Goal: Task Accomplishment & Management: Use online tool/utility

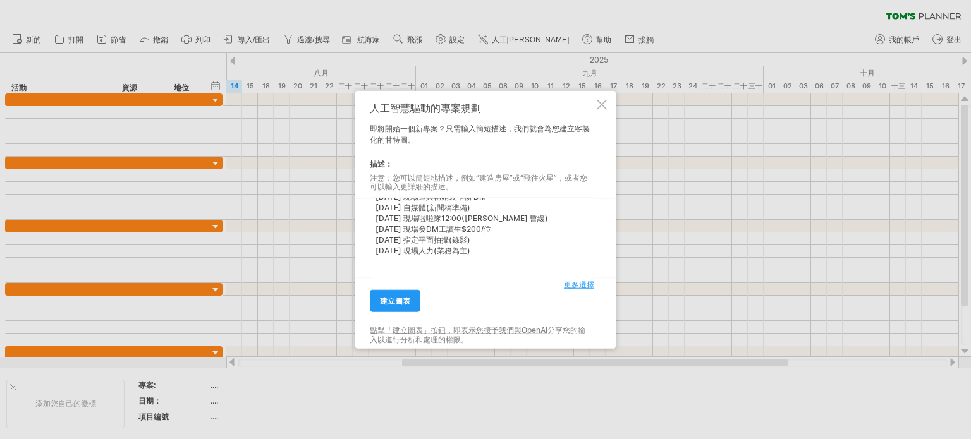
scroll to position [126, 0]
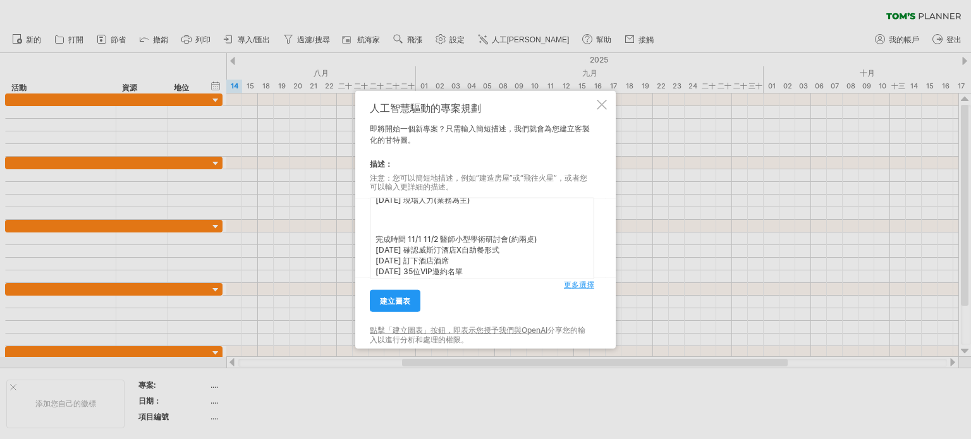
click at [383, 225] on textarea "完成時間 9/7中華民國美容醫學會 [DATE] 新圖稿(窗口移交) [DATE] 製圖(1-2天) [DATE] 內部確稿+調整 [DATE] 報價&交付漢…" at bounding box center [482, 239] width 224 height 82
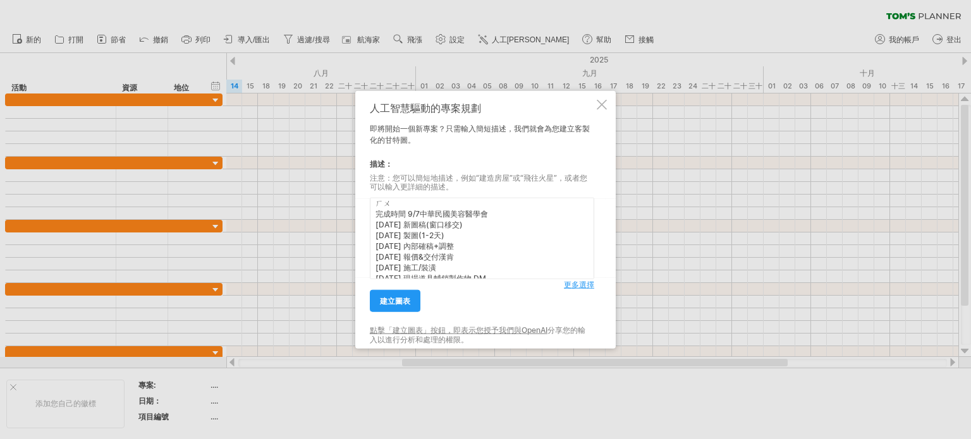
scroll to position [6, 0]
click at [584, 279] on textarea "活動1 完成時間 9/7中華民國美容醫學會 [DATE] 新圖稿(窗口移交) [DATE] 製圖(1-2天) [DATE] 內部確稿+調整 [DATE] 報價…" at bounding box center [482, 239] width 224 height 82
type textarea "活動1 完成時間 9/7中華民國美容醫學會 [DATE] 新圖稿(窗口移交) [DATE] 製圖(1-2天) [DATE] 內部確稿+調整 [DATE] 報價…"
click at [584, 285] on font "更多選擇" at bounding box center [579, 284] width 30 height 9
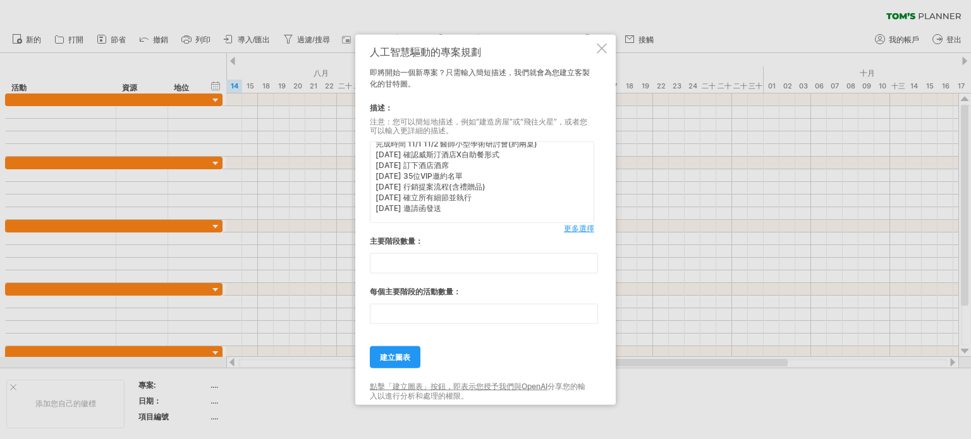
scroll to position [195, 0]
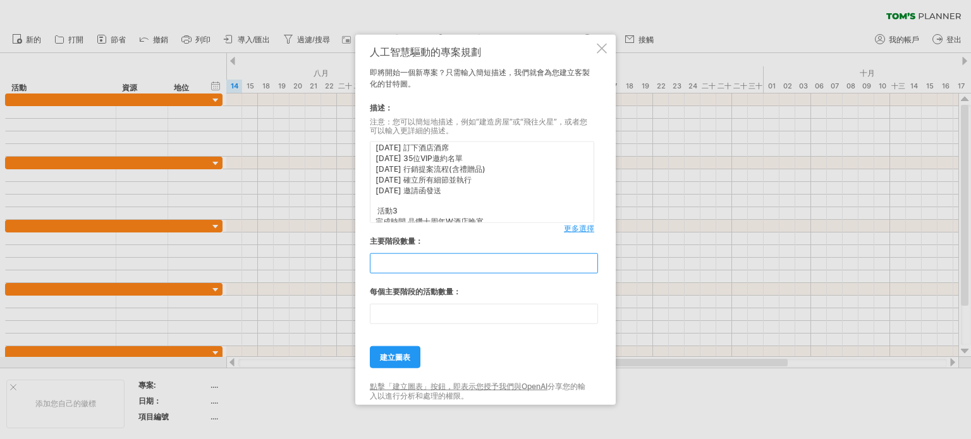
click at [403, 267] on input "**" at bounding box center [484, 264] width 228 height 20
click at [586, 257] on input "**" at bounding box center [484, 264] width 228 height 20
click at [590, 257] on input "**" at bounding box center [484, 264] width 228 height 20
click at [590, 267] on input "**" at bounding box center [484, 264] width 228 height 20
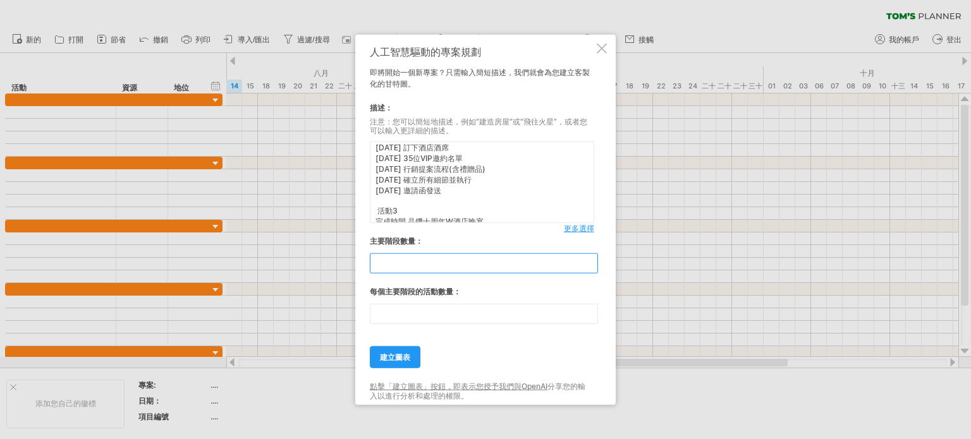
click at [590, 267] on input "*" at bounding box center [484, 264] width 228 height 20
type input "*"
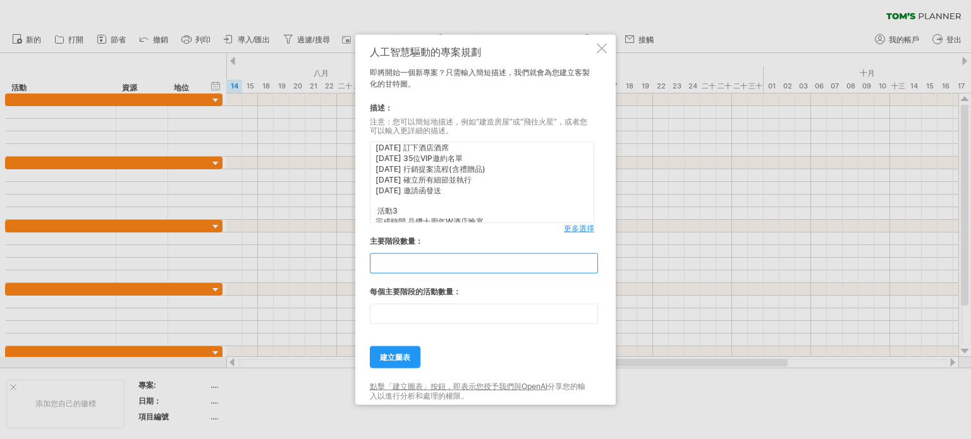
click at [590, 267] on input "*" at bounding box center [484, 264] width 228 height 20
click at [596, 318] on input "**" at bounding box center [484, 314] width 228 height 20
type input "**"
click at [594, 320] on input "**" at bounding box center [484, 314] width 228 height 20
click at [405, 356] on font "建立圖表" at bounding box center [395, 357] width 30 height 9
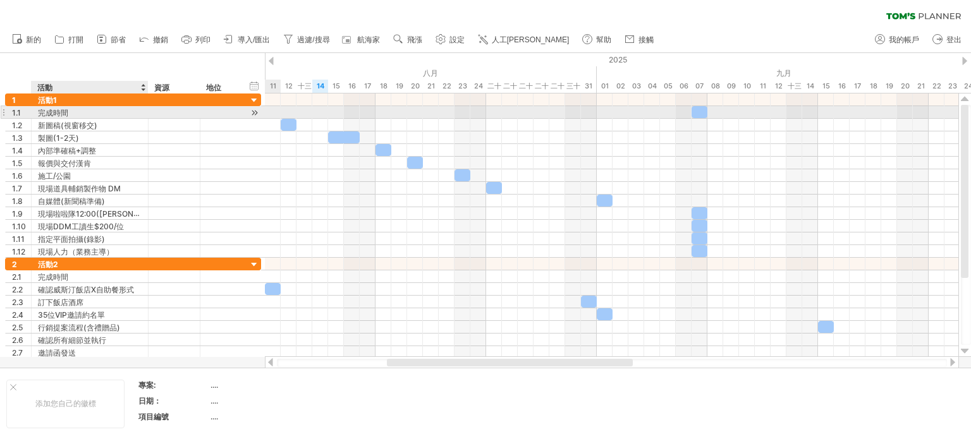
click at [71, 115] on div "完成時間" at bounding box center [90, 112] width 104 height 12
click at [71, 115] on input "****" at bounding box center [90, 112] width 104 height 12
click at [66, 113] on input "****" at bounding box center [90, 112] width 104 height 12
click at [49, 112] on input "****" at bounding box center [90, 112] width 104 height 12
click at [54, 113] on input "****" at bounding box center [90, 112] width 104 height 12
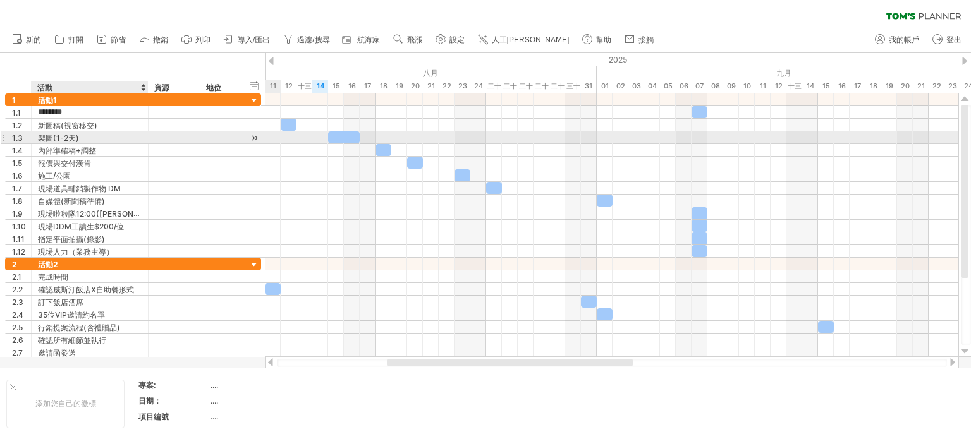
type input "******"
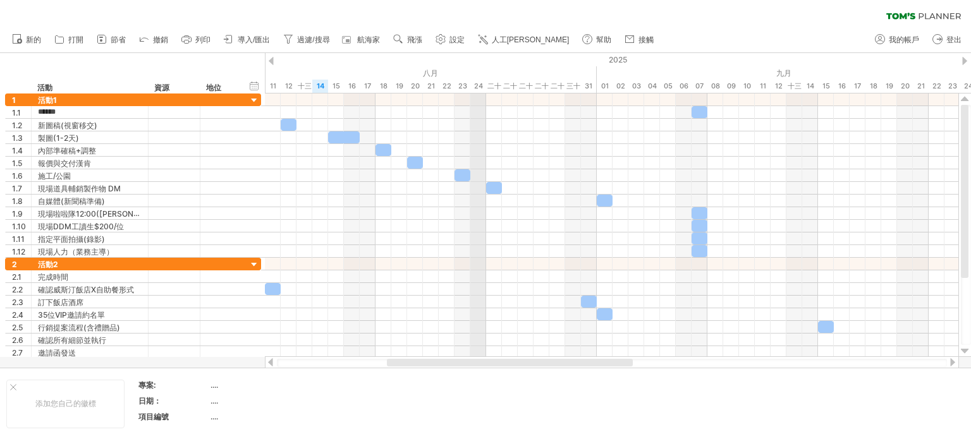
click at [479, 60] on div "2025" at bounding box center [762, 59] width 2955 height 13
click at [281, 58] on div "2025" at bounding box center [762, 59] width 2955 height 13
click at [602, 65] on div "2025" at bounding box center [762, 59] width 2955 height 13
click at [534, 64] on div "2025" at bounding box center [762, 59] width 2955 height 13
click at [432, 72] on font "八月" at bounding box center [430, 72] width 15 height 9
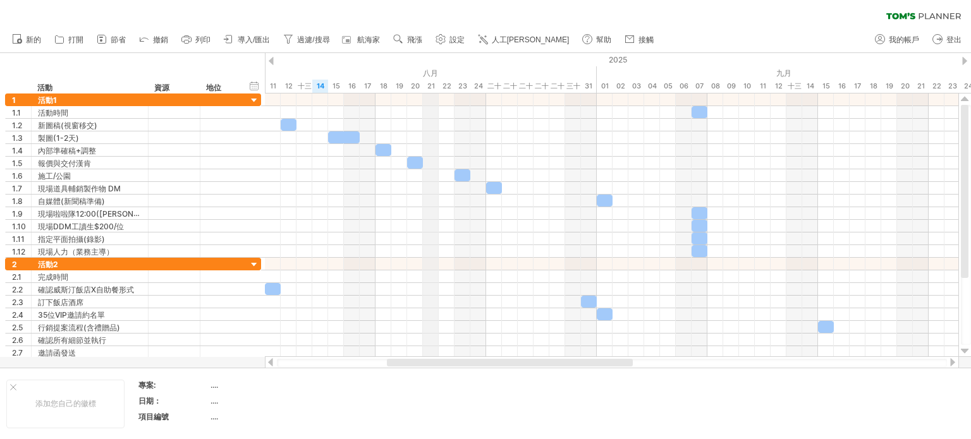
click at [432, 72] on font "八月" at bounding box center [430, 72] width 15 height 9
click at [457, 42] on font "設定" at bounding box center [456, 39] width 15 height 9
select select "*"
select select "**"
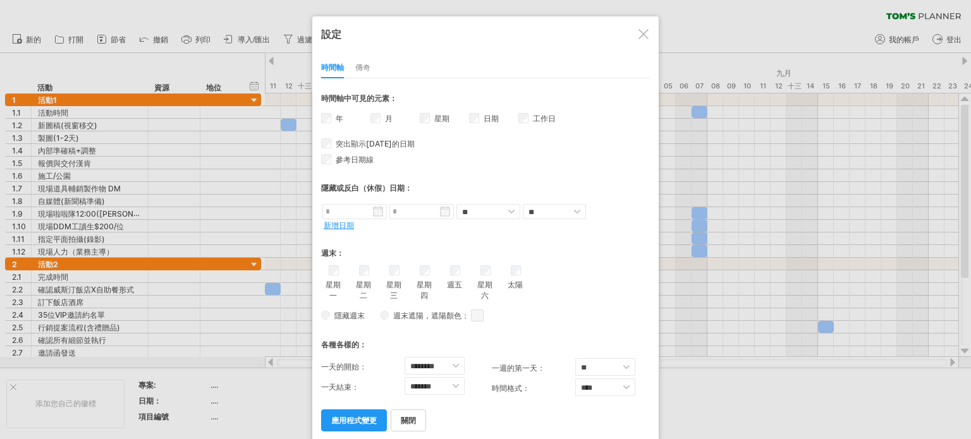
click at [479, 120] on div "日期 日期可見性 目前時間軸上沒有足夠的水平空間來顯示日期。 不過，如果您放大日程表，日期會在可能的情況下顯示出來。" at bounding box center [493, 120] width 49 height 18
click at [420, 111] on div "年 月 星期 週數的可見性 目前時間軸上沒有足夠的水平空間來顯示週數。 不過，如果您放大日程表，則在可能的情況下會顯示週數。 日期" at bounding box center [485, 111] width 329 height 0
click at [364, 416] on font "應用程式變更" at bounding box center [354, 420] width 46 height 9
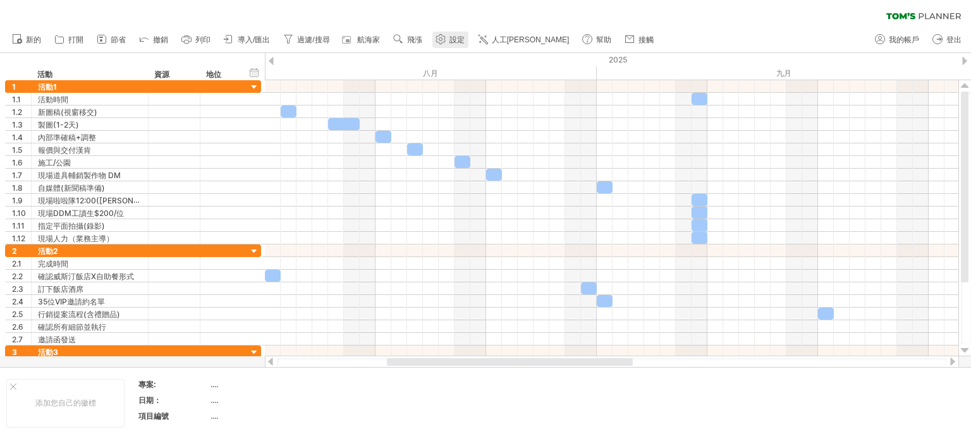
click at [453, 37] on font "設定" at bounding box center [456, 39] width 15 height 9
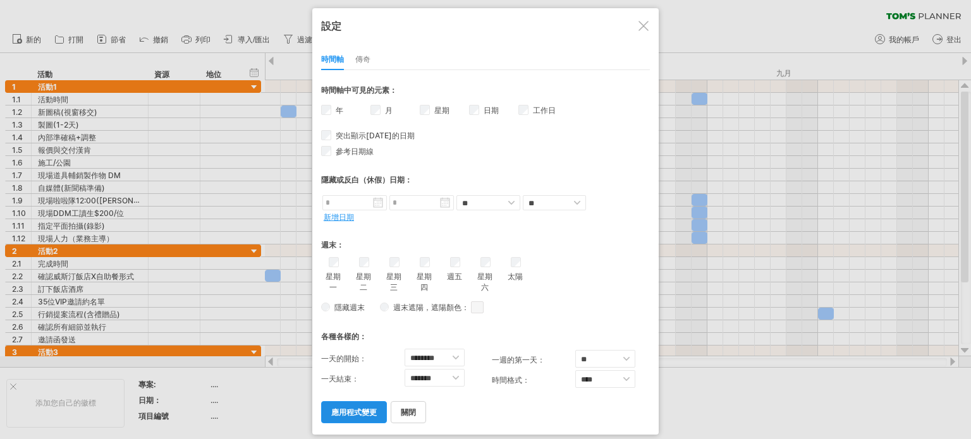
click at [349, 410] on font "應用程式變更" at bounding box center [354, 412] width 46 height 9
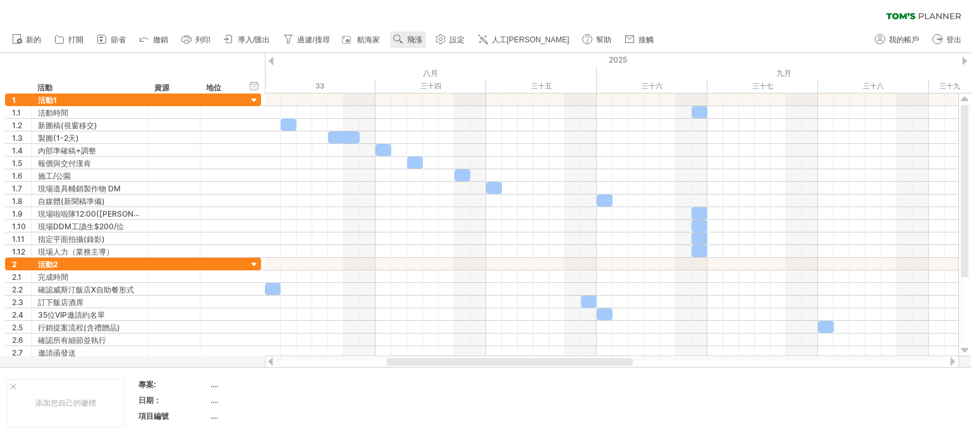
click at [412, 37] on font "飛漲" at bounding box center [414, 39] width 15 height 9
click at [453, 76] on div "星期" at bounding box center [453, 74] width 70 height 20
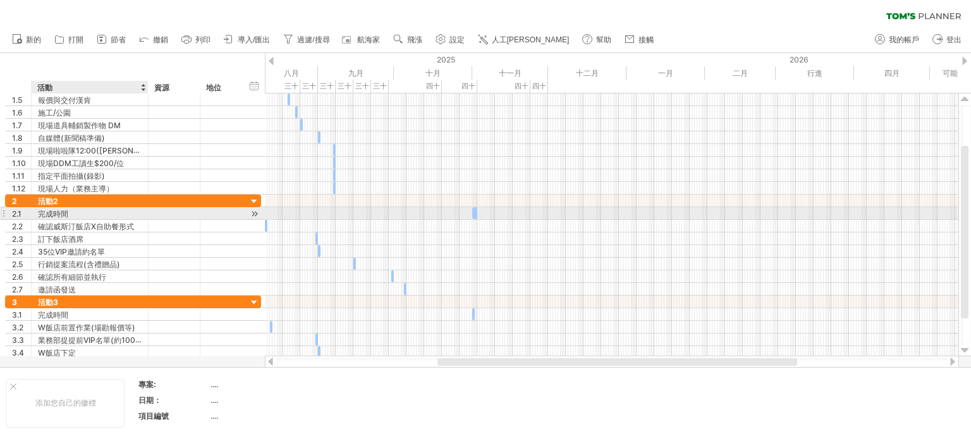
click at [71, 212] on div "完成時間" at bounding box center [90, 213] width 104 height 12
click at [71, 212] on input "****" at bounding box center [90, 213] width 104 height 12
click at [80, 212] on input "****" at bounding box center [90, 213] width 104 height 12
drag, startPoint x: 82, startPoint y: 211, endPoint x: 38, endPoint y: 213, distance: 44.3
click at [38, 213] on input "****" at bounding box center [90, 213] width 104 height 12
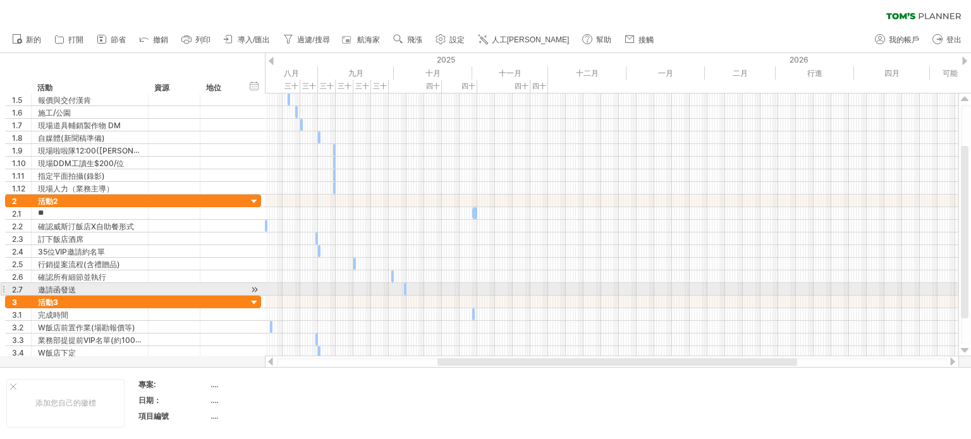
type input "*"
type input "*********"
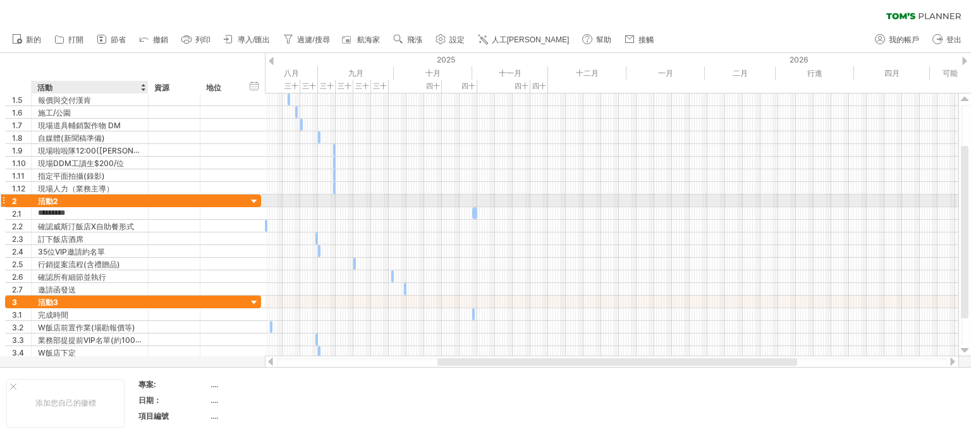
click at [75, 199] on div "活動2" at bounding box center [90, 201] width 104 height 12
click at [75, 199] on input "***" at bounding box center [90, 201] width 104 height 12
click at [82, 202] on input "***" at bounding box center [90, 201] width 104 height 12
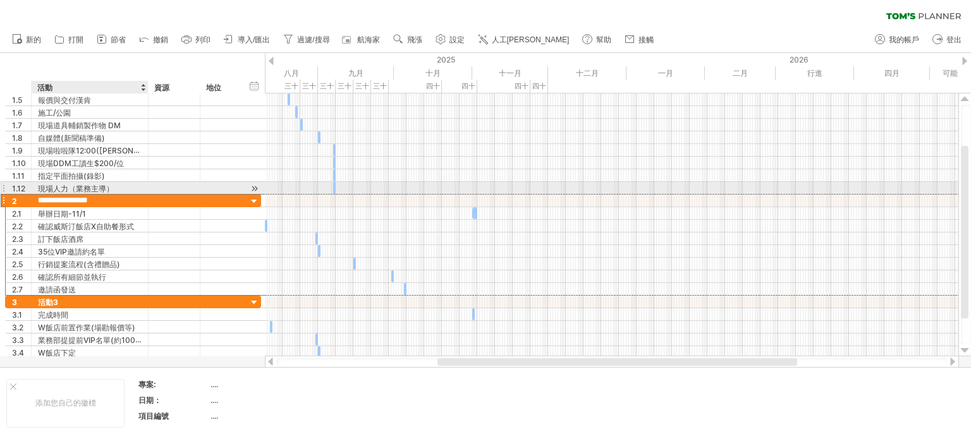
scroll to position [0, 9]
type input "**********"
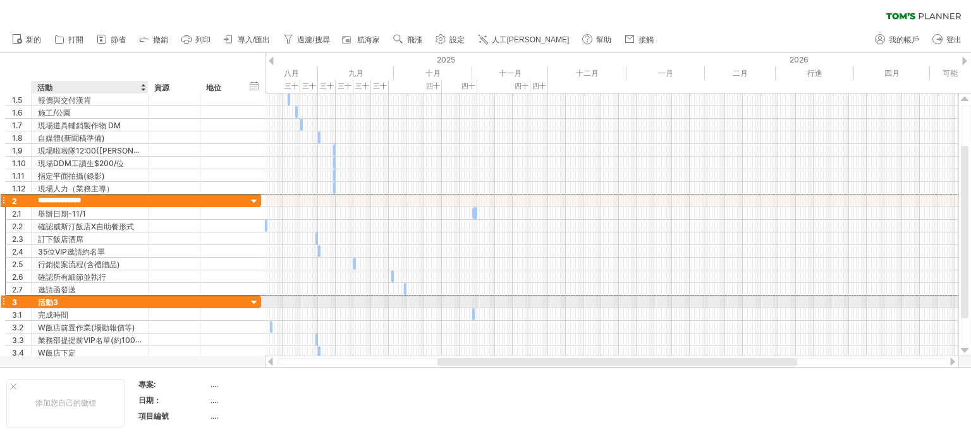
click at [71, 303] on div "活動3" at bounding box center [90, 302] width 104 height 12
click at [71, 303] on input "***" at bounding box center [90, 302] width 104 height 12
click at [94, 302] on input "***" at bounding box center [90, 302] width 104 height 12
click at [65, 300] on input "***" at bounding box center [90, 302] width 104 height 12
type input "**********"
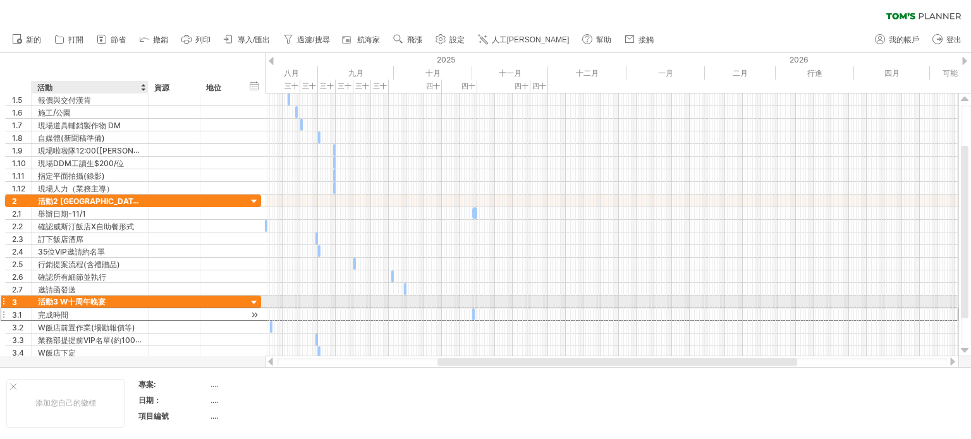
click at [80, 308] on div "完成時間" at bounding box center [90, 314] width 104 height 12
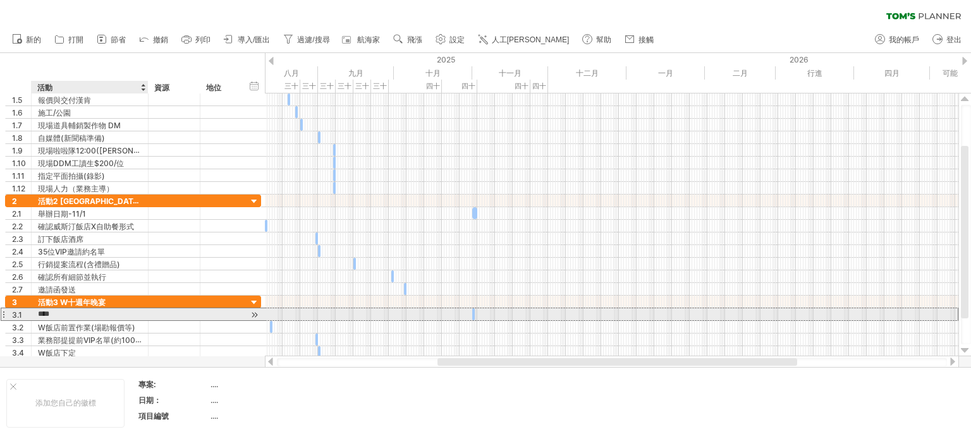
click at [80, 313] on input "****" at bounding box center [90, 314] width 104 height 12
type input "*"
click at [475, 314] on span at bounding box center [474, 314] width 5 height 12
click at [473, 310] on span at bounding box center [474, 314] width 5 height 12
click at [101, 314] on div "預計舉辦日-12/7" at bounding box center [90, 314] width 104 height 12
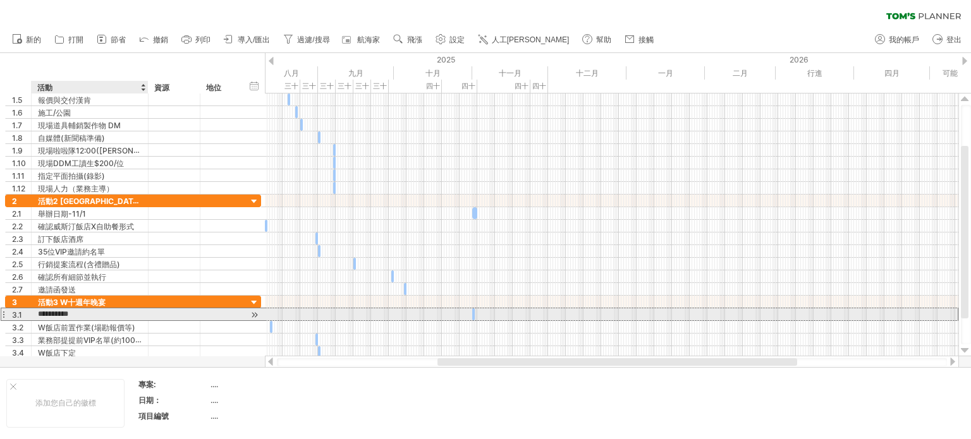
click at [101, 314] on input "**********" at bounding box center [90, 314] width 104 height 12
click at [114, 311] on input "**********" at bounding box center [90, 314] width 104 height 12
type input "*********"
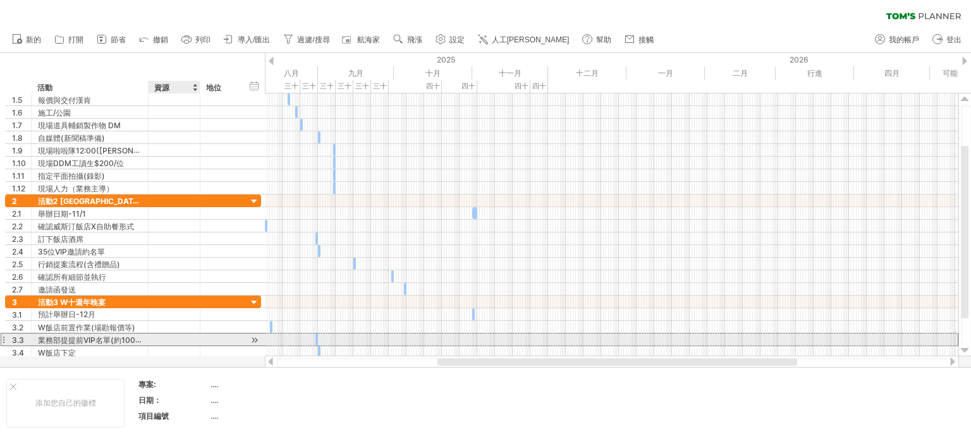
click at [185, 343] on div "**********" at bounding box center [133, 339] width 256 height 13
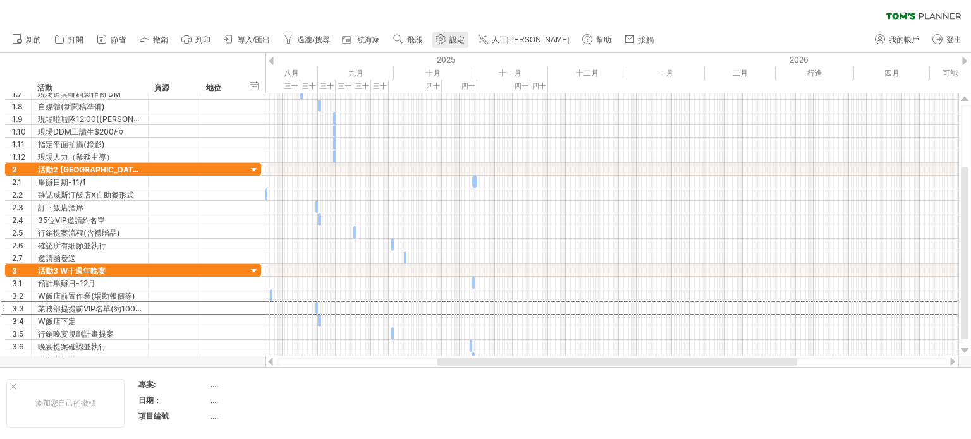
click at [460, 35] on link "設定" at bounding box center [450, 40] width 36 height 16
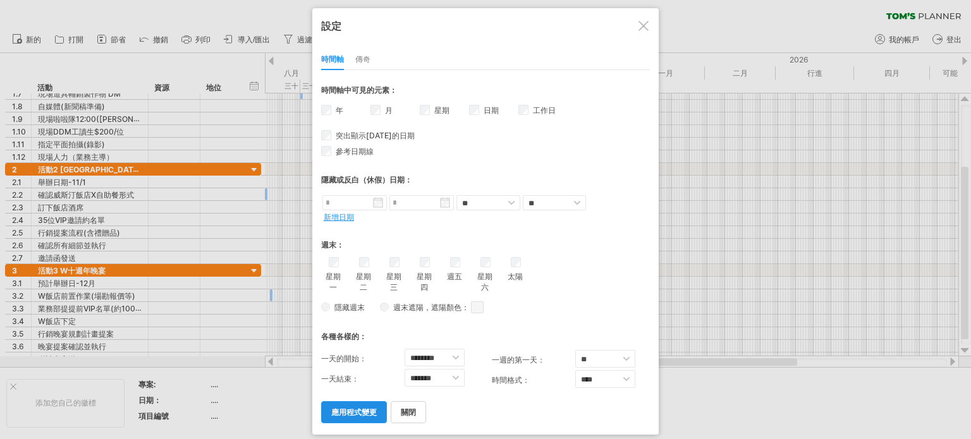
click at [358, 410] on font "應用程式變更" at bounding box center [354, 412] width 46 height 9
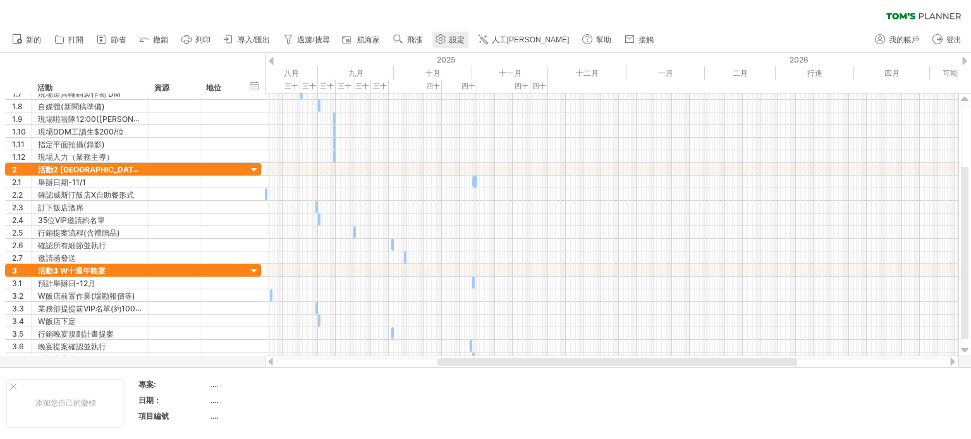
click at [446, 42] on use at bounding box center [440, 39] width 13 height 13
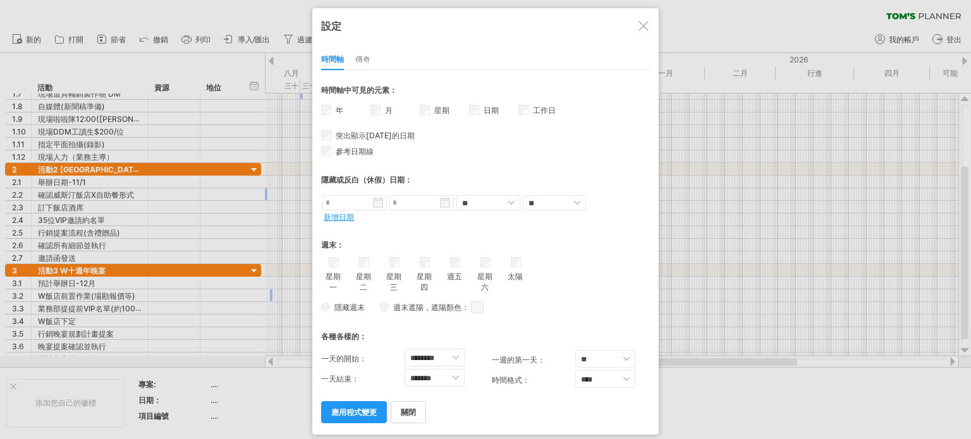
click at [330, 107] on div "年" at bounding box center [345, 112] width 49 height 18
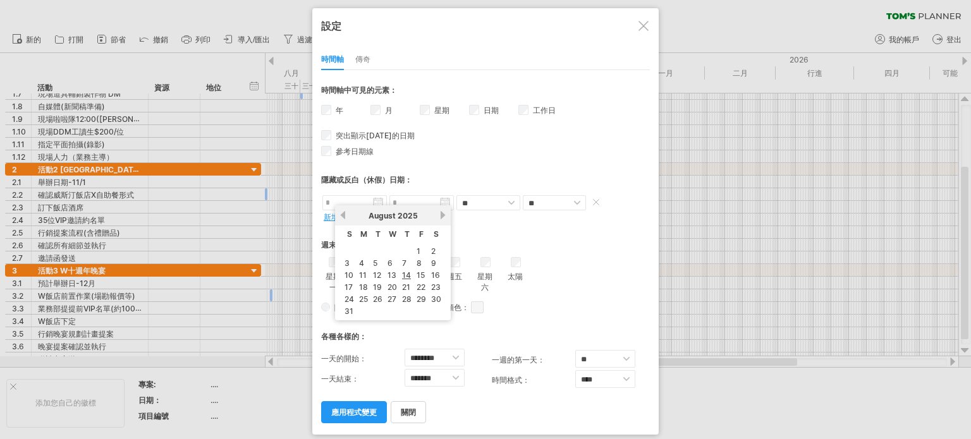
click at [379, 196] on input "text" at bounding box center [354, 202] width 64 height 15
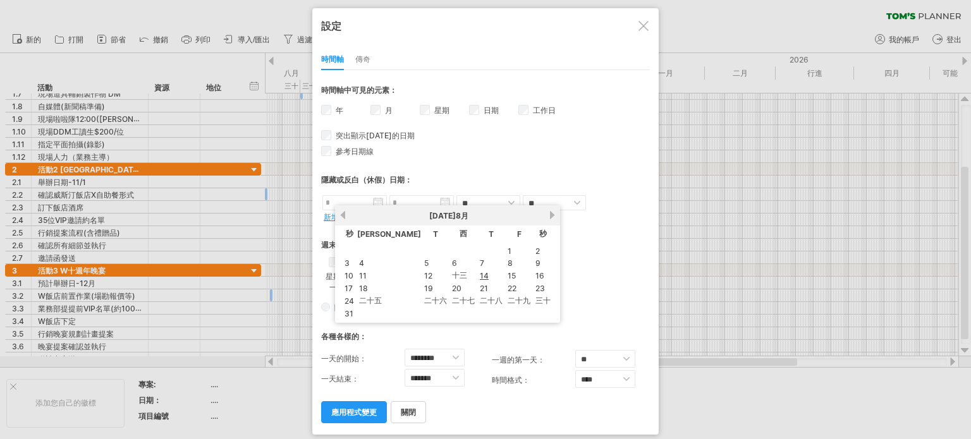
click at [534, 160] on div "隱藏或反白（休假）日期：" at bounding box center [485, 176] width 329 height 32
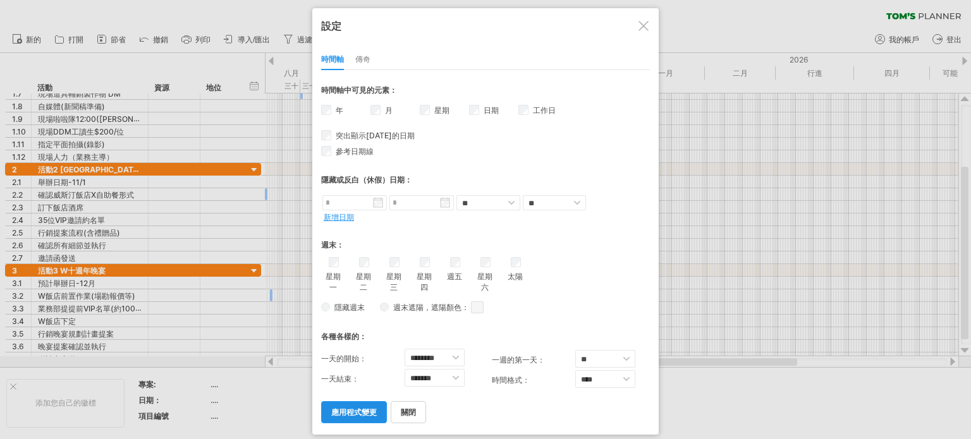
click at [360, 411] on font "應用程式變更" at bounding box center [354, 412] width 46 height 9
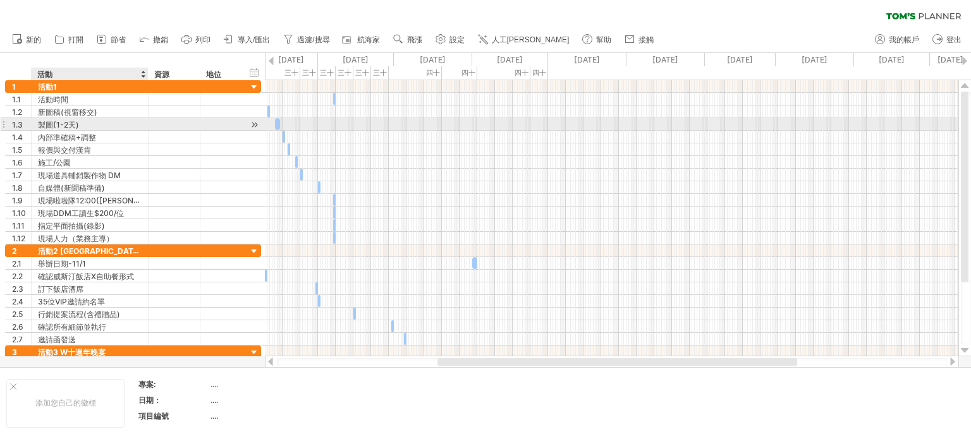
click at [88, 128] on div "製圖(1-2天)" at bounding box center [90, 124] width 104 height 12
click at [88, 128] on input "********" at bounding box center [90, 124] width 104 height 12
click at [90, 125] on input "********" at bounding box center [90, 124] width 104 height 12
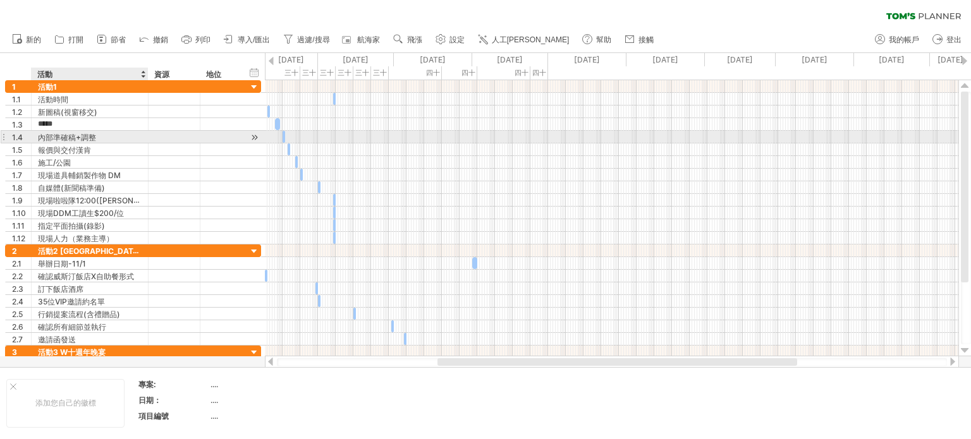
type input "****"
click at [108, 139] on div "內部準確稿+調整" at bounding box center [90, 137] width 104 height 12
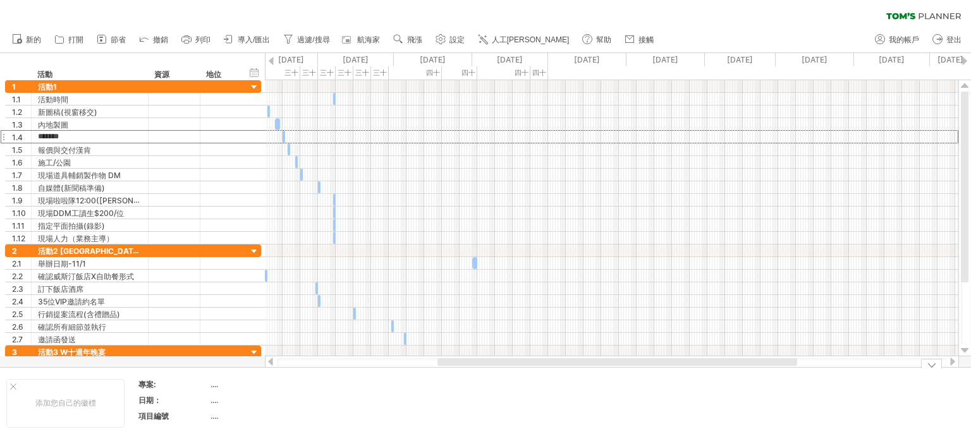
click at [339, 403] on td at bounding box center [376, 403] width 100 height 49
click at [146, 381] on font "專案:" at bounding box center [147, 384] width 18 height 9
click at [215, 382] on font "...." at bounding box center [215, 384] width 8 height 9
click at [215, 386] on font "...." at bounding box center [215, 384] width 8 height 9
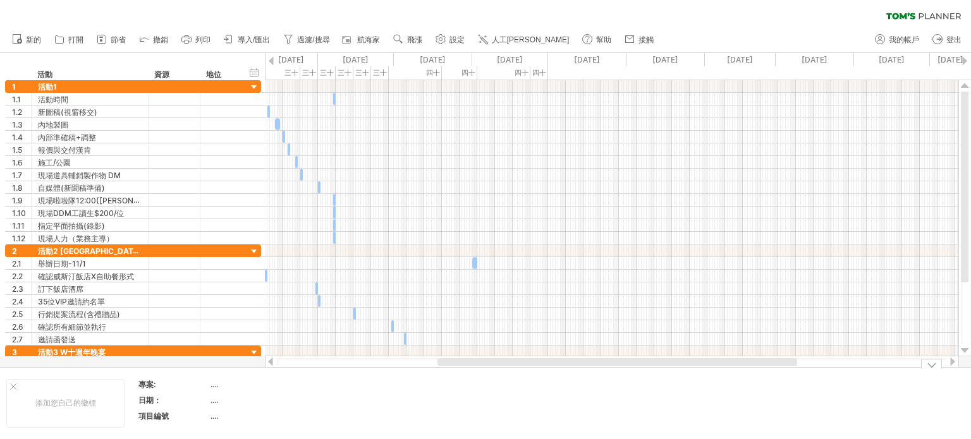
click at [12, 386] on div at bounding box center [13, 387] width 6 height 6
click at [77, 386] on th "專案:" at bounding box center [43, 387] width 71 height 15
click at [88, 384] on div "...." at bounding box center [133, 385] width 106 height 11
type input "*"
type input "*********"
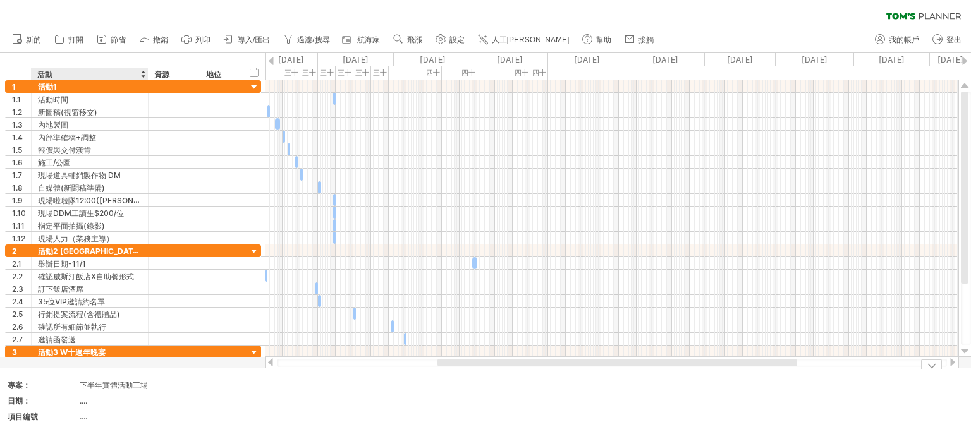
click at [87, 400] on font "...." at bounding box center [84, 400] width 8 height 9
click at [83, 399] on font "...." at bounding box center [84, 400] width 8 height 9
click at [85, 404] on font "...." at bounding box center [84, 400] width 8 height 9
click at [80, 398] on font "...." at bounding box center [84, 400] width 8 height 9
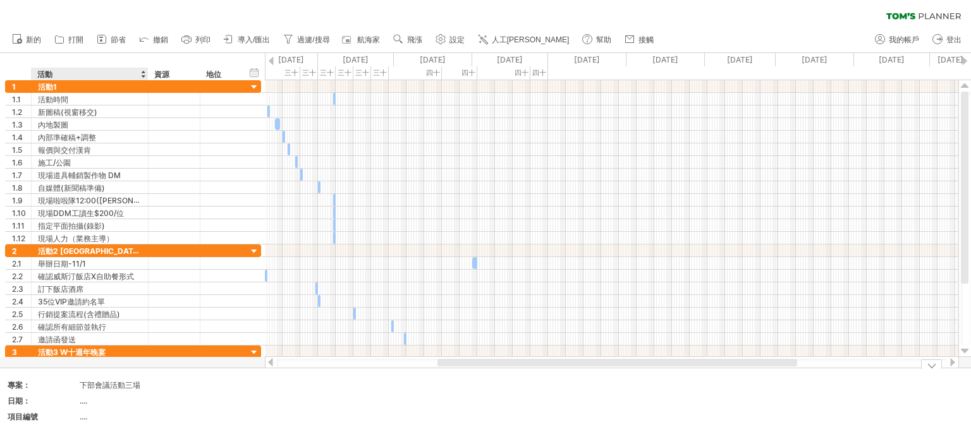
click at [80, 398] on font "...." at bounding box center [84, 400] width 8 height 9
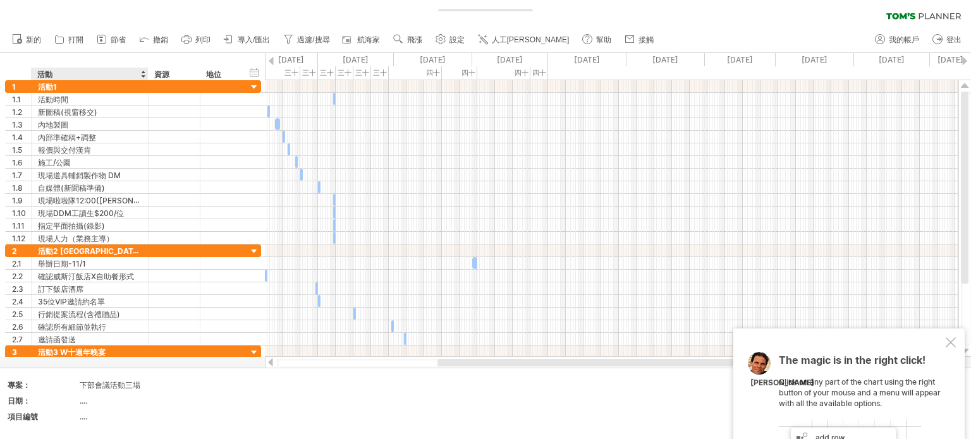
click at [82, 402] on font "...." at bounding box center [84, 400] width 8 height 9
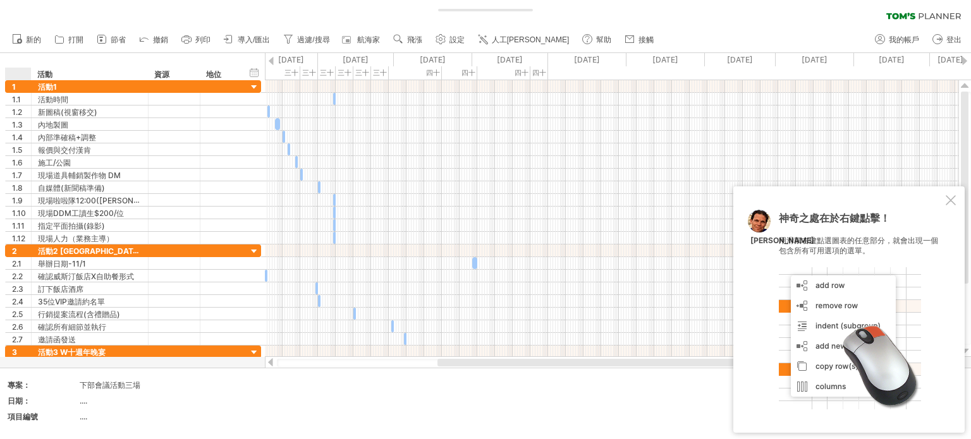
click at [30, 404] on div "日期：" at bounding box center [43, 401] width 70 height 11
click at [37, 400] on input "***" at bounding box center [40, 401] width 64 height 11
click at [83, 401] on font "...." at bounding box center [84, 400] width 8 height 9
click at [83, 403] on font "...." at bounding box center [84, 400] width 8 height 9
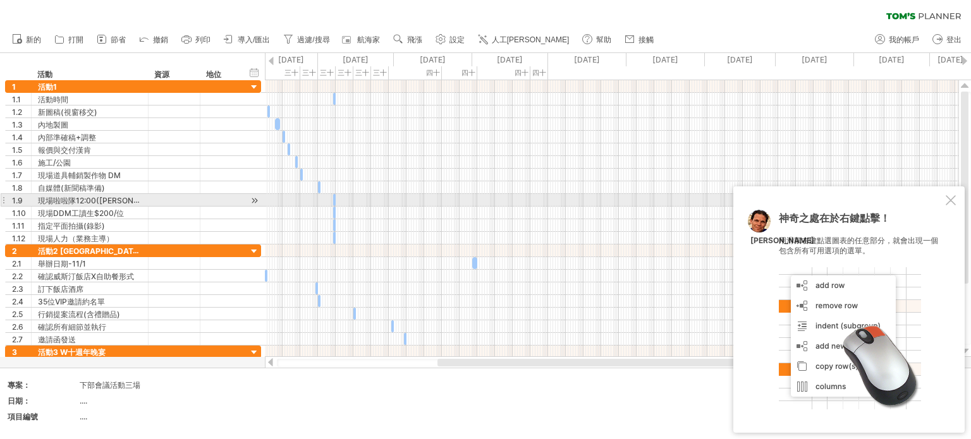
click at [951, 202] on div at bounding box center [951, 200] width 10 height 10
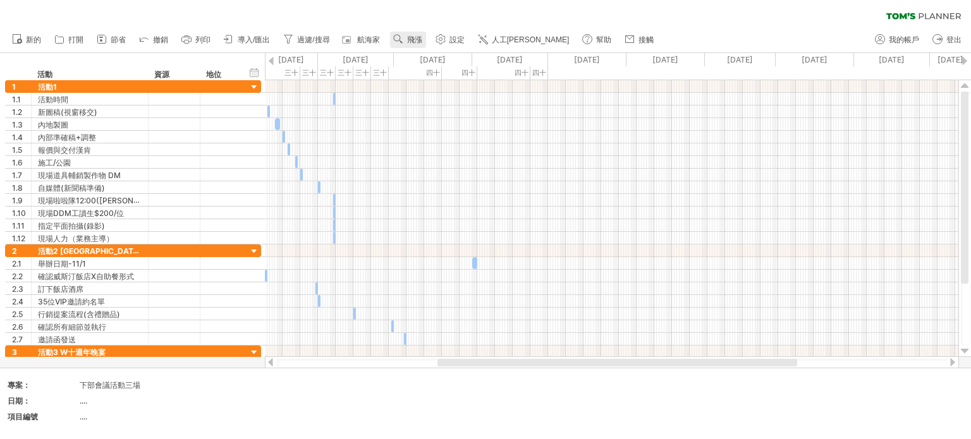
click at [403, 40] on use at bounding box center [398, 39] width 13 height 13
click at [427, 78] on font "星期" at bounding box center [424, 75] width 15 height 9
click at [318, 60] on div "[DATE]" at bounding box center [356, 59] width 76 height 13
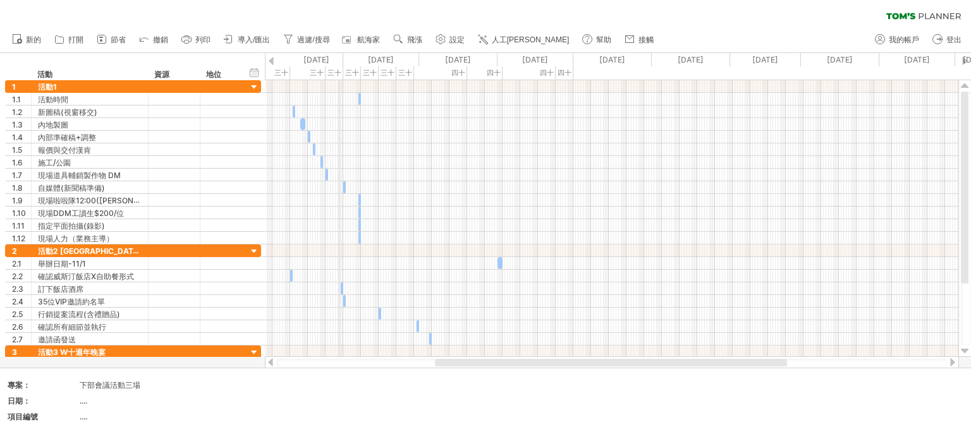
drag, startPoint x: 314, startPoint y: 60, endPoint x: 339, endPoint y: 65, distance: 25.8
click at [339, 65] on div "[DATE]" at bounding box center [304, 59] width 78 height 13
click at [403, 62] on div "[DATE]" at bounding box center [381, 59] width 76 height 13
click at [412, 56] on div "[DATE]" at bounding box center [376, 59] width 76 height 13
click at [498, 60] on div "[DATE]" at bounding box center [536, 59] width 76 height 13
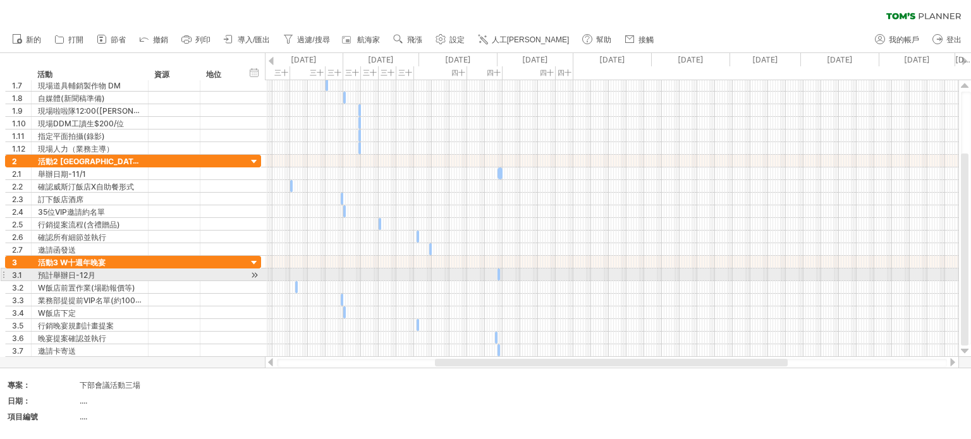
click at [501, 275] on span at bounding box center [500, 275] width 5 height 12
click at [254, 273] on div at bounding box center [254, 275] width 12 height 13
click at [254, 272] on div at bounding box center [254, 275] width 12 height 13
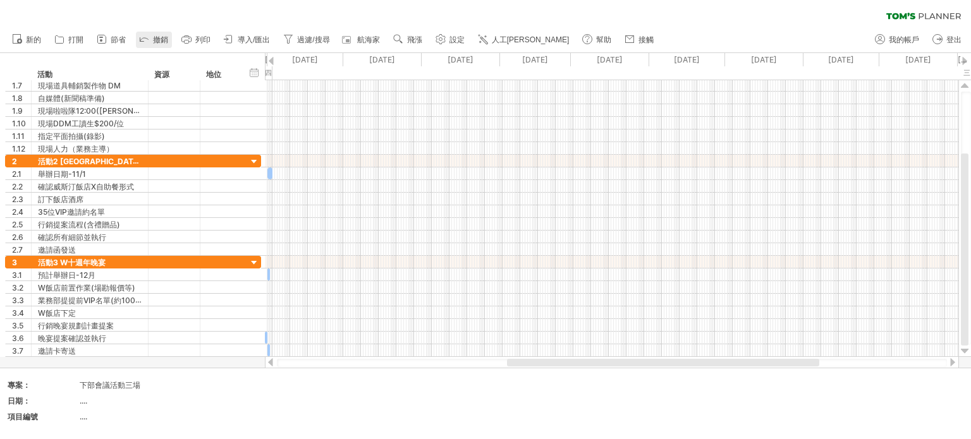
click at [150, 38] on icon at bounding box center [144, 38] width 13 height 13
click at [266, 61] on font "[DATE]" at bounding box center [278, 59] width 26 height 9
click at [276, 60] on div "[DATE]" at bounding box center [305, 59] width 76 height 13
click at [272, 60] on div at bounding box center [271, 61] width 5 height 8
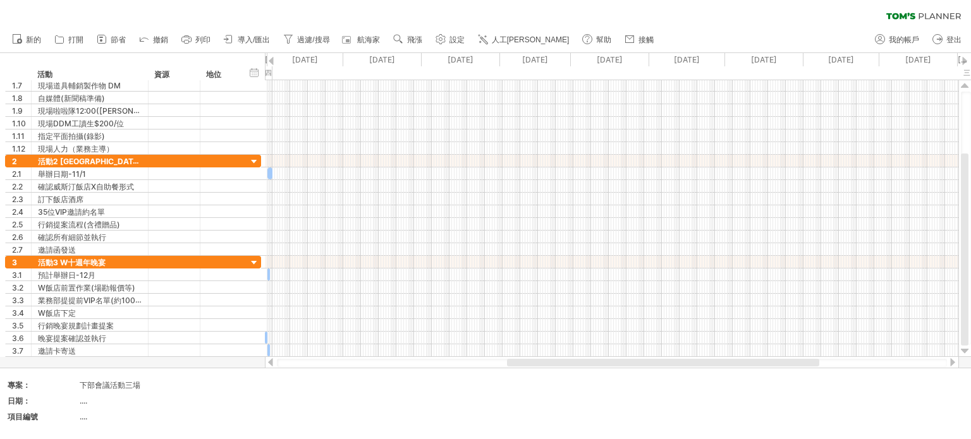
click at [272, 60] on div at bounding box center [271, 61] width 5 height 8
click at [269, 61] on div at bounding box center [271, 61] width 5 height 8
click at [271, 60] on div at bounding box center [271, 61] width 5 height 8
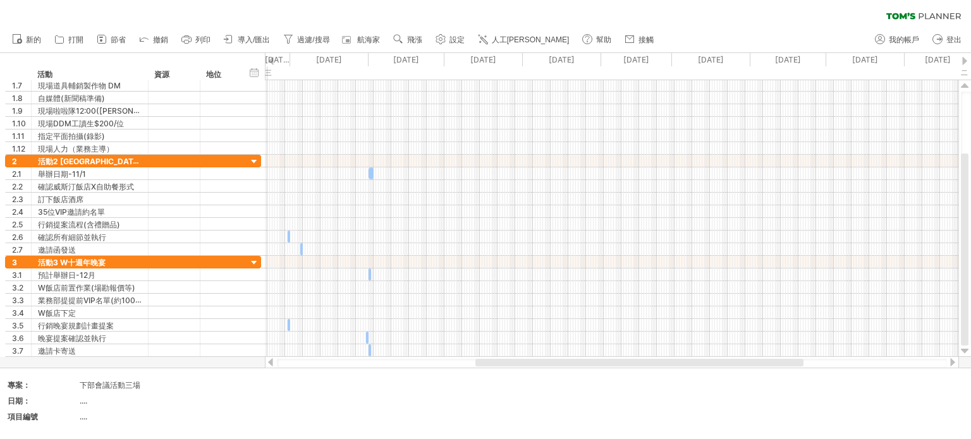
click at [271, 60] on div at bounding box center [271, 61] width 5 height 8
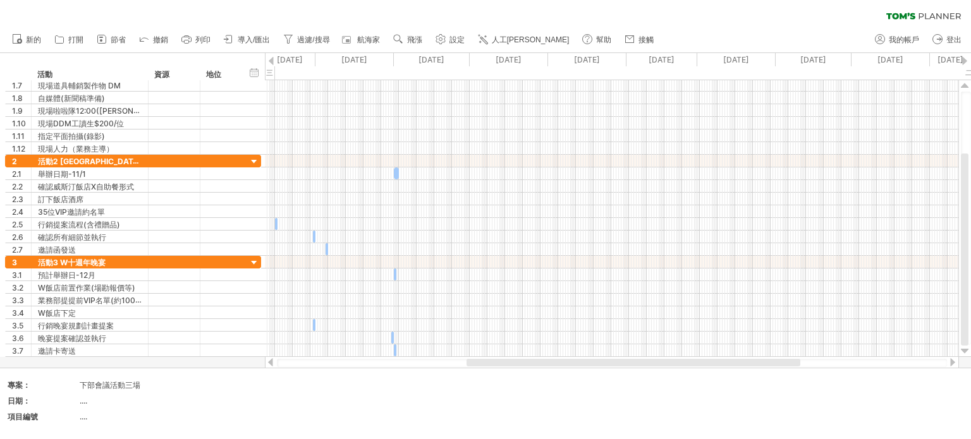
click at [271, 60] on div at bounding box center [271, 61] width 5 height 8
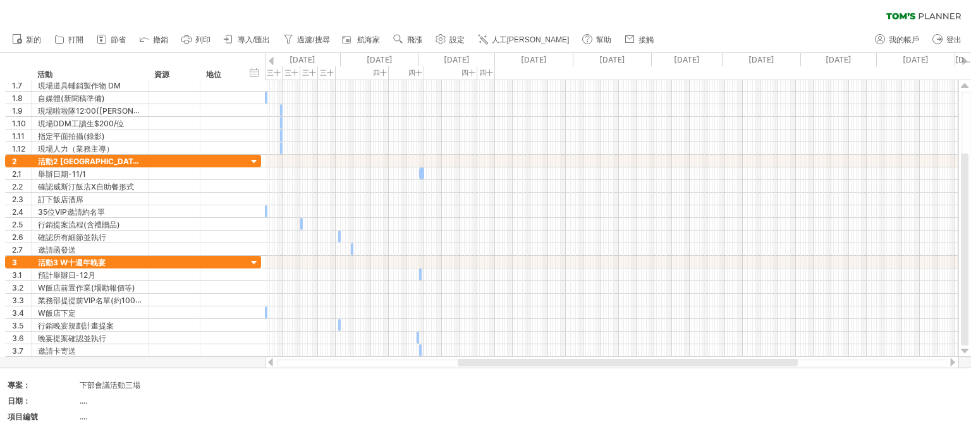
click at [271, 60] on div at bounding box center [271, 61] width 5 height 8
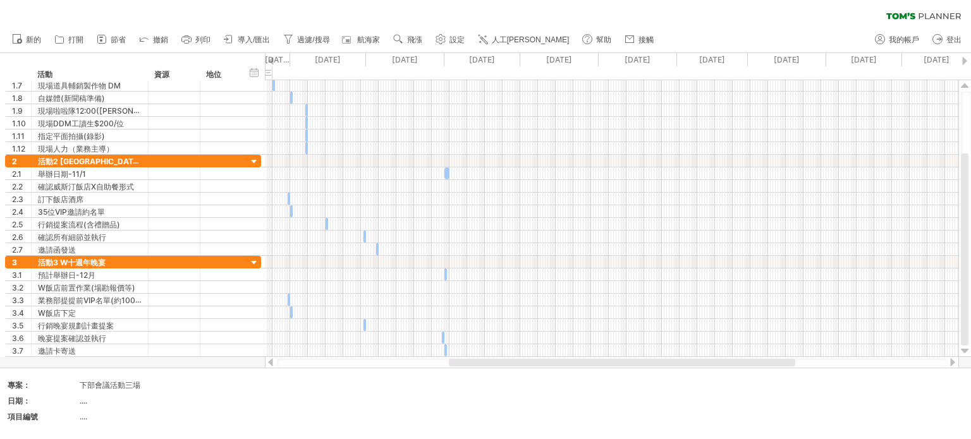
click at [271, 60] on div at bounding box center [271, 61] width 5 height 8
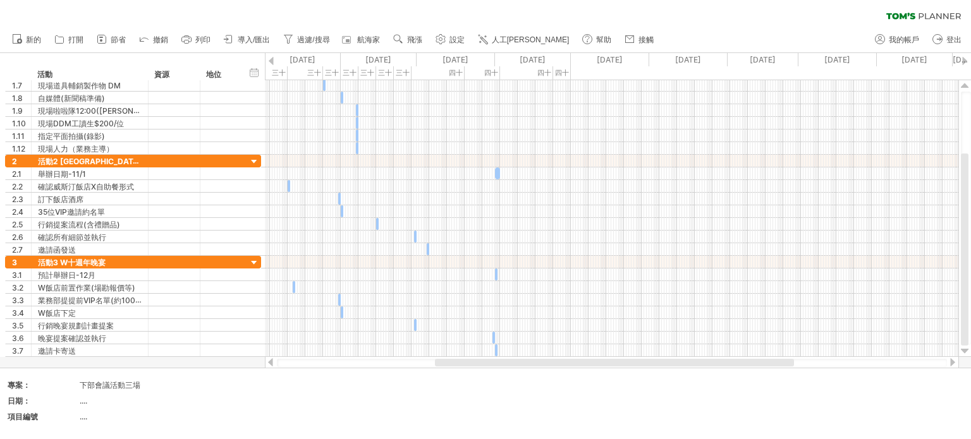
click at [271, 60] on div at bounding box center [271, 61] width 5 height 8
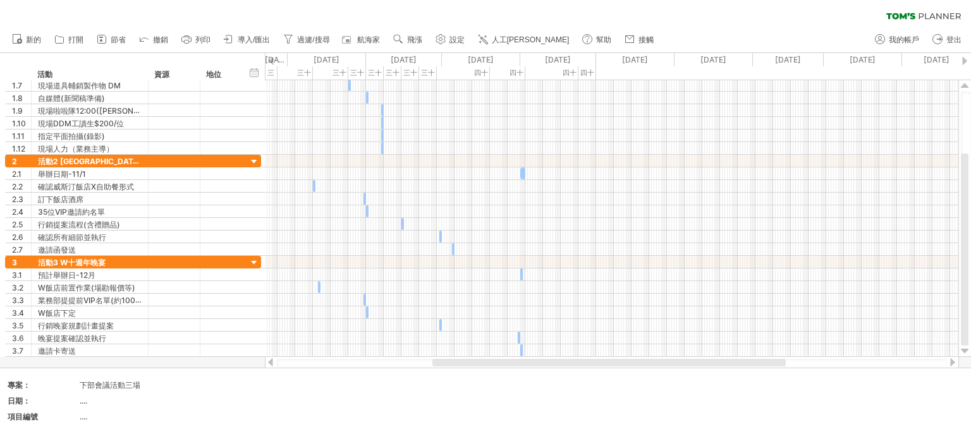
click at [271, 60] on div at bounding box center [271, 61] width 5 height 8
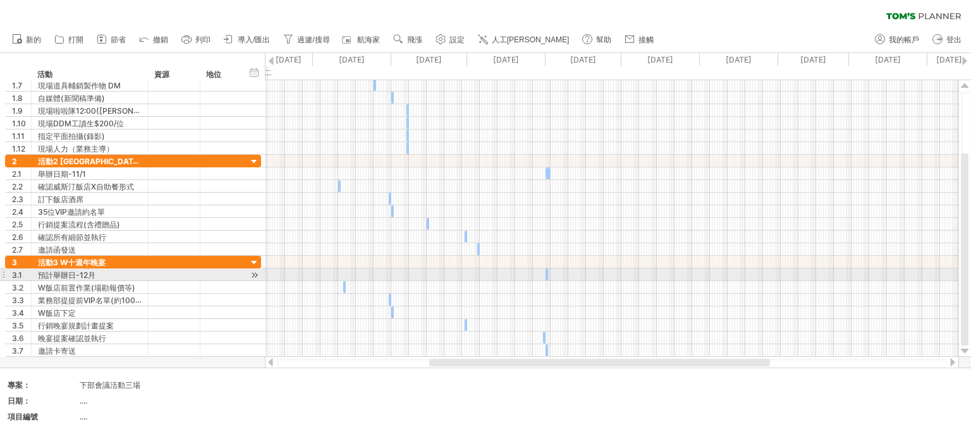
click at [547, 273] on span at bounding box center [548, 275] width 5 height 12
click at [546, 272] on span at bounding box center [548, 275] width 5 height 12
click at [549, 274] on span at bounding box center [548, 275] width 5 height 12
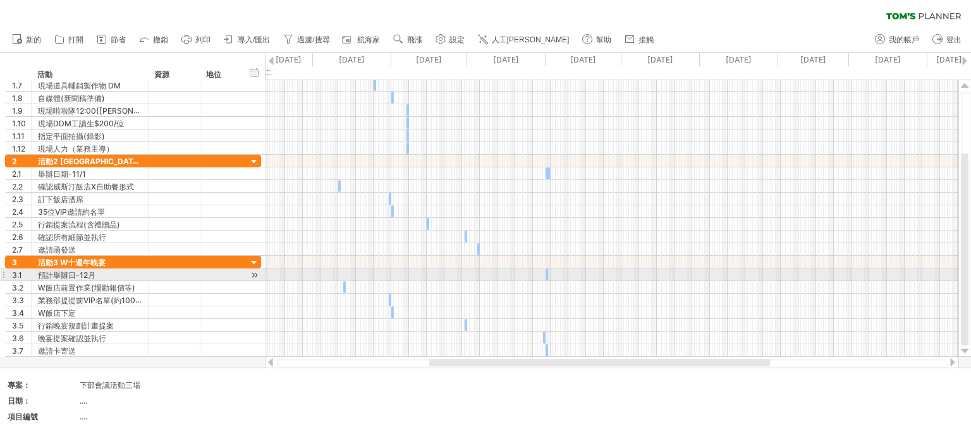
click at [549, 272] on span at bounding box center [548, 275] width 5 height 12
click at [552, 274] on span at bounding box center [553, 275] width 5 height 12
drag, startPoint x: 547, startPoint y: 272, endPoint x: 557, endPoint y: 275, distance: 10.4
click at [547, 272] on span at bounding box center [545, 275] width 5 height 12
drag, startPoint x: 549, startPoint y: 275, endPoint x: 602, endPoint y: 272, distance: 53.2
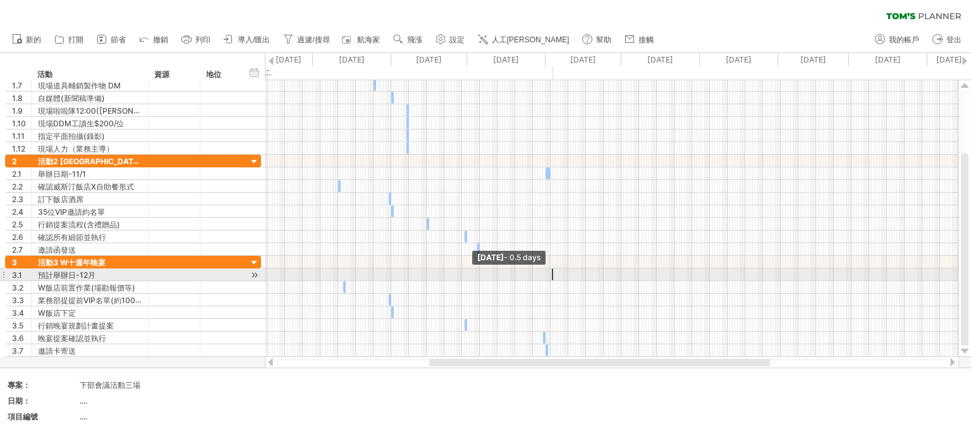
click at [602, 272] on div "[DATE] - [DATE].0 天 [DATE] - 0.5 days" at bounding box center [611, 218] width 693 height 277
click at [554, 274] on span at bounding box center [553, 275] width 5 height 12
click at [546, 272] on div "[DATE] - 0.5 days [DATE] - 0.5 days" at bounding box center [611, 218] width 693 height 277
drag, startPoint x: 552, startPoint y: 272, endPoint x: 538, endPoint y: 271, distance: 14.0
click at [538, 271] on div "[DATE] - 0.5 days [DATE] - 0.5 days" at bounding box center [611, 218] width 693 height 277
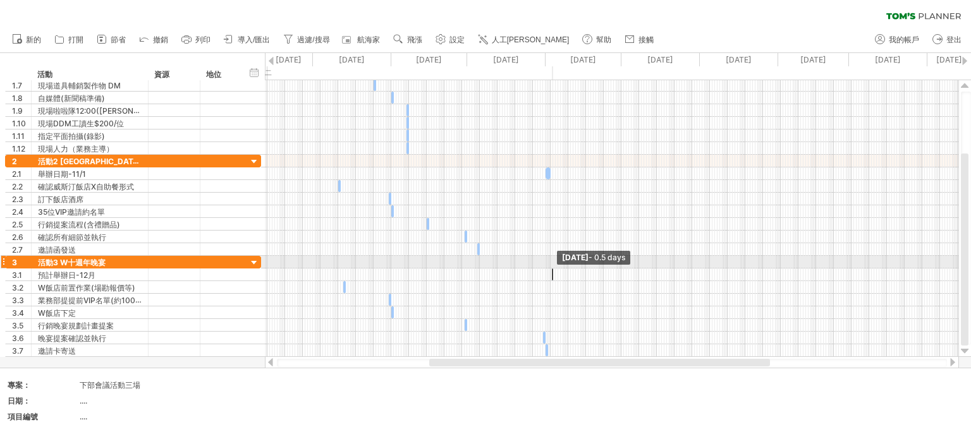
click at [541, 267] on div "[DATE] - 0.5 days [DATE] - 0.5 days" at bounding box center [611, 218] width 693 height 277
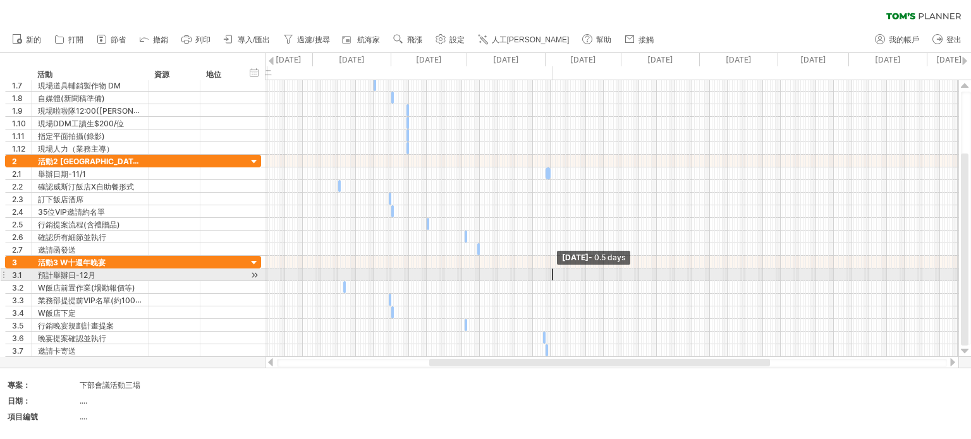
click at [554, 273] on span at bounding box center [553, 275] width 5 height 12
click at [552, 273] on span at bounding box center [553, 275] width 5 height 12
drag, startPoint x: 552, startPoint y: 273, endPoint x: 543, endPoint y: 272, distance: 8.9
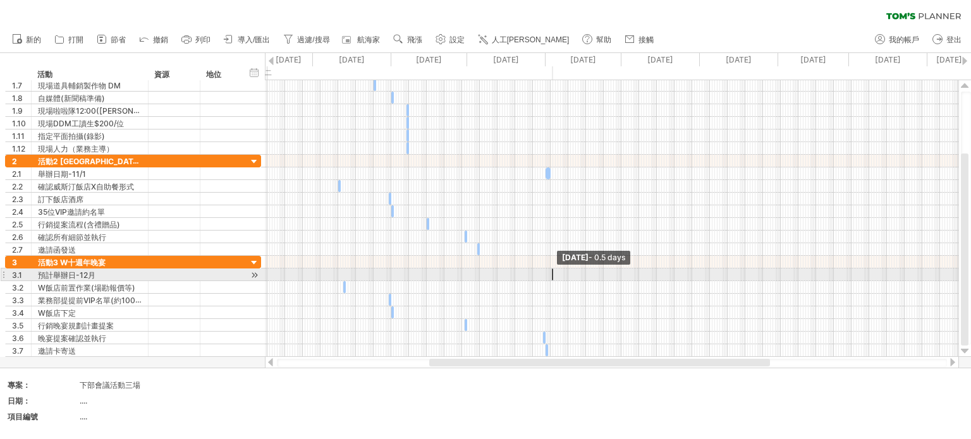
click at [543, 272] on div "[DATE] - 0.5 days [DATE] - 0.5 days" at bounding box center [611, 218] width 693 height 277
click at [552, 274] on div at bounding box center [553, 275] width 3 height 12
click at [551, 274] on span at bounding box center [551, 275] width 5 height 12
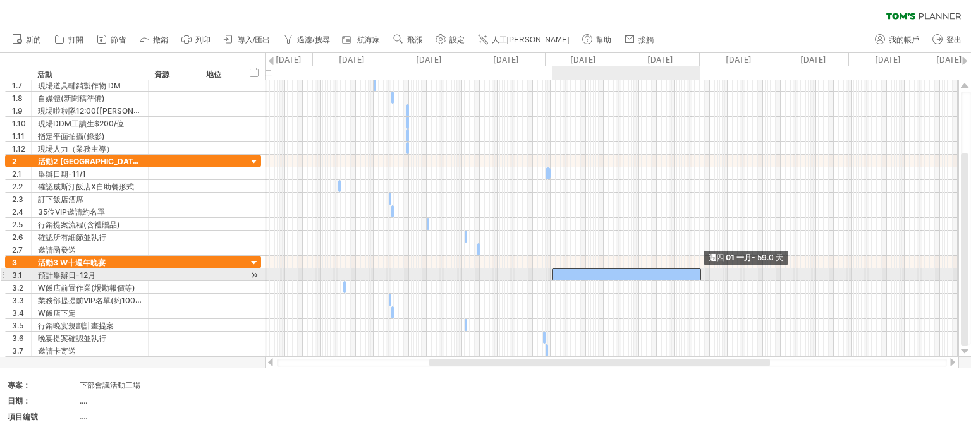
drag, startPoint x: 553, startPoint y: 271, endPoint x: 699, endPoint y: 274, distance: 146.1
click at [699, 274] on span at bounding box center [701, 275] width 5 height 12
click at [561, 272] on div at bounding box center [626, 275] width 149 height 12
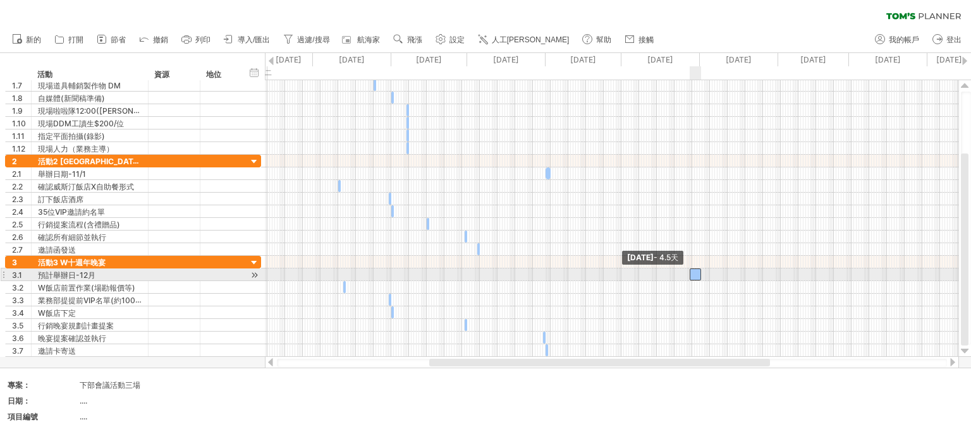
drag, startPoint x: 553, startPoint y: 272, endPoint x: 690, endPoint y: 272, distance: 137.2
click at [690, 272] on span at bounding box center [689, 275] width 5 height 12
drag, startPoint x: 695, startPoint y: 272, endPoint x: 630, endPoint y: 278, distance: 65.9
click at [630, 278] on div at bounding box center [629, 275] width 11 height 12
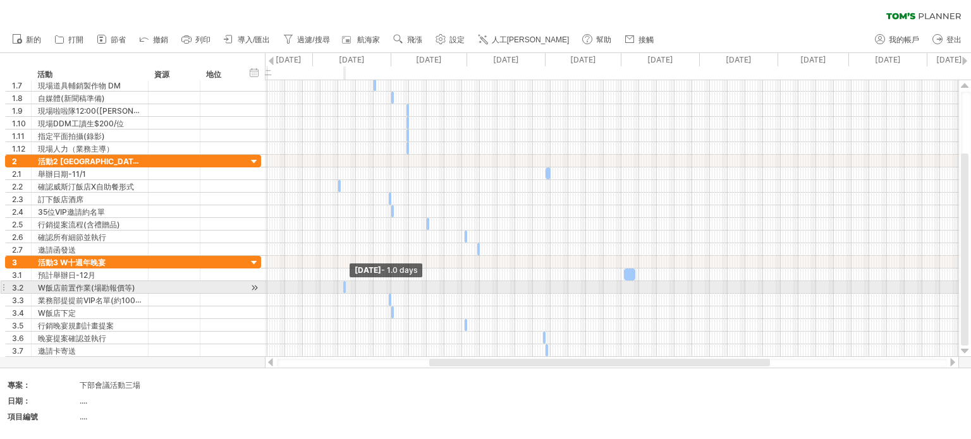
click at [345, 285] on span at bounding box center [345, 287] width 5 height 12
click at [346, 285] on span at bounding box center [345, 287] width 5 height 12
click at [341, 284] on span at bounding box center [343, 287] width 5 height 12
click at [336, 285] on div at bounding box center [611, 287] width 693 height 13
drag, startPoint x: 346, startPoint y: 284, endPoint x: 392, endPoint y: 282, distance: 45.6
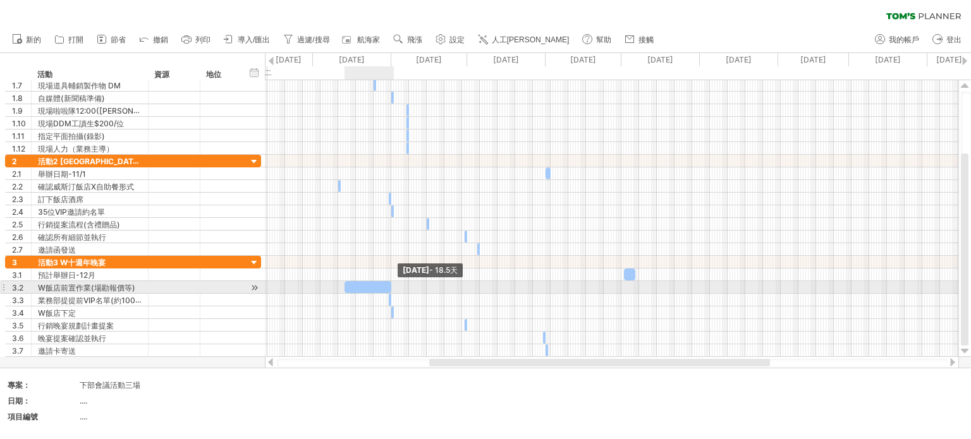
click at [392, 282] on span at bounding box center [391, 287] width 5 height 12
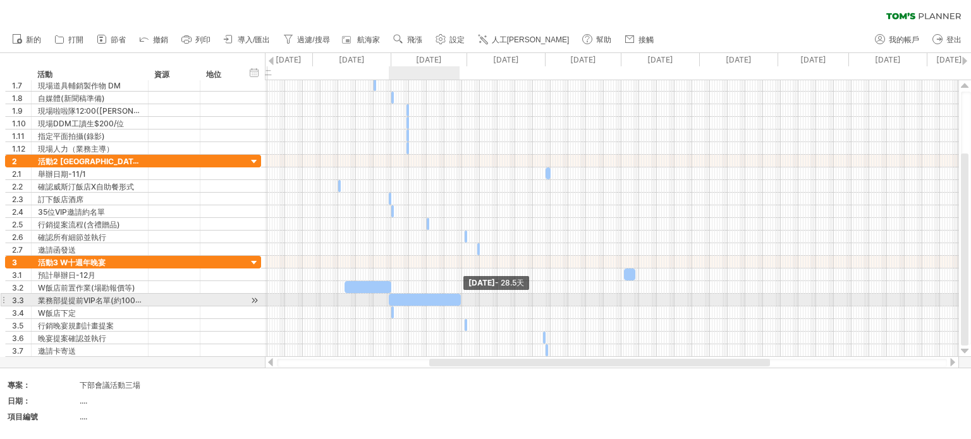
drag, startPoint x: 390, startPoint y: 300, endPoint x: 460, endPoint y: 298, distance: 69.6
click at [460, 298] on span at bounding box center [460, 300] width 5 height 12
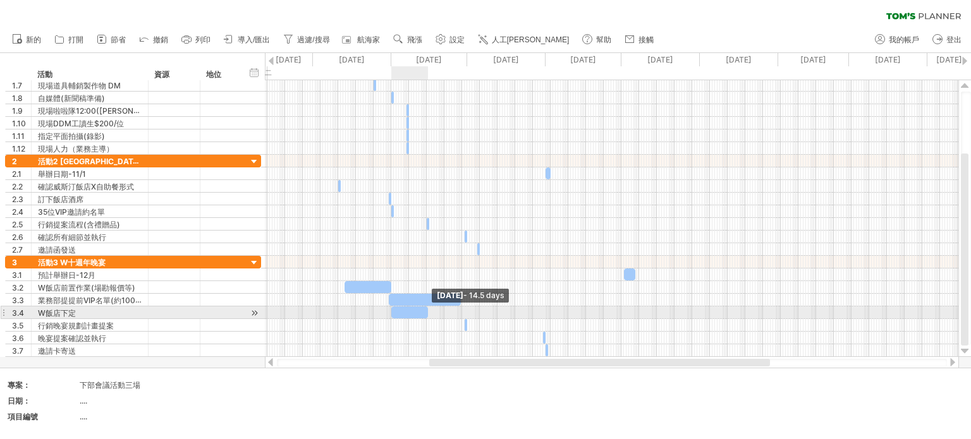
drag, startPoint x: 396, startPoint y: 312, endPoint x: 430, endPoint y: 314, distance: 34.2
click at [430, 314] on span at bounding box center [427, 313] width 5 height 12
click at [427, 309] on span at bounding box center [427, 313] width 5 height 12
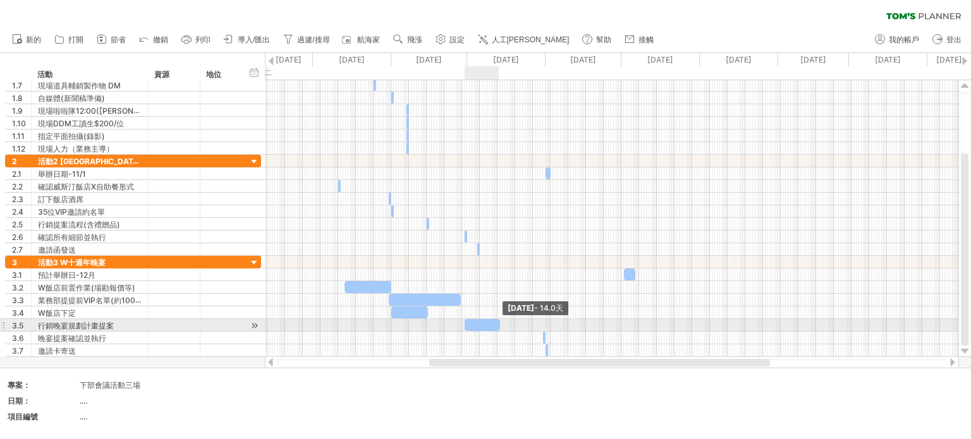
drag, startPoint x: 468, startPoint y: 324, endPoint x: 501, endPoint y: 321, distance: 33.0
click at [501, 321] on span at bounding box center [500, 325] width 5 height 12
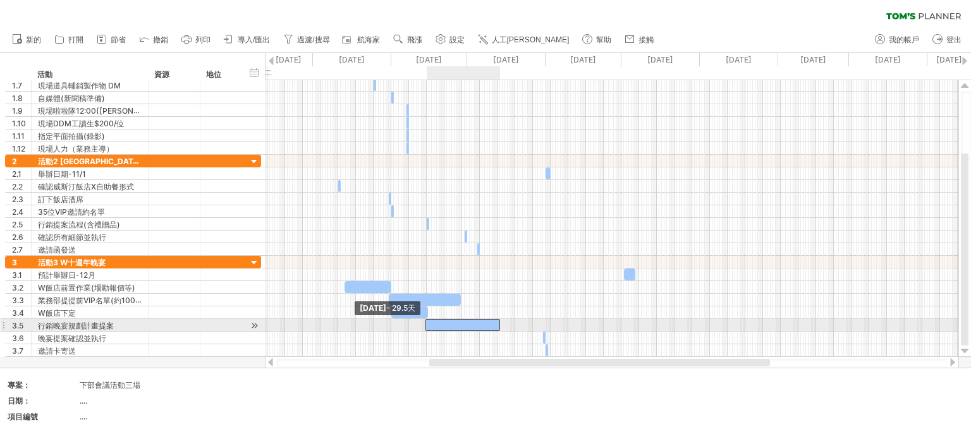
drag, startPoint x: 466, startPoint y: 323, endPoint x: 425, endPoint y: 327, distance: 40.6
click at [425, 326] on span at bounding box center [425, 325] width 5 height 12
drag, startPoint x: 499, startPoint y: 326, endPoint x: 491, endPoint y: 322, distance: 8.2
click at [491, 322] on span at bounding box center [492, 325] width 5 height 12
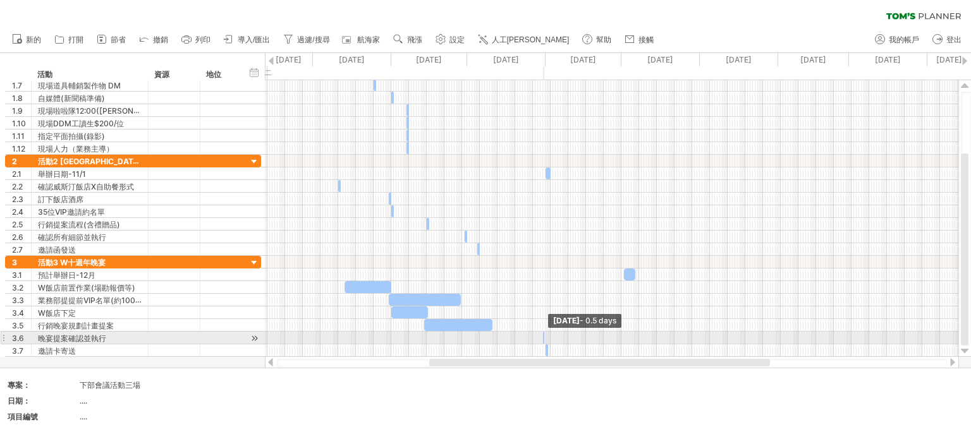
drag, startPoint x: 544, startPoint y: 337, endPoint x: 480, endPoint y: 338, distance: 63.9
click at [480, 338] on div "[DATE] - 0.5 days [DATE] - 30.0 days" at bounding box center [611, 218] width 693 height 277
drag, startPoint x: 542, startPoint y: 336, endPoint x: 480, endPoint y: 336, distance: 62.6
click at [480, 336] on div "[DATE] - 0.5 days [DATE] - 30.0 days" at bounding box center [611, 218] width 693 height 277
click at [482, 337] on div at bounding box center [611, 338] width 693 height 13
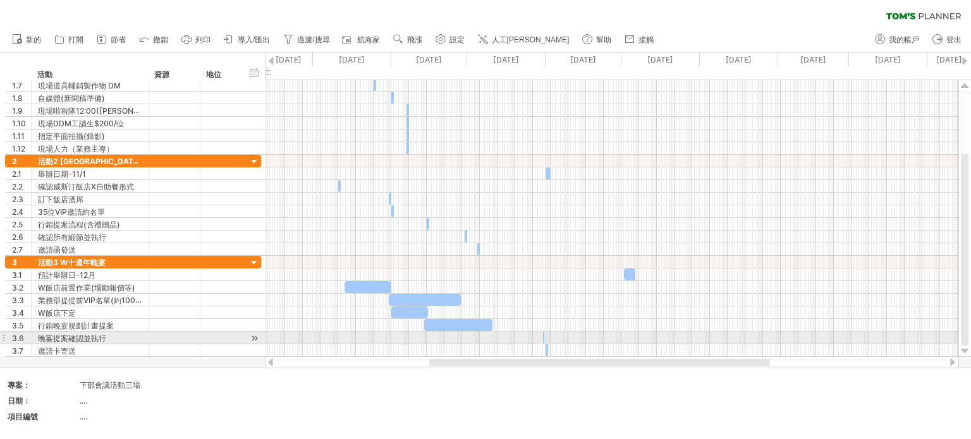
click at [543, 334] on span at bounding box center [544, 338] width 5 height 12
drag, startPoint x: 543, startPoint y: 334, endPoint x: 551, endPoint y: 334, distance: 8.2
click at [551, 334] on span at bounding box center [550, 338] width 5 height 12
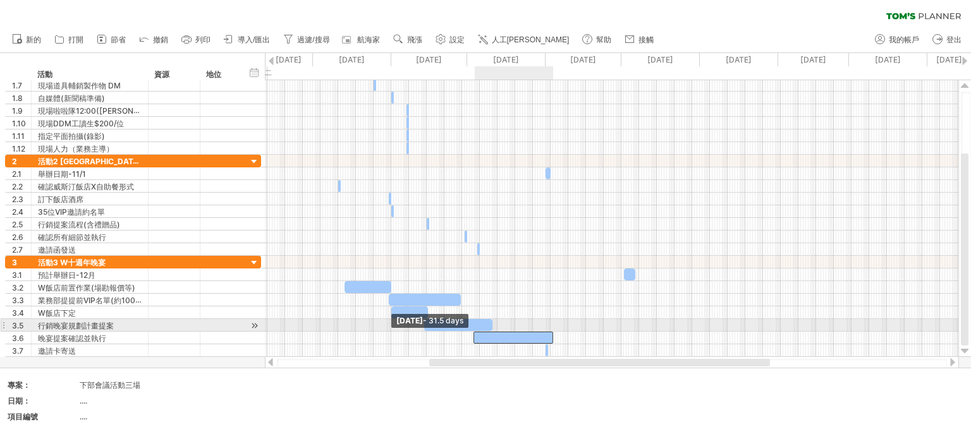
drag, startPoint x: 544, startPoint y: 336, endPoint x: 473, endPoint y: 332, distance: 70.3
click at [473, 332] on span at bounding box center [473, 338] width 5 height 12
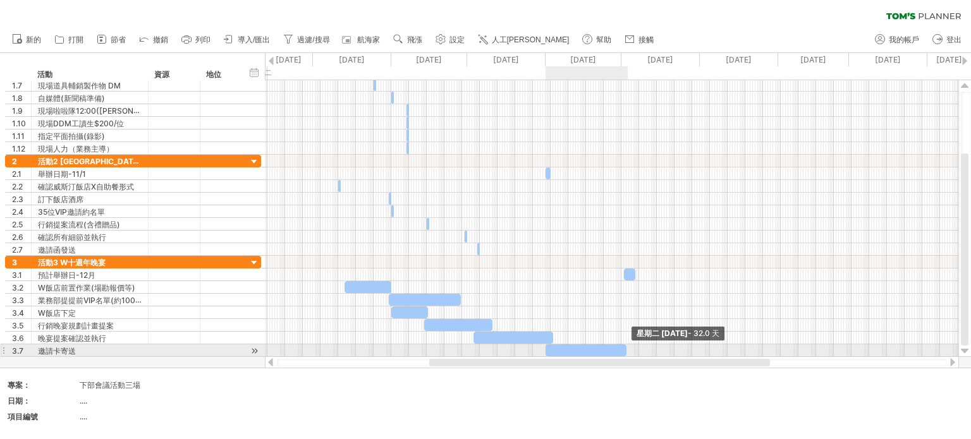
drag, startPoint x: 546, startPoint y: 348, endPoint x: 625, endPoint y: 348, distance: 78.4
click at [625, 348] on span at bounding box center [626, 351] width 5 height 12
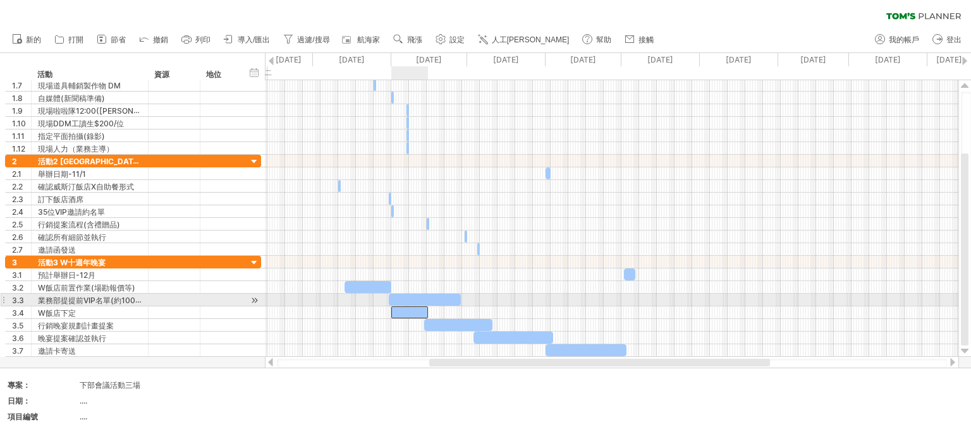
click at [396, 307] on div at bounding box center [409, 313] width 37 height 12
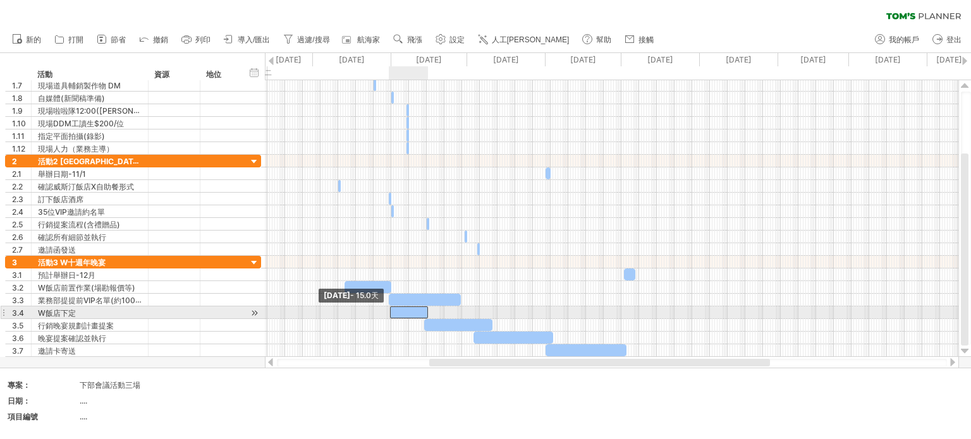
click at [391, 310] on span at bounding box center [390, 313] width 5 height 12
click at [424, 310] on span at bounding box center [426, 313] width 5 height 12
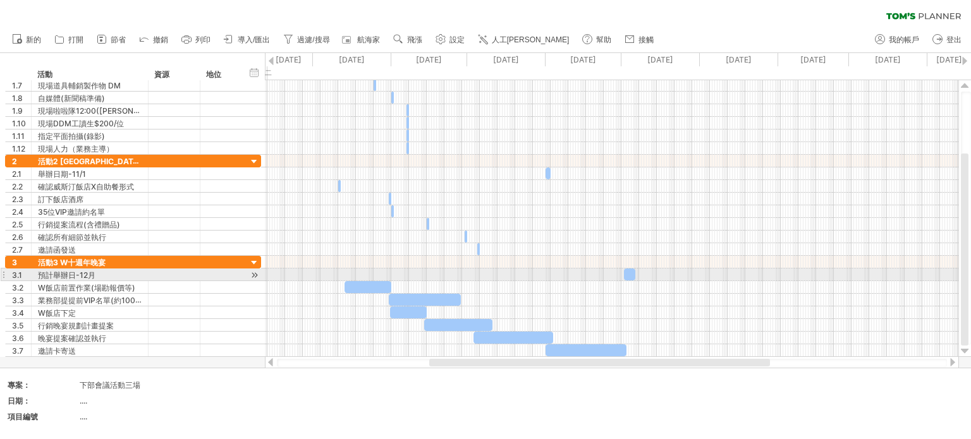
click at [632, 272] on div at bounding box center [629, 275] width 11 height 12
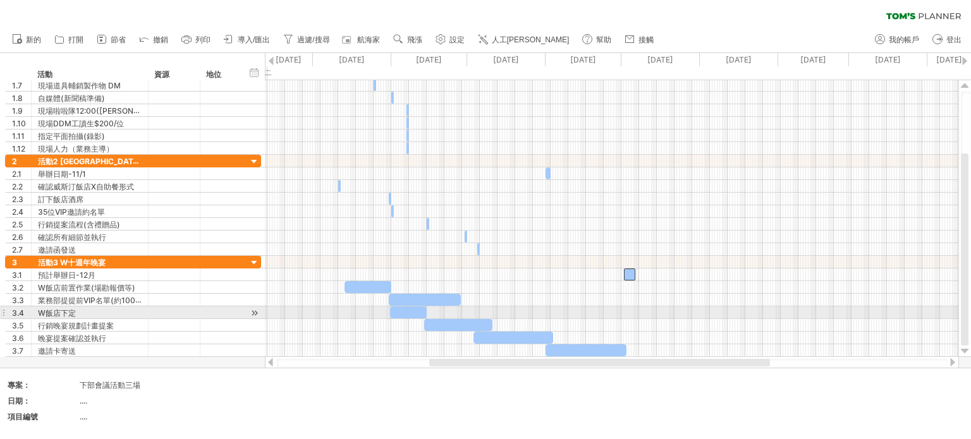
click at [675, 309] on div at bounding box center [611, 313] width 693 height 13
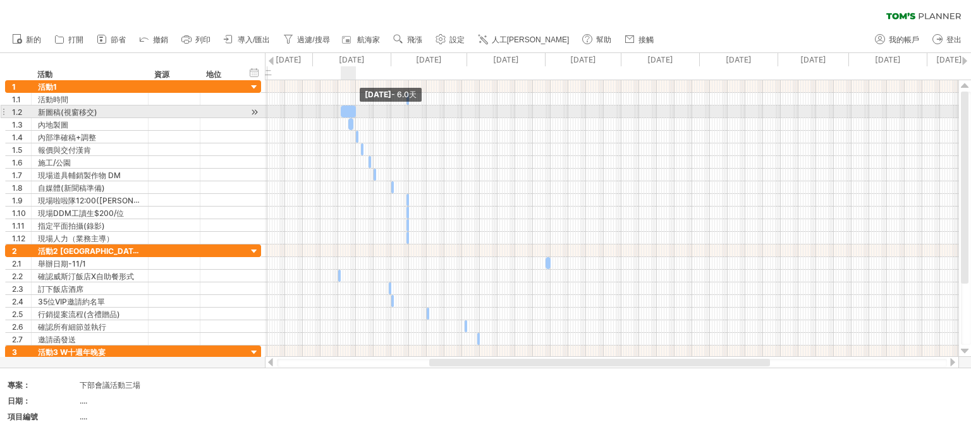
drag, startPoint x: 344, startPoint y: 111, endPoint x: 357, endPoint y: 111, distance: 12.6
click at [357, 111] on span at bounding box center [355, 112] width 5 height 12
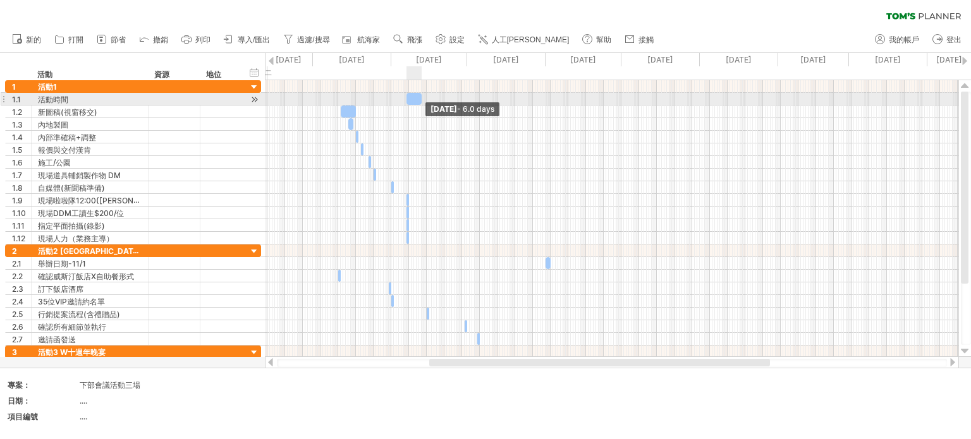
drag, startPoint x: 410, startPoint y: 101, endPoint x: 422, endPoint y: 99, distance: 12.7
click at [422, 99] on span at bounding box center [421, 99] width 5 height 12
click at [410, 101] on div at bounding box center [408, 99] width 15 height 12
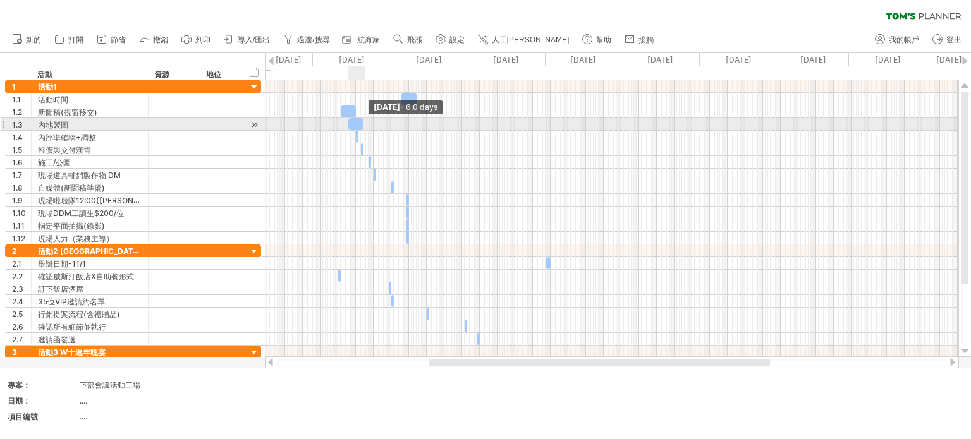
drag, startPoint x: 354, startPoint y: 123, endPoint x: 364, endPoint y: 126, distance: 10.6
click at [364, 126] on span at bounding box center [363, 124] width 5 height 12
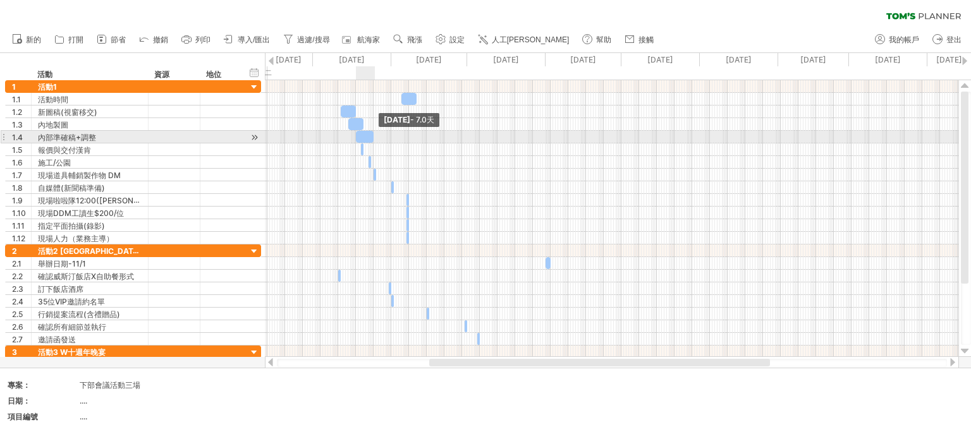
drag, startPoint x: 357, startPoint y: 134, endPoint x: 371, endPoint y: 135, distance: 14.6
click at [371, 135] on span at bounding box center [373, 137] width 5 height 12
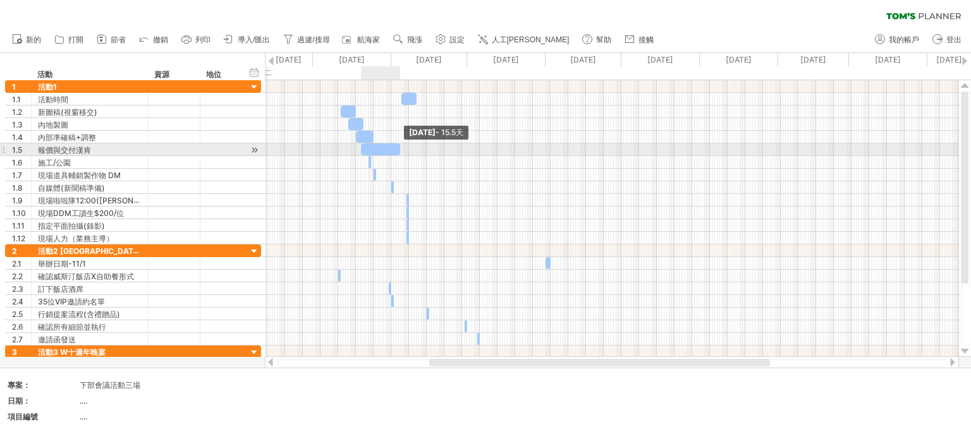
drag, startPoint x: 365, startPoint y: 149, endPoint x: 401, endPoint y: 145, distance: 36.2
click at [401, 145] on span at bounding box center [400, 150] width 5 height 12
drag, startPoint x: 401, startPoint y: 149, endPoint x: 378, endPoint y: 146, distance: 22.9
click at [378, 146] on span at bounding box center [377, 150] width 5 height 12
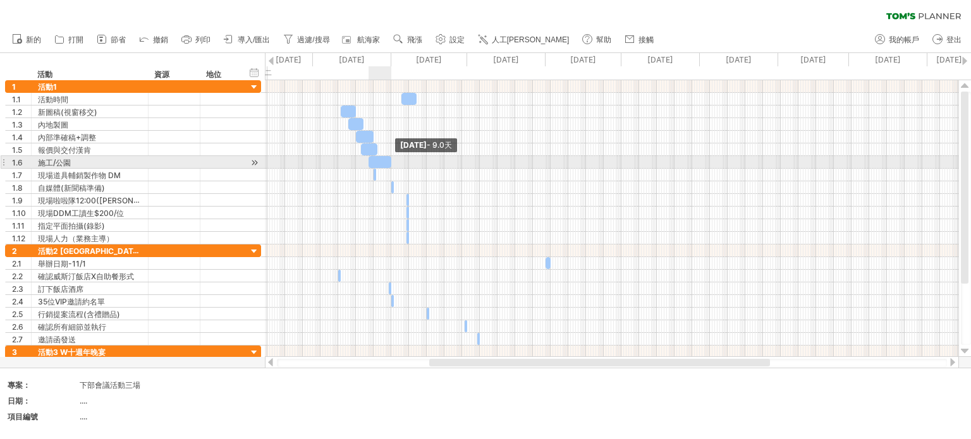
drag, startPoint x: 373, startPoint y: 159, endPoint x: 393, endPoint y: 157, distance: 20.3
click at [393, 157] on span at bounding box center [391, 162] width 5 height 12
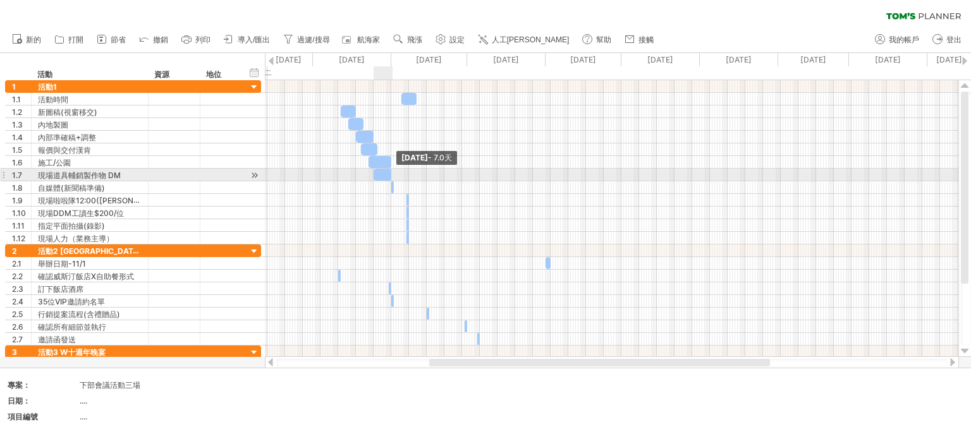
drag, startPoint x: 377, startPoint y: 176, endPoint x: 392, endPoint y: 174, distance: 15.3
click at [392, 174] on span at bounding box center [391, 175] width 5 height 12
click at [0, 174] on div "**********" at bounding box center [131, 219] width 262 height 278
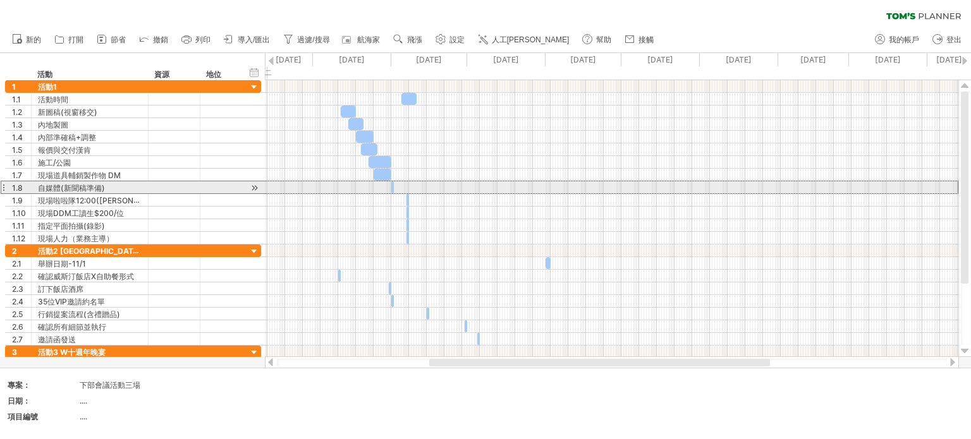
click at [5, 186] on div at bounding box center [3, 187] width 5 height 13
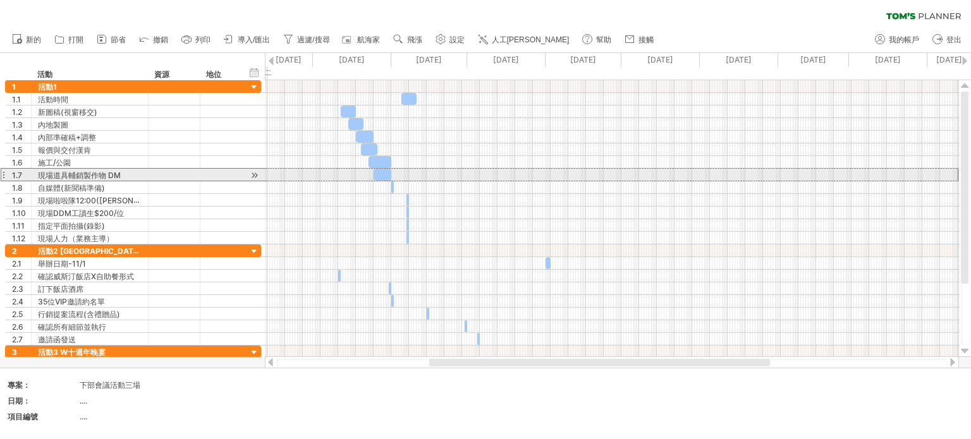
click at [6, 175] on div "1.7" at bounding box center [19, 175] width 26 height 12
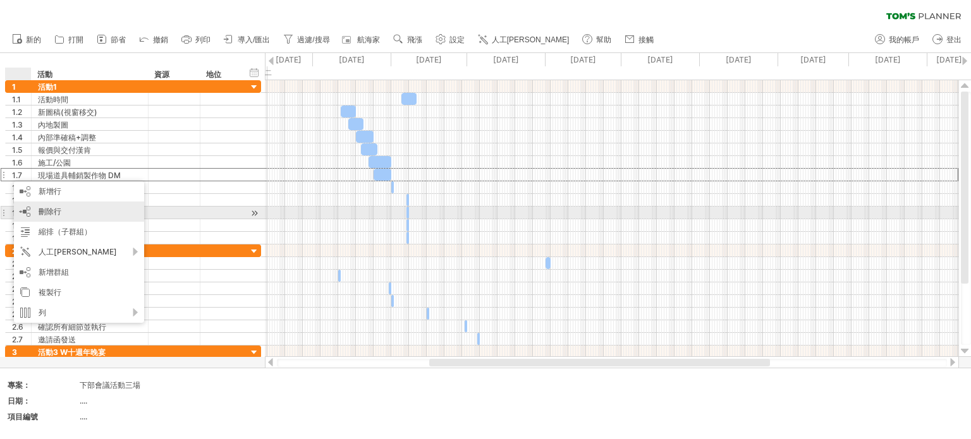
click at [46, 212] on font "刪除行" at bounding box center [50, 211] width 23 height 9
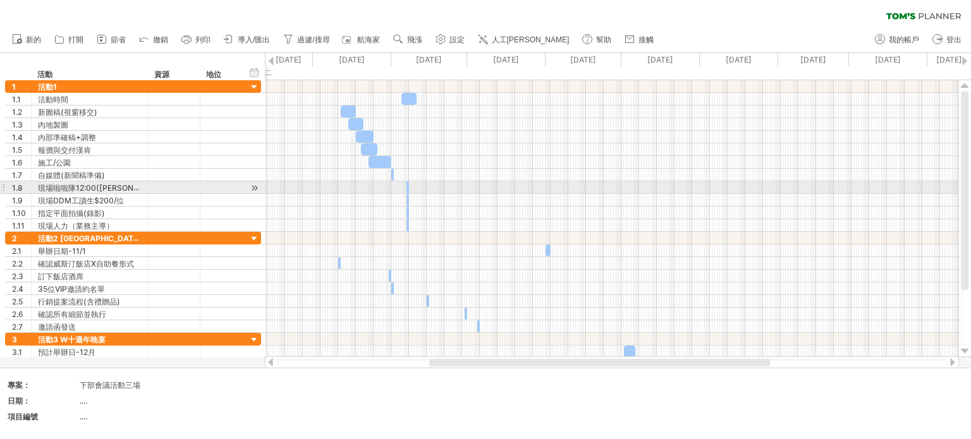
click at [5, 186] on div at bounding box center [3, 187] width 5 height 13
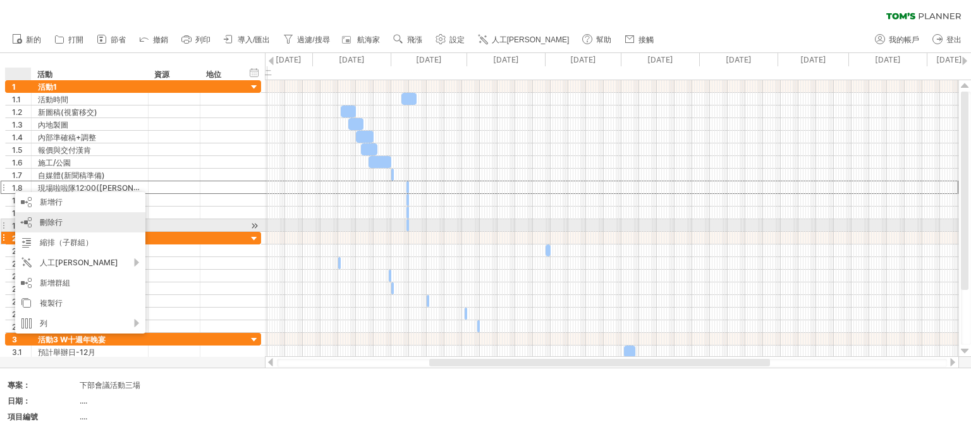
click at [34, 222] on div "刪除行 刪除選取的行" at bounding box center [80, 222] width 130 height 20
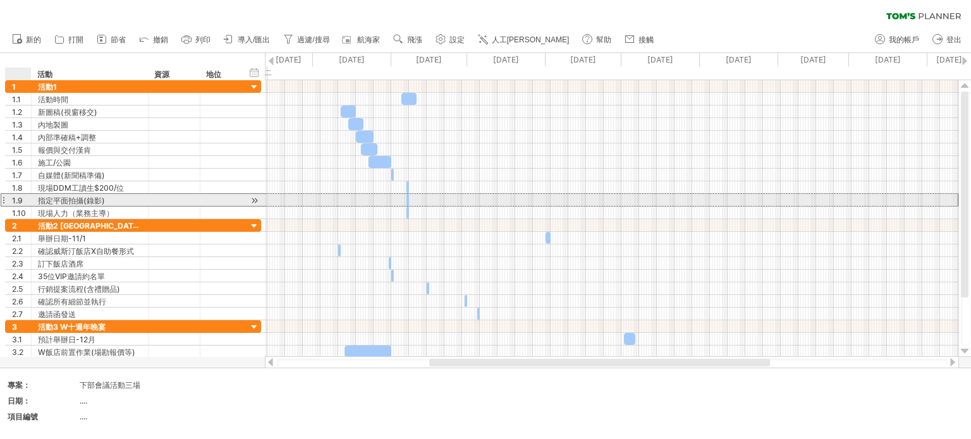
click at [6, 197] on div "1.9" at bounding box center [19, 200] width 26 height 12
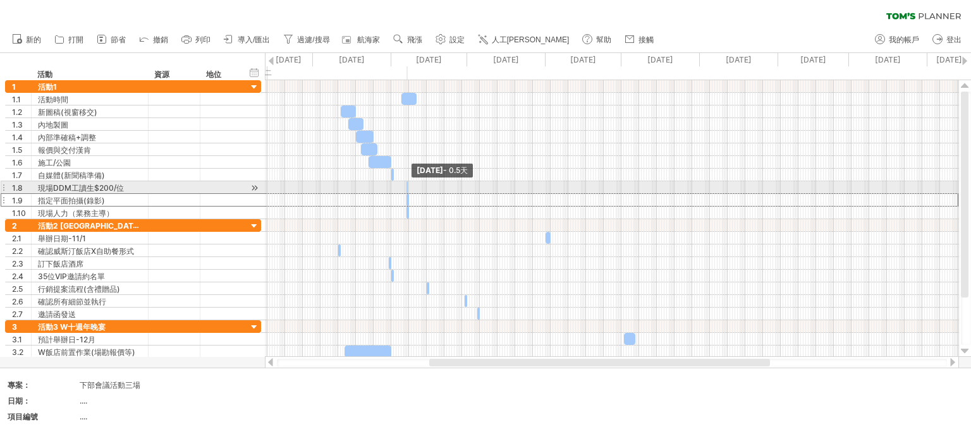
drag, startPoint x: 407, startPoint y: 186, endPoint x: 395, endPoint y: 184, distance: 12.2
click at [394, 184] on div "[DATE] - 0.5天 [DATE]" at bounding box center [611, 218] width 693 height 277
drag, startPoint x: 408, startPoint y: 186, endPoint x: 417, endPoint y: 186, distance: 8.9
click at [417, 186] on span at bounding box center [414, 187] width 5 height 12
click at [414, 185] on span at bounding box center [416, 187] width 5 height 12
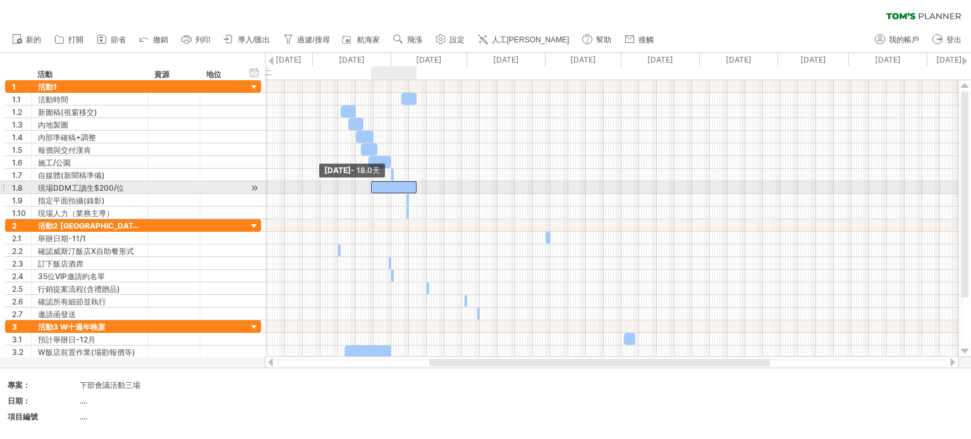
drag, startPoint x: 408, startPoint y: 185, endPoint x: 372, endPoint y: 183, distance: 36.1
click at [372, 183] on span at bounding box center [371, 187] width 5 height 12
drag, startPoint x: 416, startPoint y: 185, endPoint x: 394, endPoint y: 186, distance: 21.5
click at [394, 186] on span at bounding box center [395, 187] width 5 height 12
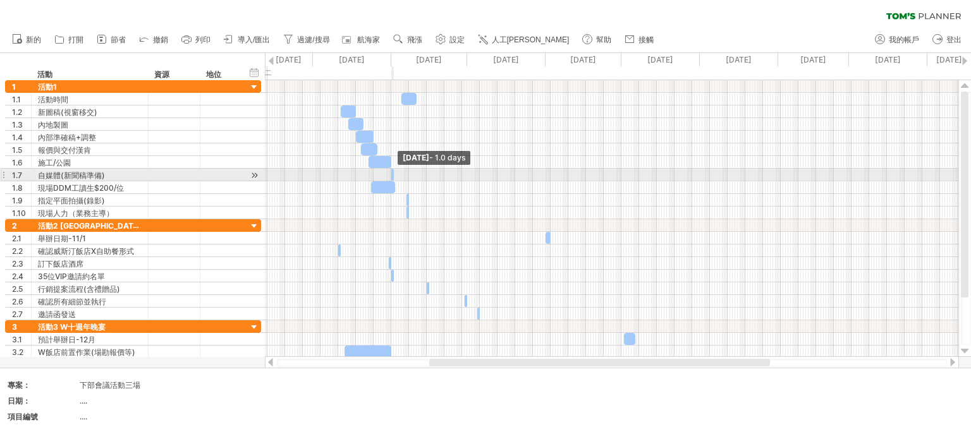
click at [393, 174] on span at bounding box center [393, 175] width 5 height 12
drag, startPoint x: 394, startPoint y: 175, endPoint x: 385, endPoint y: 174, distance: 9.6
click at [385, 174] on div "[DATE] - 0.5 days [DATE] - 18.0天" at bounding box center [611, 218] width 693 height 277
drag, startPoint x: 391, startPoint y: 174, endPoint x: 377, endPoint y: 173, distance: 14.0
click at [377, 173] on div "[DATE] - 0.5 days [DATE] - 18.0天" at bounding box center [611, 218] width 693 height 277
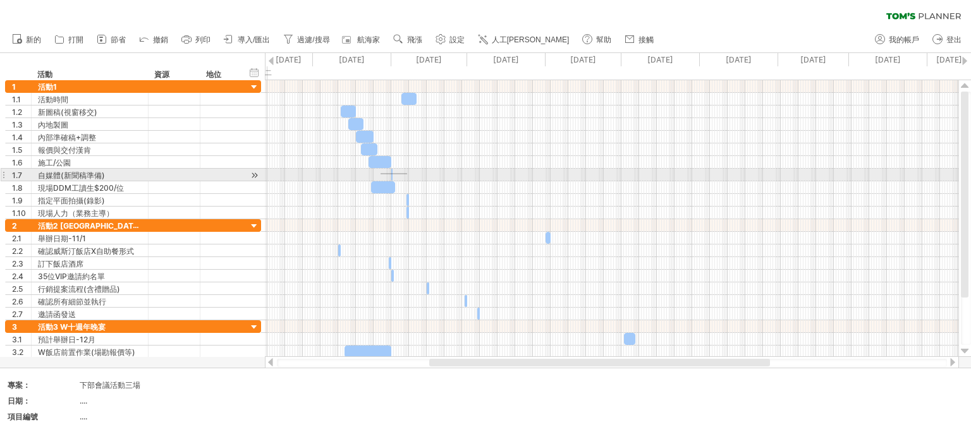
drag, startPoint x: 381, startPoint y: 173, endPoint x: 407, endPoint y: 174, distance: 26.6
click at [407, 174] on div at bounding box center [611, 175] width 693 height 13
drag, startPoint x: 393, startPoint y: 179, endPoint x: 402, endPoint y: 178, distance: 9.6
click at [403, 178] on span at bounding box center [405, 175] width 5 height 12
drag, startPoint x: 396, startPoint y: 173, endPoint x: 383, endPoint y: 173, distance: 13.3
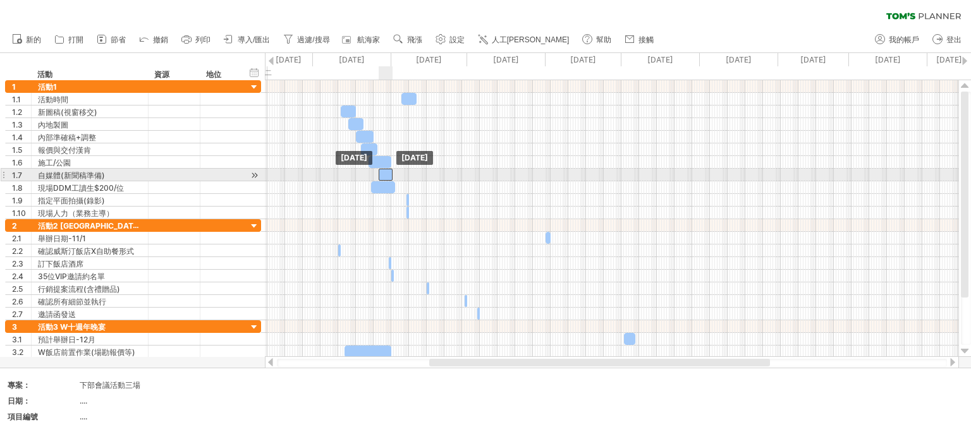
click at [383, 173] on div at bounding box center [386, 175] width 14 height 12
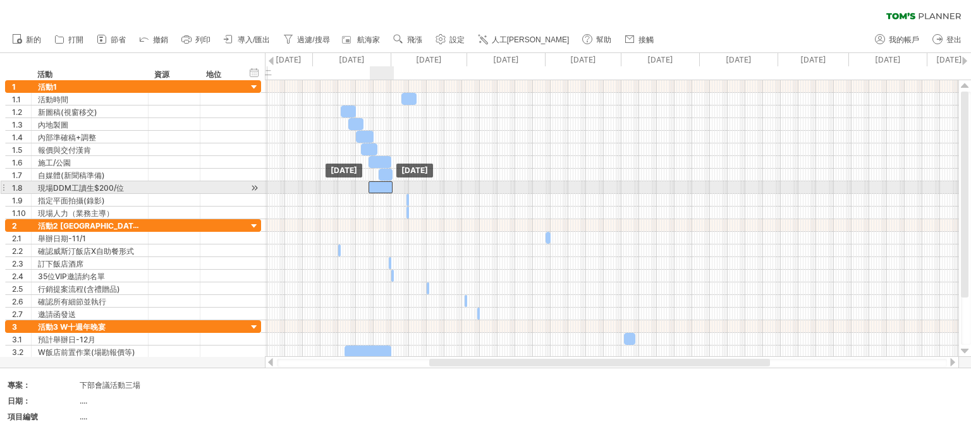
click at [382, 182] on div at bounding box center [381, 187] width 24 height 12
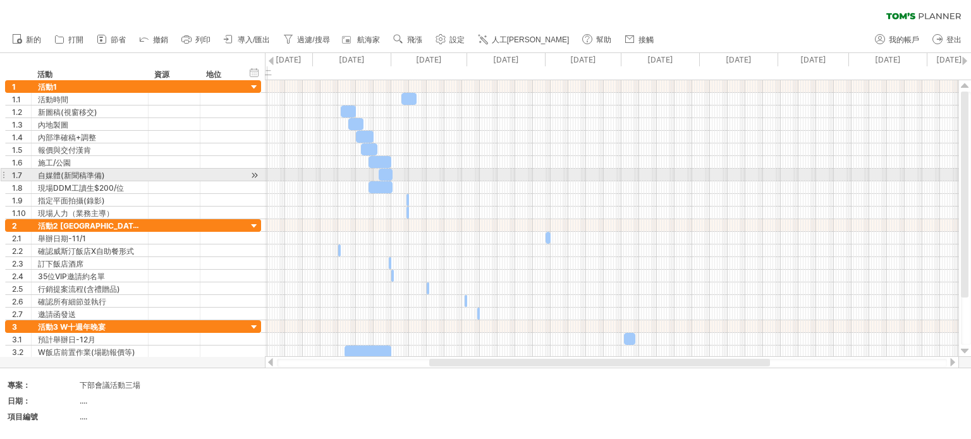
click at [367, 181] on span at bounding box center [368, 187] width 5 height 12
click at [374, 181] on div at bounding box center [381, 187] width 24 height 12
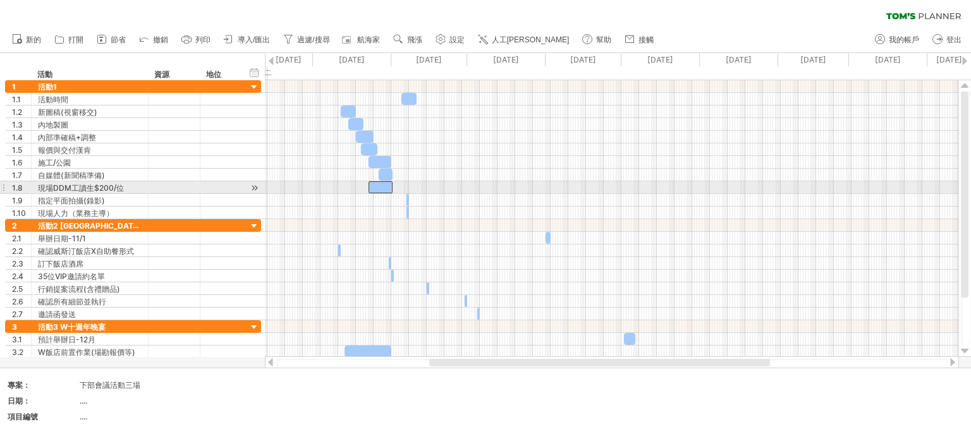
click at [372, 186] on div at bounding box center [381, 187] width 24 height 12
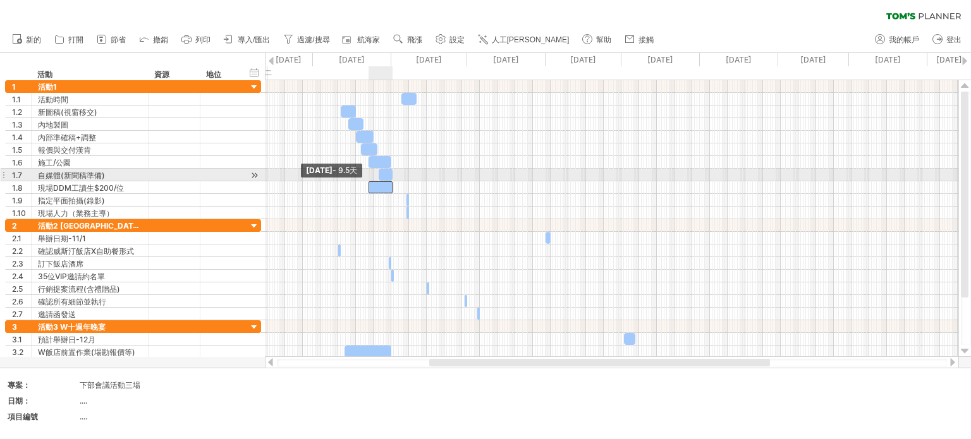
click at [370, 181] on span at bounding box center [368, 187] width 5 height 12
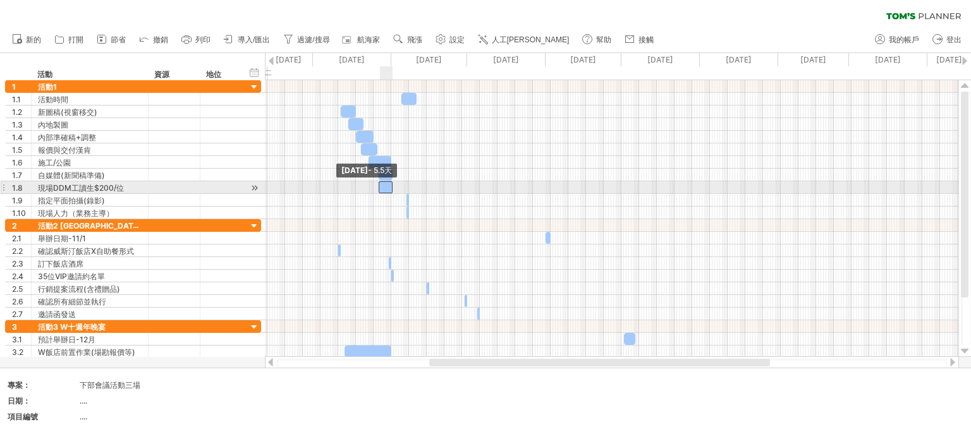
drag, startPoint x: 367, startPoint y: 184, endPoint x: 376, endPoint y: 183, distance: 8.9
click at [376, 183] on span at bounding box center [378, 187] width 5 height 12
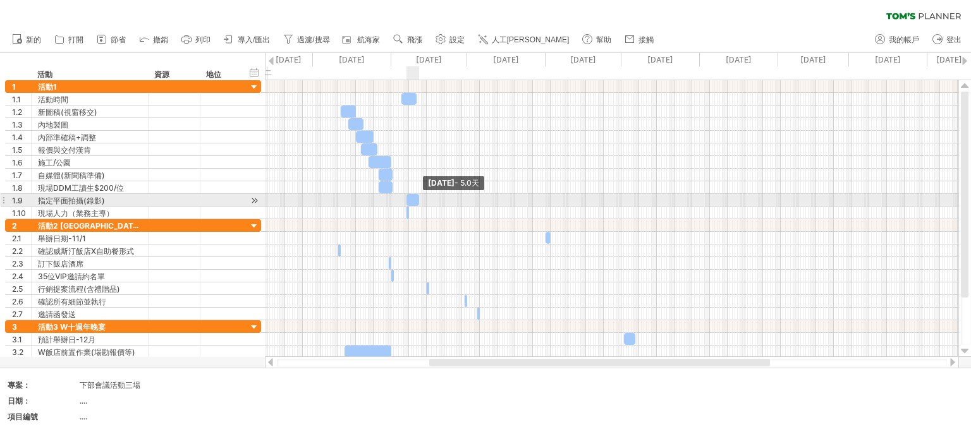
drag, startPoint x: 407, startPoint y: 197, endPoint x: 417, endPoint y: 195, distance: 10.3
click at [417, 195] on span at bounding box center [419, 200] width 5 height 12
click at [410, 197] on div at bounding box center [410, 200] width 13 height 12
drag, startPoint x: 415, startPoint y: 194, endPoint x: 415, endPoint y: 202, distance: 7.6
click at [416, 194] on span at bounding box center [417, 200] width 5 height 12
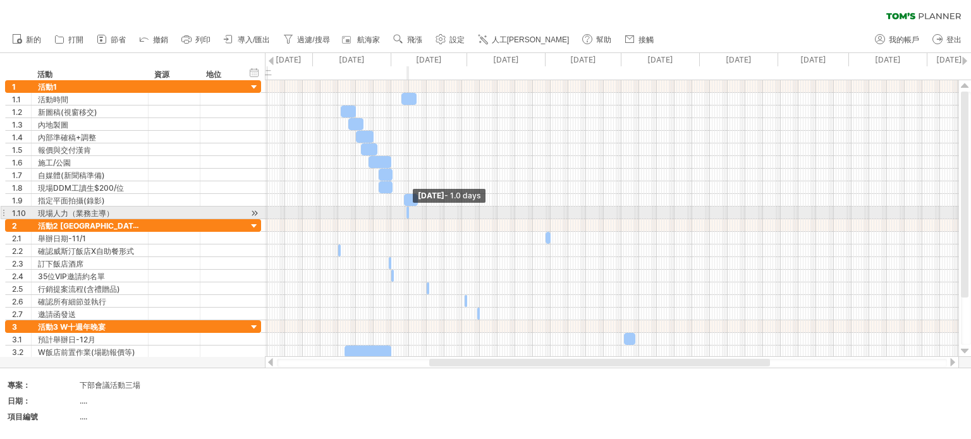
click at [406, 212] on span at bounding box center [408, 213] width 5 height 12
click at [6, 213] on div "1.10" at bounding box center [19, 213] width 26 height 12
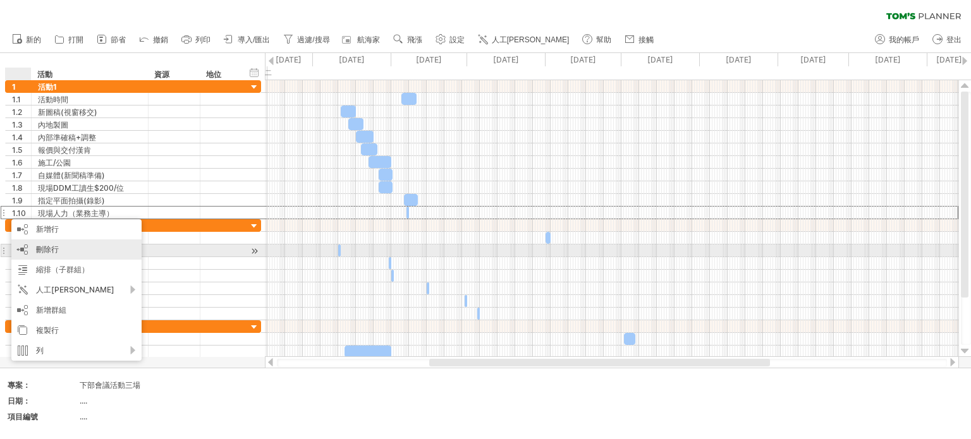
click at [63, 252] on div "刪除行 刪除選取的行" at bounding box center [76, 250] width 130 height 20
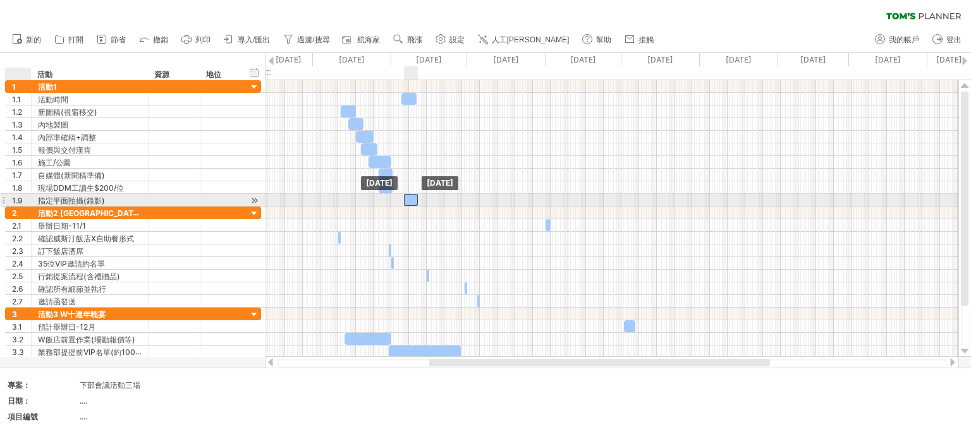
click at [410, 199] on div at bounding box center [411, 200] width 14 height 12
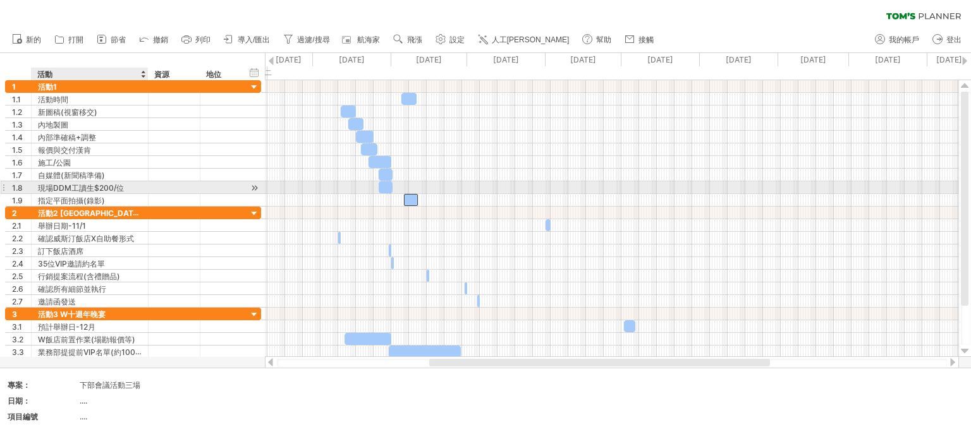
click at [80, 186] on font "現場DDM工讀生$200/位" at bounding box center [81, 187] width 86 height 9
click at [124, 184] on div "現場DDM工讀生$200/位" at bounding box center [90, 187] width 104 height 12
click at [124, 184] on input "**********" at bounding box center [90, 187] width 104 height 12
click at [137, 185] on input "**********" at bounding box center [90, 187] width 104 height 12
drag, startPoint x: 129, startPoint y: 186, endPoint x: 65, endPoint y: 193, distance: 64.2
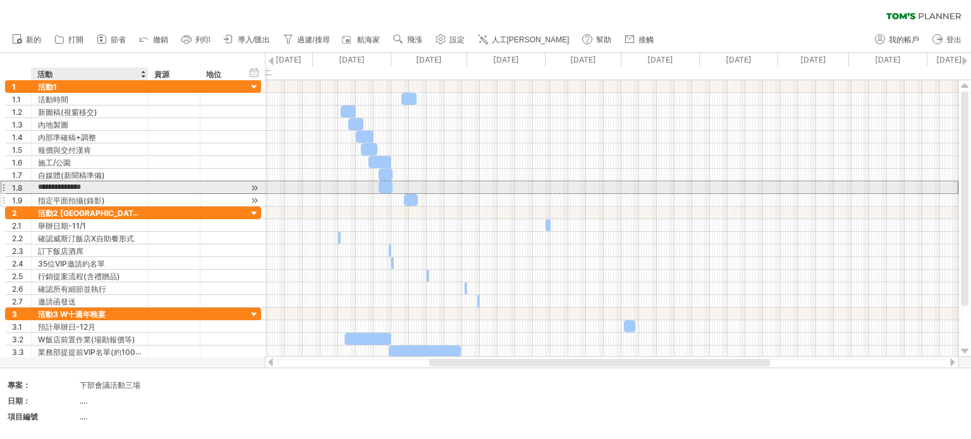
click at [65, 193] on div "**********" at bounding box center [133, 143] width 256 height 126
click at [86, 192] on font "現場DDM工讀生$200/位" at bounding box center [81, 187] width 86 height 9
drag, startPoint x: 94, startPoint y: 186, endPoint x: 125, endPoint y: 189, distance: 31.8
click at [127, 189] on div "現場DDM工讀生$200/位" at bounding box center [90, 187] width 104 height 12
click at [124, 188] on input "**********" at bounding box center [90, 187] width 104 height 12
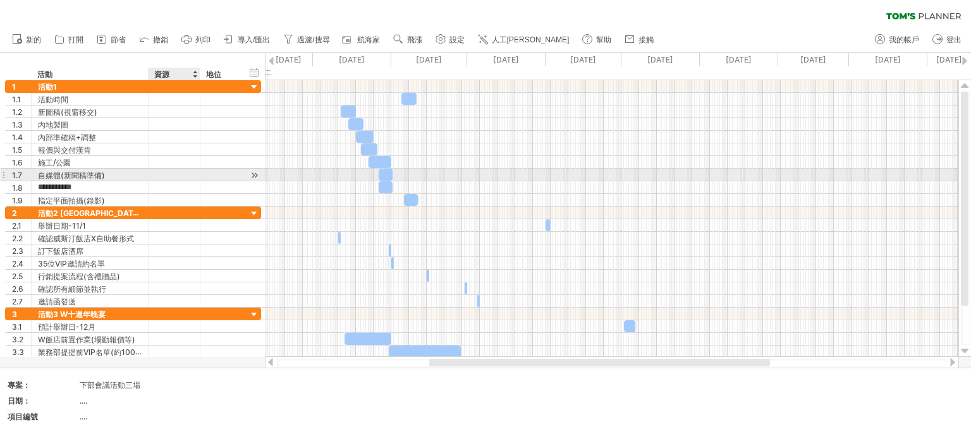
type input "**********"
click at [113, 171] on div "自媒體(新聞稿準備)" at bounding box center [90, 175] width 104 height 12
drag, startPoint x: 388, startPoint y: 177, endPoint x: 207, endPoint y: 171, distance: 180.3
click at [388, 176] on div at bounding box center [386, 175] width 14 height 12
click at [60, 176] on font "自媒體(新聞稿準備)" at bounding box center [71, 175] width 67 height 9
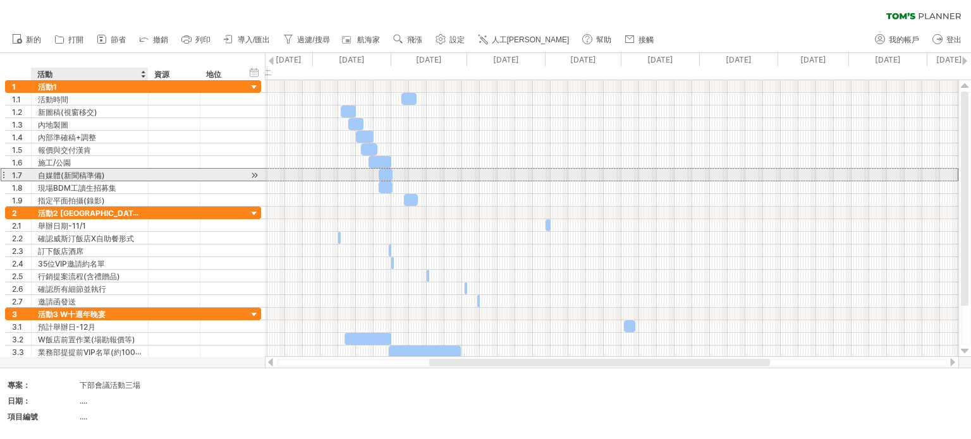
click at [60, 176] on font "自媒體(新聞稿準備)" at bounding box center [71, 175] width 67 height 9
click at [68, 173] on font "自媒體(新聞稿準備)" at bounding box center [71, 175] width 67 height 9
click at [68, 174] on font "自媒體(新聞稿準備)" at bounding box center [71, 175] width 67 height 9
click at [114, 176] on div "自媒體(新聞稿準備)" at bounding box center [90, 175] width 104 height 12
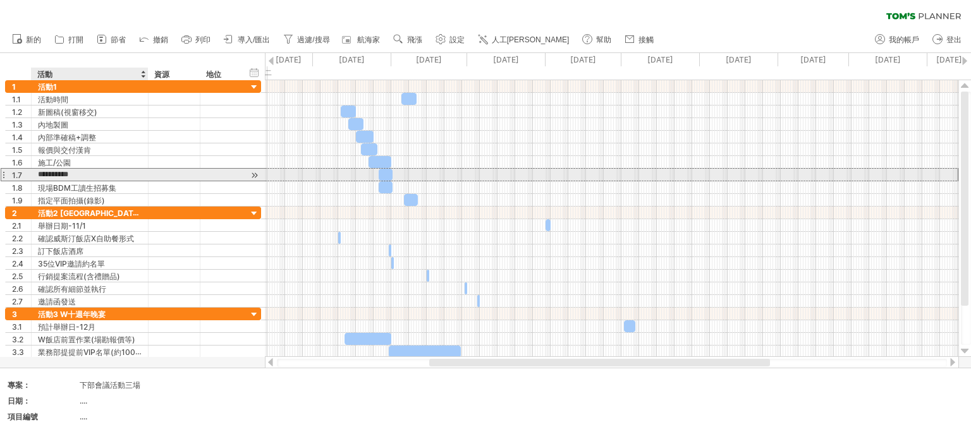
click at [114, 176] on input "**********" at bounding box center [90, 175] width 104 height 12
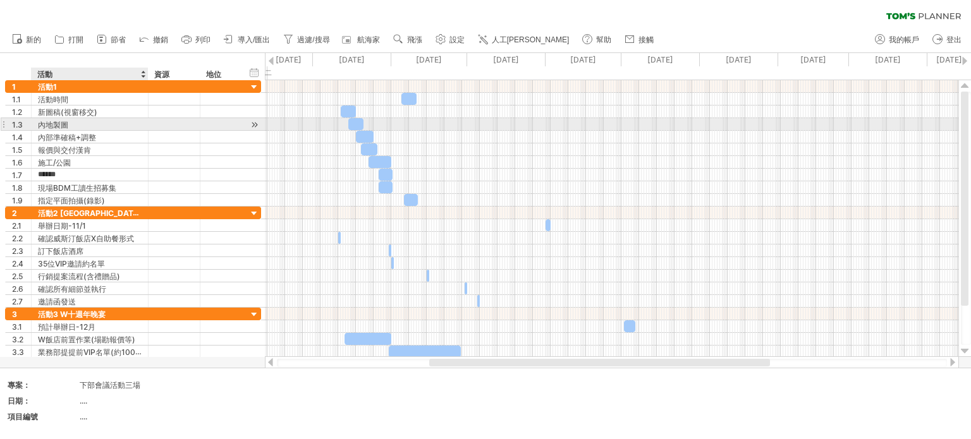
type input "*****"
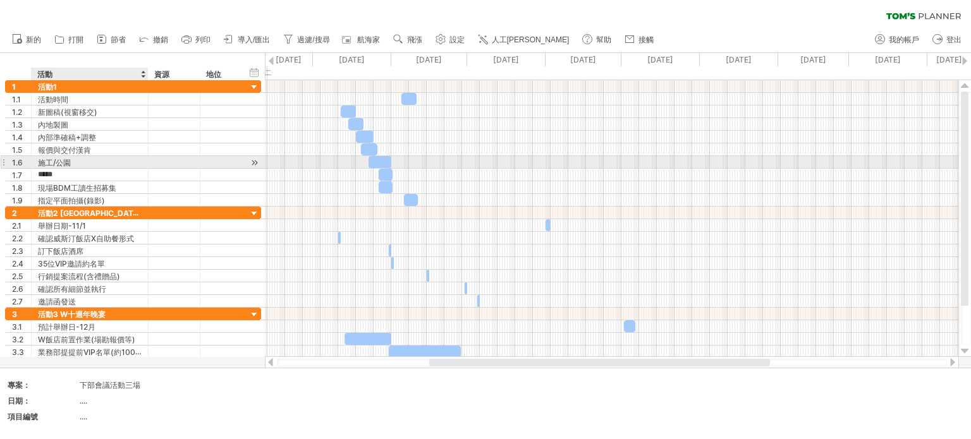
click at [85, 167] on div "1.6 ***** 施工/公園" at bounding box center [133, 162] width 256 height 13
click at [74, 159] on div "施工/公園" at bounding box center [90, 162] width 104 height 12
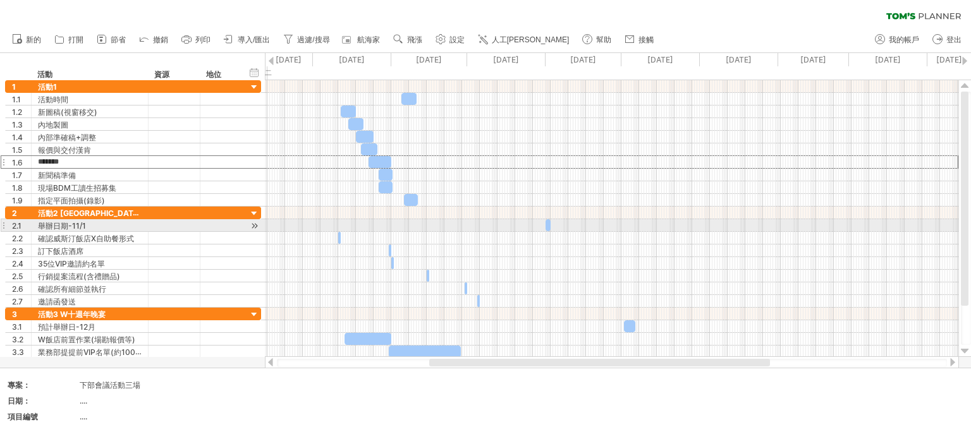
type input "*****"
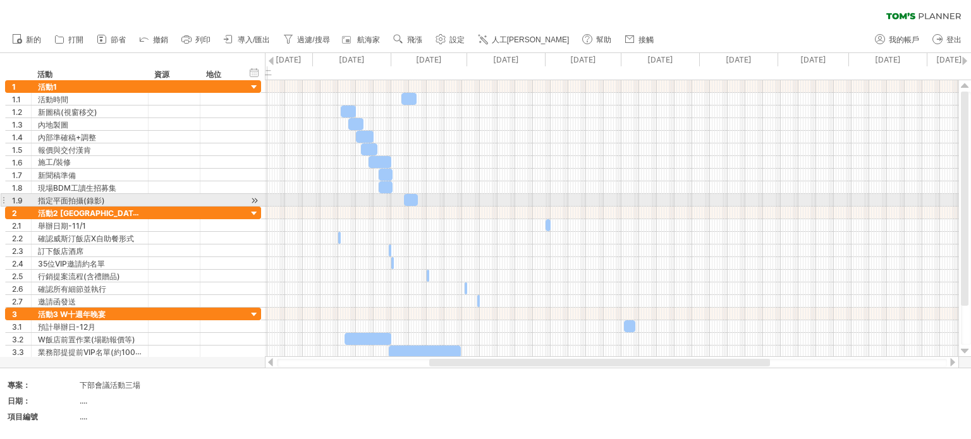
click at [508, 195] on div at bounding box center [611, 200] width 693 height 13
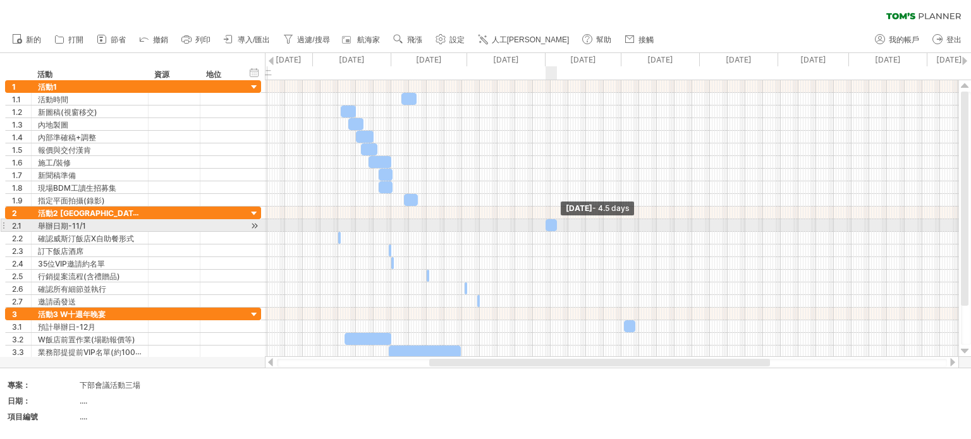
click at [555, 224] on span at bounding box center [556, 225] width 5 height 12
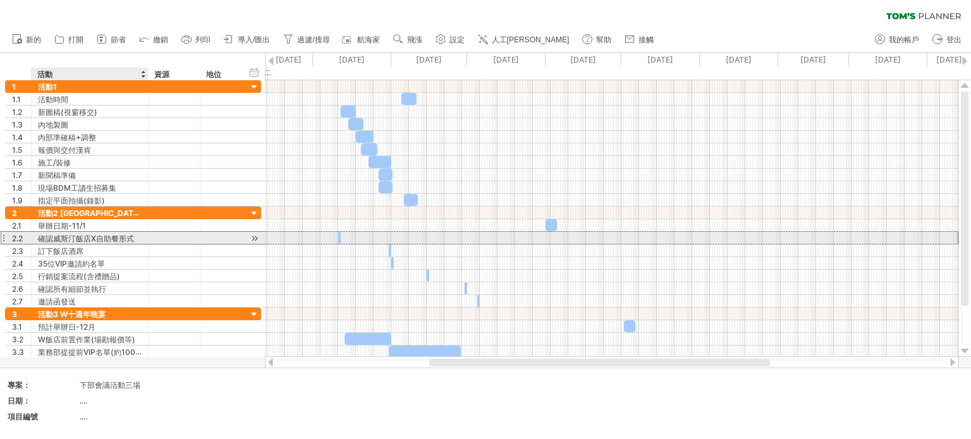
click at [130, 239] on font "確認威斯汀飯店X自助餐形式" at bounding box center [86, 238] width 96 height 9
click at [0, 236] on div "**********" at bounding box center [131, 219] width 262 height 278
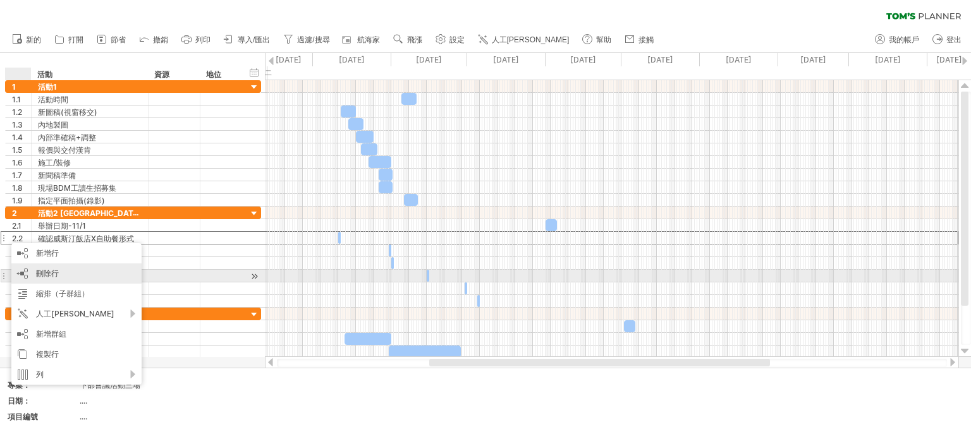
click at [37, 271] on font "刪除行" at bounding box center [47, 273] width 23 height 9
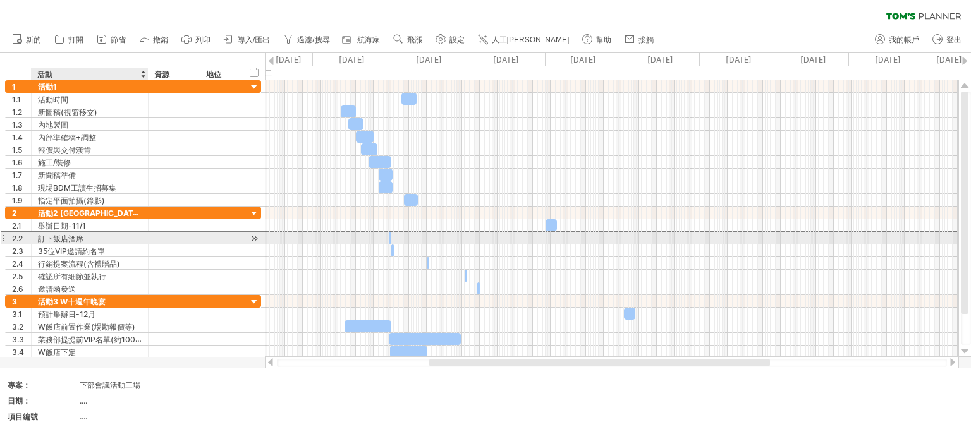
click at [76, 235] on font "訂下飯店酒席" at bounding box center [61, 238] width 46 height 9
drag, startPoint x: 391, startPoint y: 235, endPoint x: 402, endPoint y: 237, distance: 11.5
click at [402, 237] on span at bounding box center [402, 238] width 5 height 12
click at [397, 237] on div at bounding box center [400, 238] width 14 height 12
click at [399, 238] on div at bounding box center [398, 238] width 14 height 12
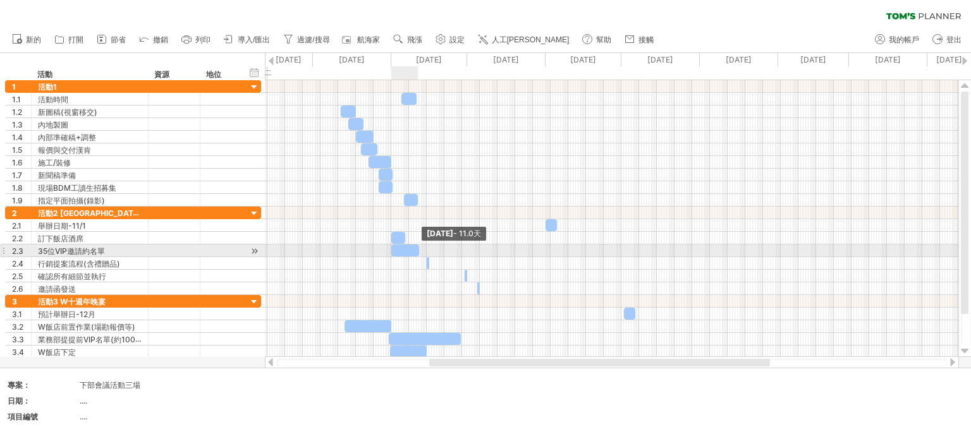
drag, startPoint x: 394, startPoint y: 249, endPoint x: 420, endPoint y: 247, distance: 25.4
click at [420, 247] on span at bounding box center [419, 251] width 5 height 12
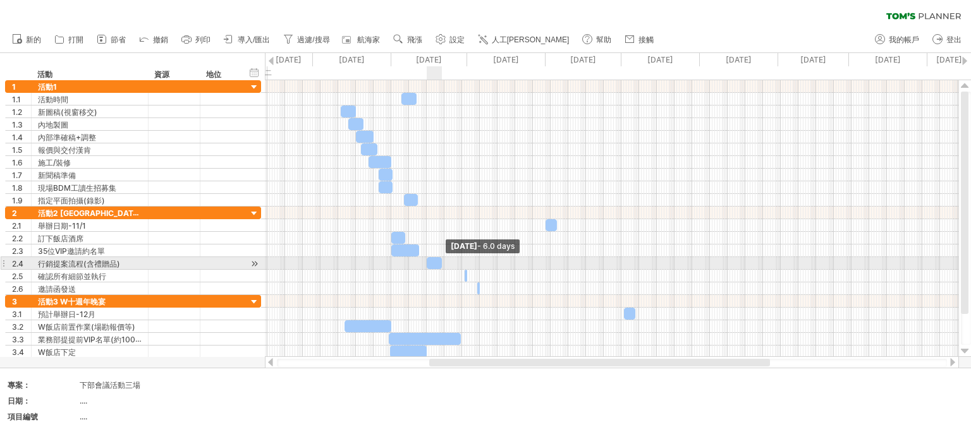
drag, startPoint x: 428, startPoint y: 262, endPoint x: 441, endPoint y: 262, distance: 12.6
click at [441, 262] on span at bounding box center [441, 263] width 5 height 12
drag, startPoint x: 436, startPoint y: 261, endPoint x: 417, endPoint y: 262, distance: 19.0
click at [417, 262] on div at bounding box center [415, 263] width 15 height 12
drag, startPoint x: 424, startPoint y: 262, endPoint x: 466, endPoint y: 259, distance: 42.4
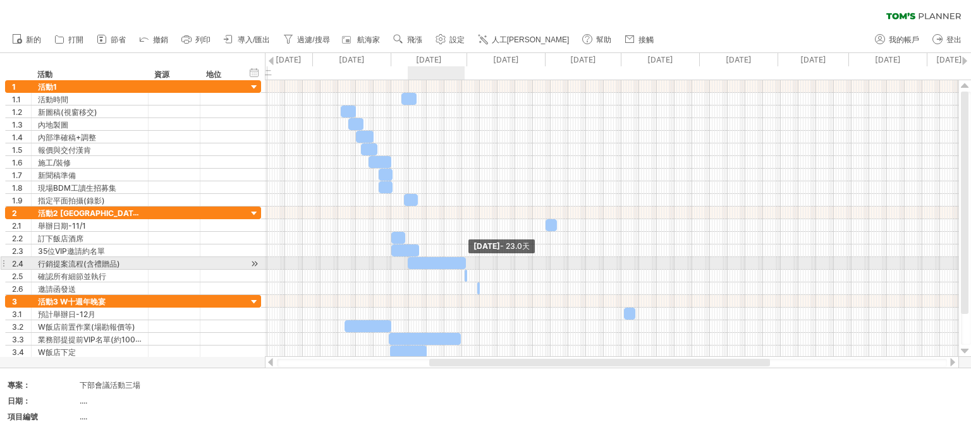
click at [466, 259] on span at bounding box center [465, 263] width 5 height 12
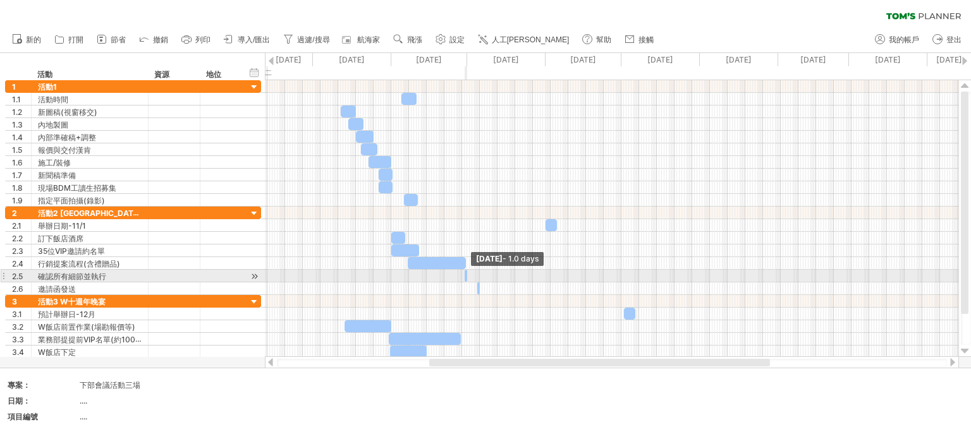
click at [465, 274] on span at bounding box center [467, 276] width 5 height 12
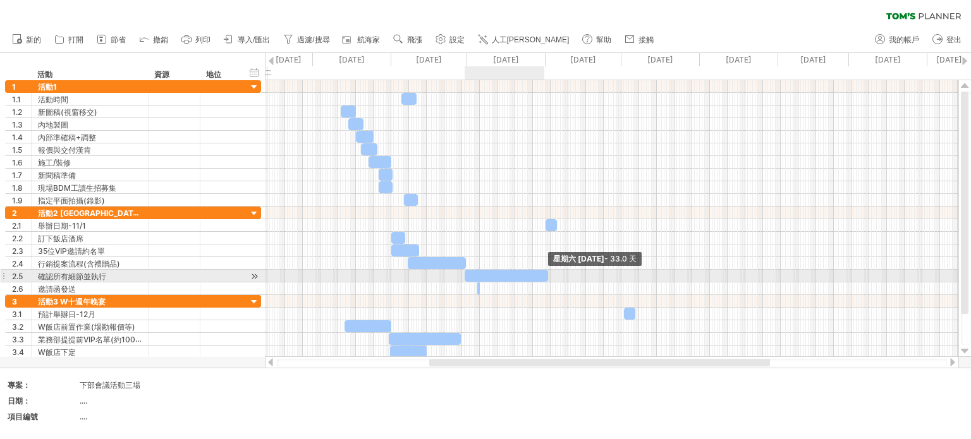
drag, startPoint x: 465, startPoint y: 272, endPoint x: 546, endPoint y: 272, distance: 80.3
click at [546, 272] on span at bounding box center [548, 276] width 5 height 12
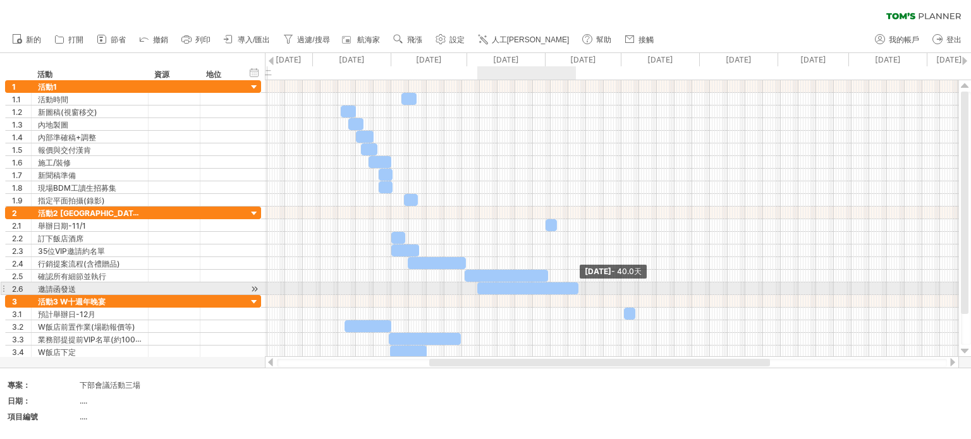
drag, startPoint x: 480, startPoint y: 288, endPoint x: 578, endPoint y: 290, distance: 98.0
click at [578, 290] on span at bounding box center [578, 289] width 5 height 12
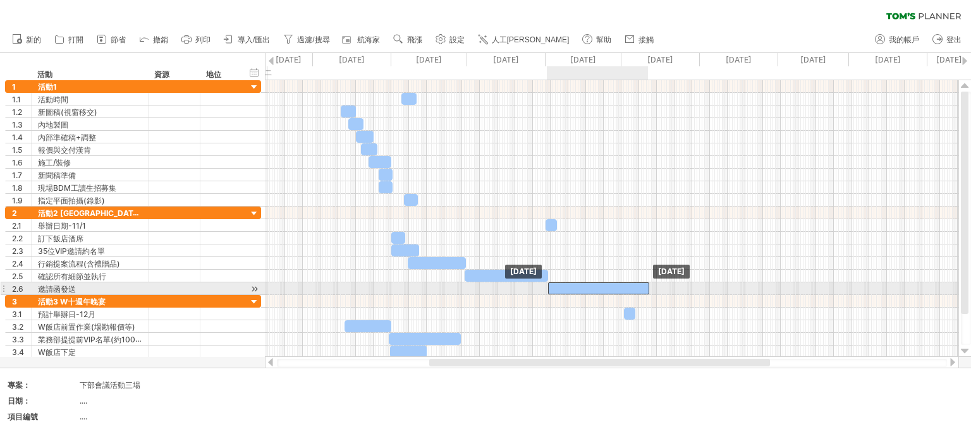
drag, startPoint x: 548, startPoint y: 288, endPoint x: 619, endPoint y: 285, distance: 70.8
click at [619, 285] on div at bounding box center [598, 289] width 101 height 12
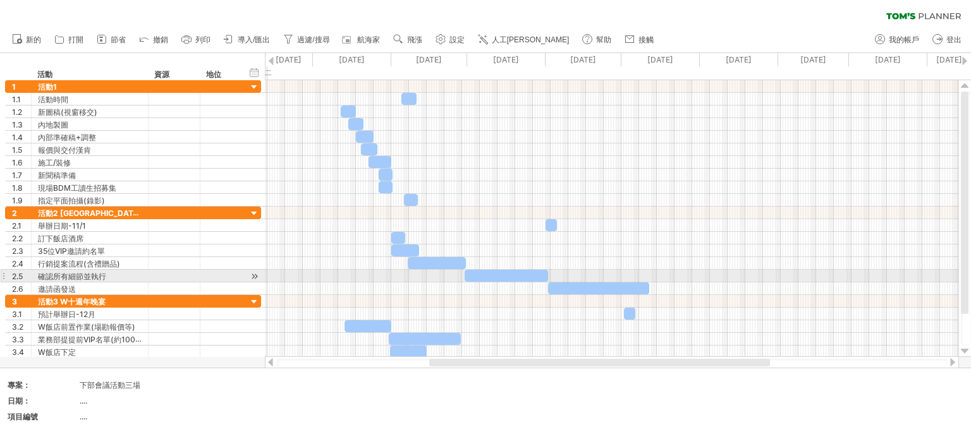
click at [650, 283] on span at bounding box center [649, 289] width 5 height 12
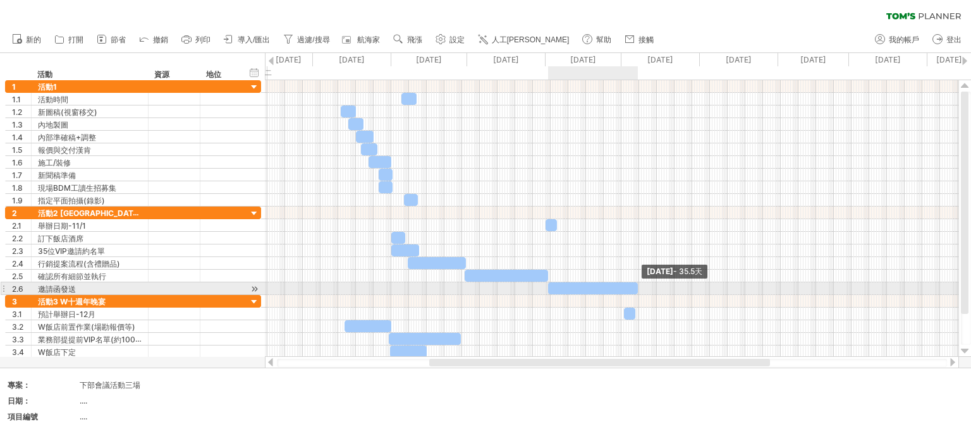
drag, startPoint x: 651, startPoint y: 285, endPoint x: 638, endPoint y: 285, distance: 12.6
click at [638, 285] on span at bounding box center [637, 289] width 5 height 12
drag, startPoint x: 638, startPoint y: 286, endPoint x: 596, endPoint y: 289, distance: 41.8
click at [596, 289] on span at bounding box center [596, 289] width 5 height 12
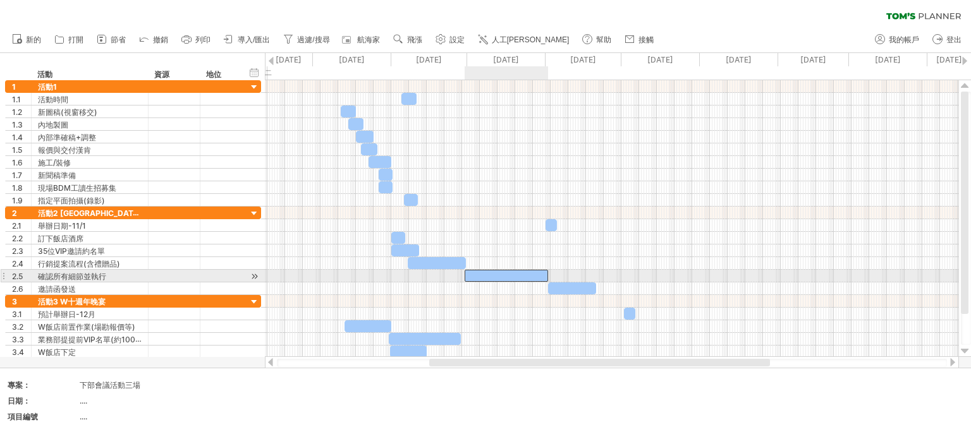
click at [542, 272] on div at bounding box center [506, 276] width 83 height 12
drag, startPoint x: 546, startPoint y: 272, endPoint x: 506, endPoint y: 275, distance: 39.9
click at [506, 275] on span at bounding box center [508, 276] width 5 height 12
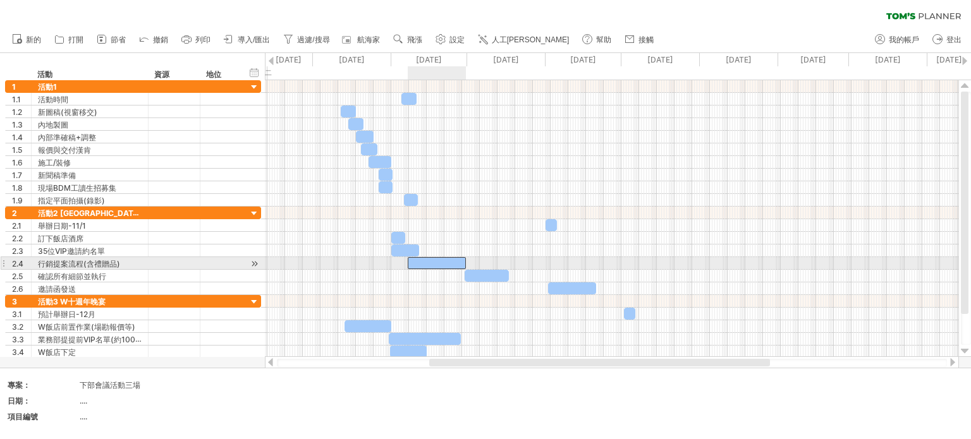
click at [447, 261] on div at bounding box center [437, 263] width 58 height 12
drag, startPoint x: 466, startPoint y: 260, endPoint x: 438, endPoint y: 261, distance: 27.8
click at [438, 261] on span at bounding box center [438, 263] width 5 height 12
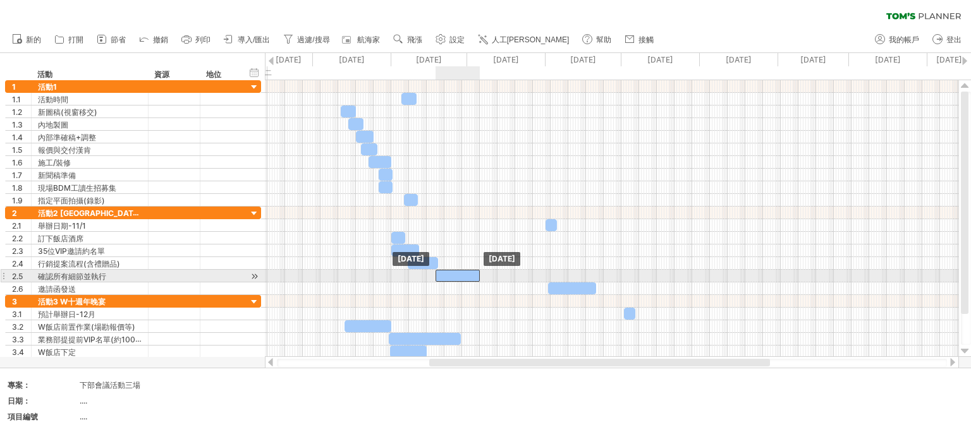
drag, startPoint x: 491, startPoint y: 276, endPoint x: 461, endPoint y: 276, distance: 29.7
click at [461, 276] on div at bounding box center [458, 276] width 44 height 12
drag, startPoint x: 480, startPoint y: 273, endPoint x: 498, endPoint y: 274, distance: 18.3
click at [498, 274] on span at bounding box center [498, 276] width 5 height 12
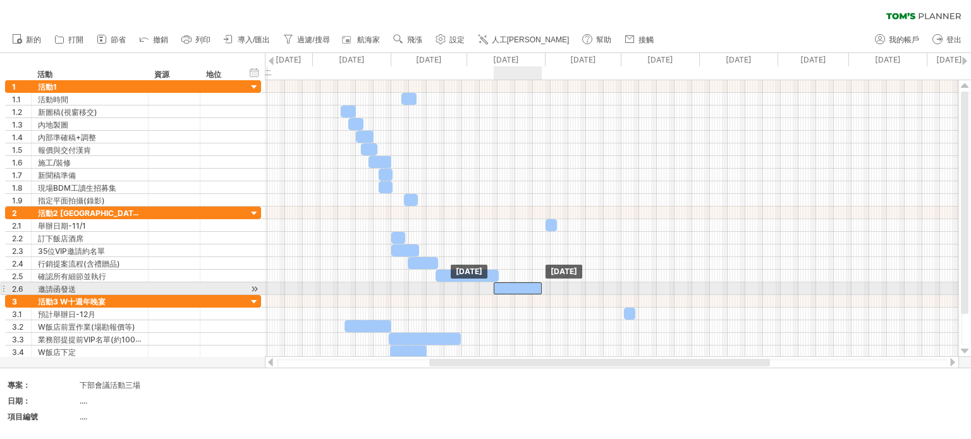
drag, startPoint x: 574, startPoint y: 283, endPoint x: 519, endPoint y: 288, distance: 55.2
click at [519, 288] on div at bounding box center [518, 289] width 48 height 12
click at [544, 285] on span at bounding box center [544, 289] width 5 height 12
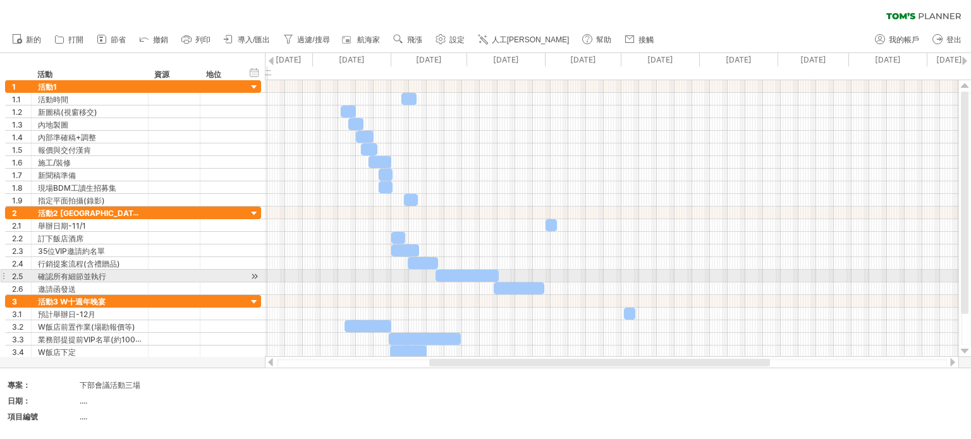
click at [618, 278] on div at bounding box center [611, 276] width 693 height 13
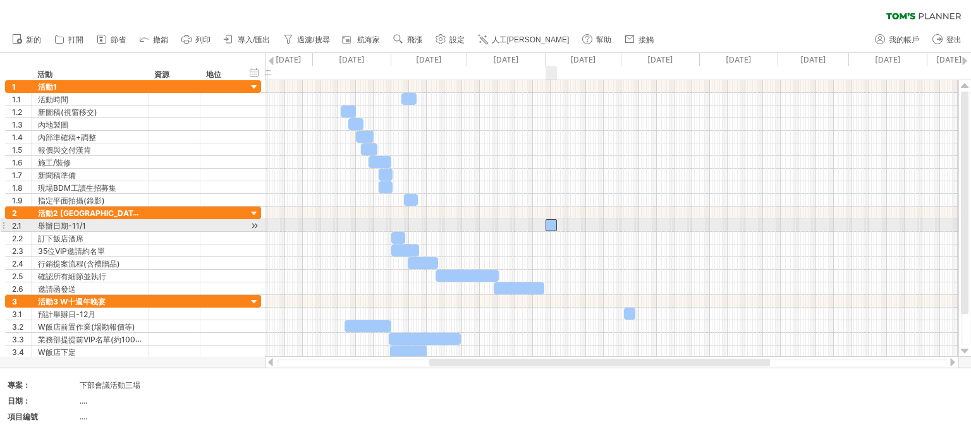
click at [551, 223] on div at bounding box center [551, 225] width 11 height 12
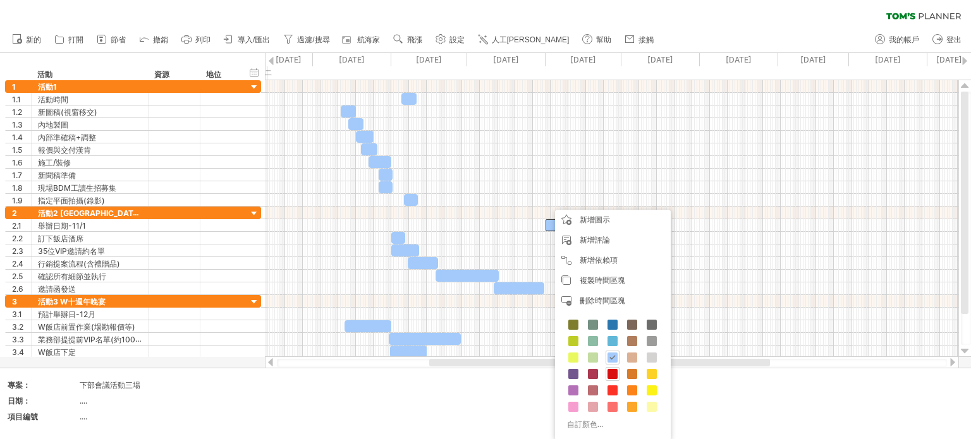
click at [614, 377] on span at bounding box center [613, 374] width 10 height 10
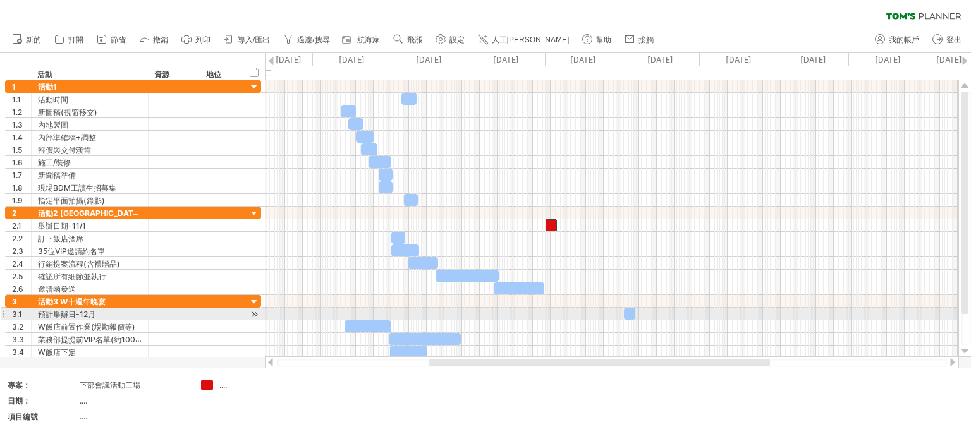
click at [629, 311] on div at bounding box center [629, 314] width 11 height 12
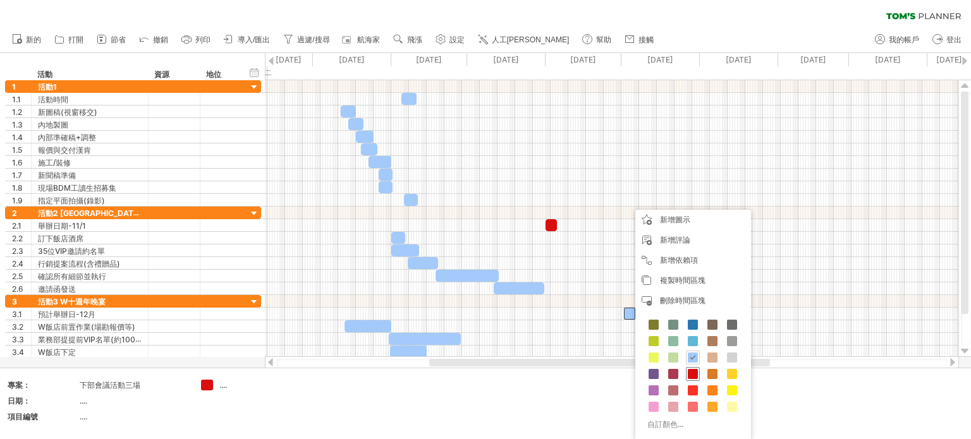
click at [689, 374] on span at bounding box center [693, 374] width 10 height 10
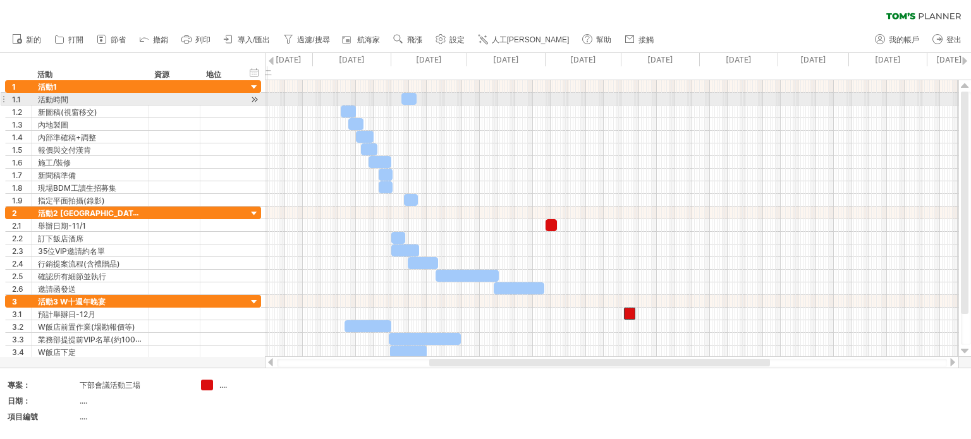
click at [412, 97] on div at bounding box center [408, 99] width 15 height 12
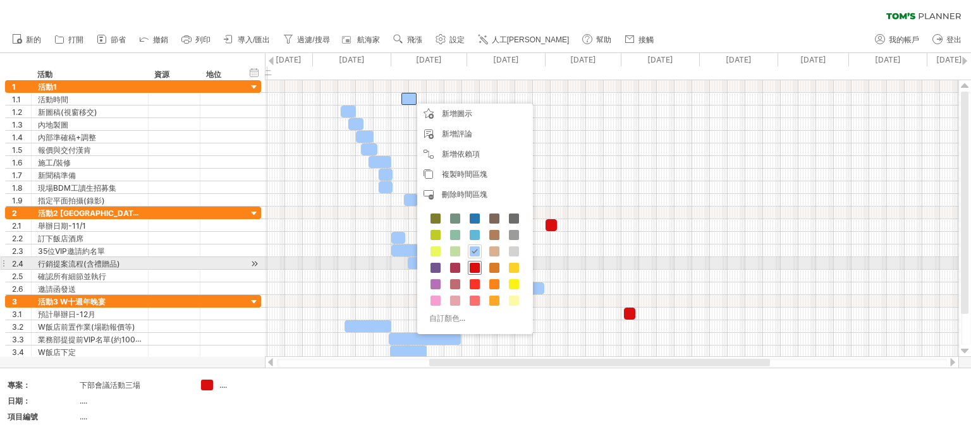
click at [475, 266] on span at bounding box center [475, 268] width 10 height 10
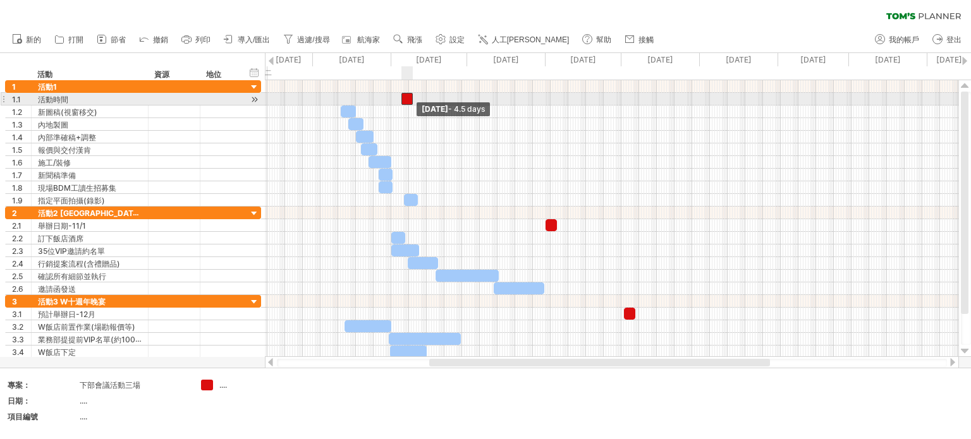
click at [412, 97] on span at bounding box center [412, 99] width 5 height 12
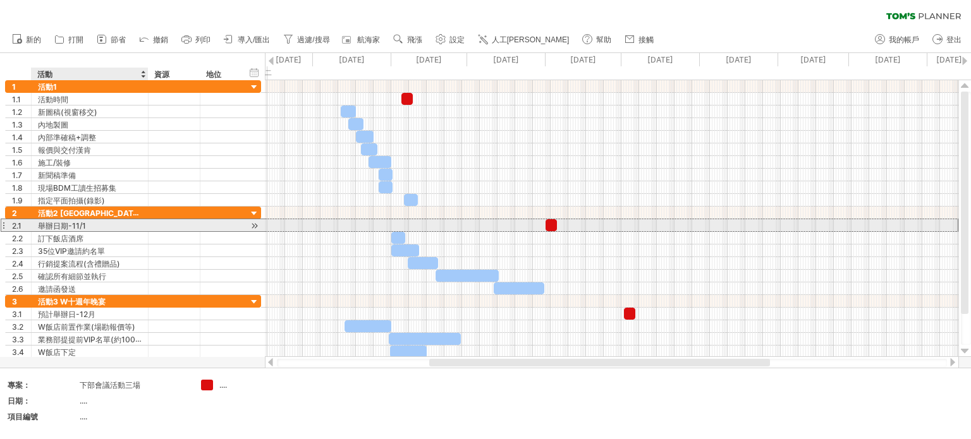
click at [96, 224] on div "舉辦日期-11/1" at bounding box center [90, 225] width 104 height 12
click at [0, 0] on input "*********" at bounding box center [0, 0] width 0 height 0
click at [110, 227] on input "*********" at bounding box center [90, 225] width 104 height 12
click at [107, 224] on input "*********" at bounding box center [90, 225] width 104 height 12
type input "**********"
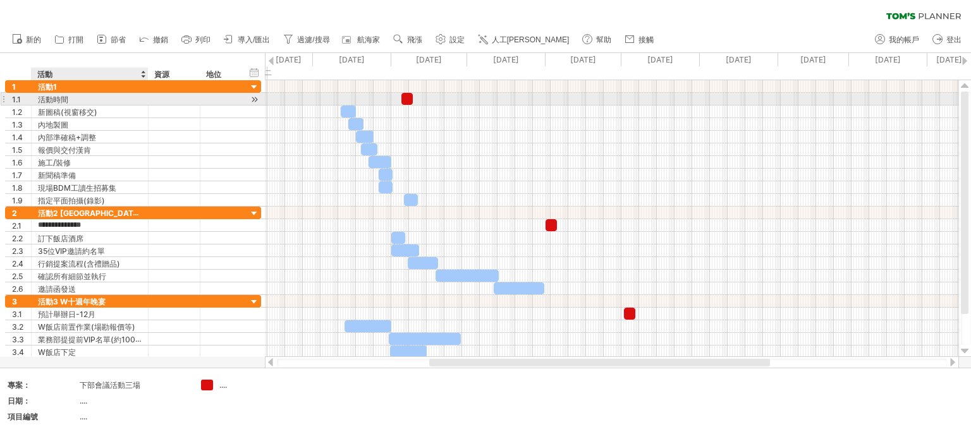
click at [81, 101] on div "活動時間" at bounding box center [90, 99] width 104 height 12
click at [0, 0] on input "******" at bounding box center [0, 0] width 0 height 0
click at [90, 101] on input "******" at bounding box center [90, 99] width 104 height 12
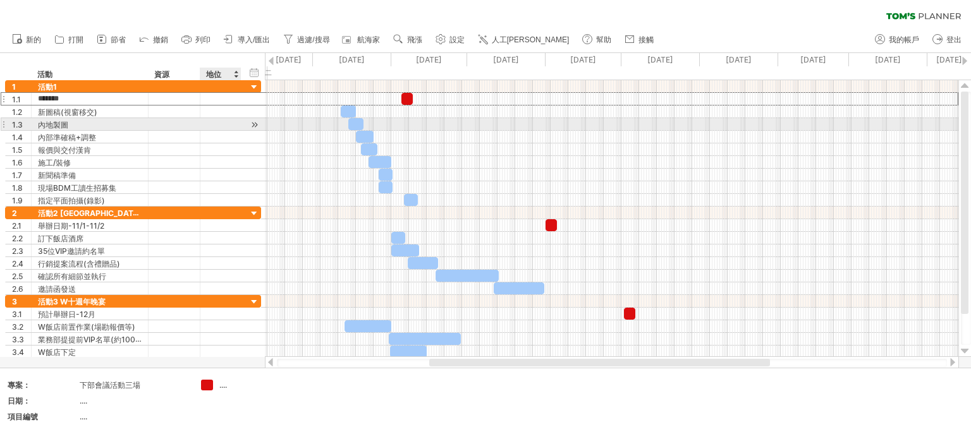
type input "********"
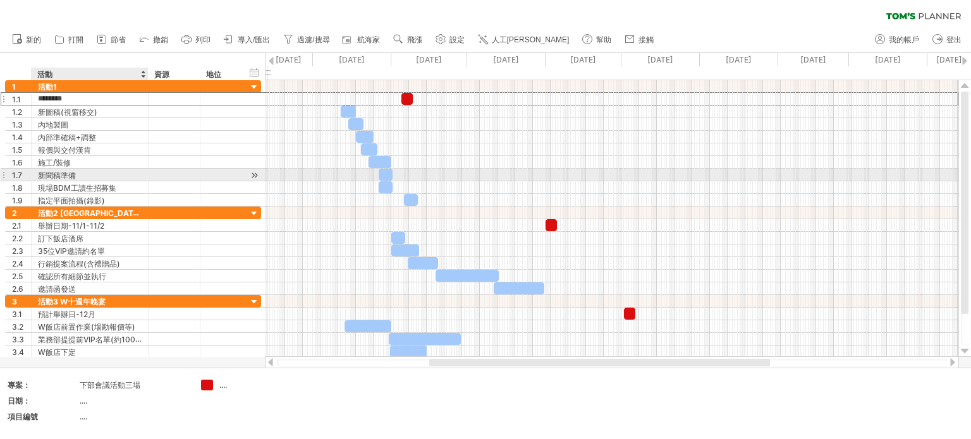
click at [71, 176] on font "新聞稿準備" at bounding box center [57, 175] width 38 height 9
click at [77, 174] on div "新聞稿準備" at bounding box center [90, 175] width 104 height 12
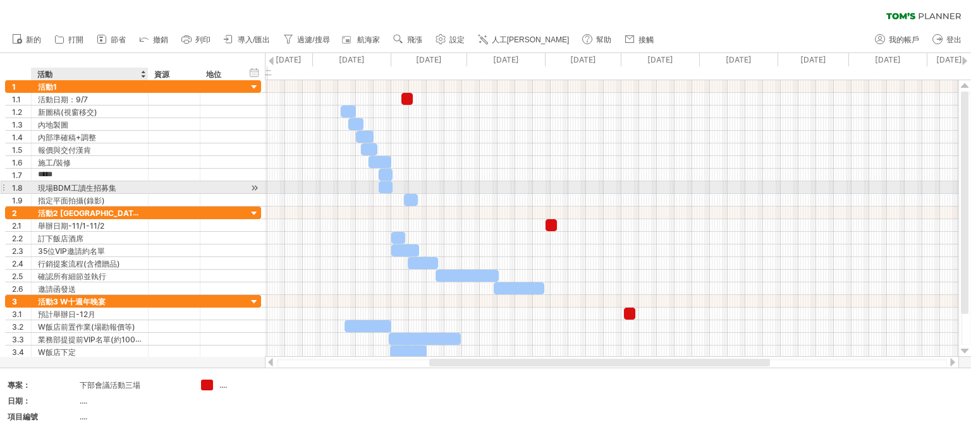
click at [105, 185] on font "現場BDM工讀生招募集" at bounding box center [77, 187] width 78 height 9
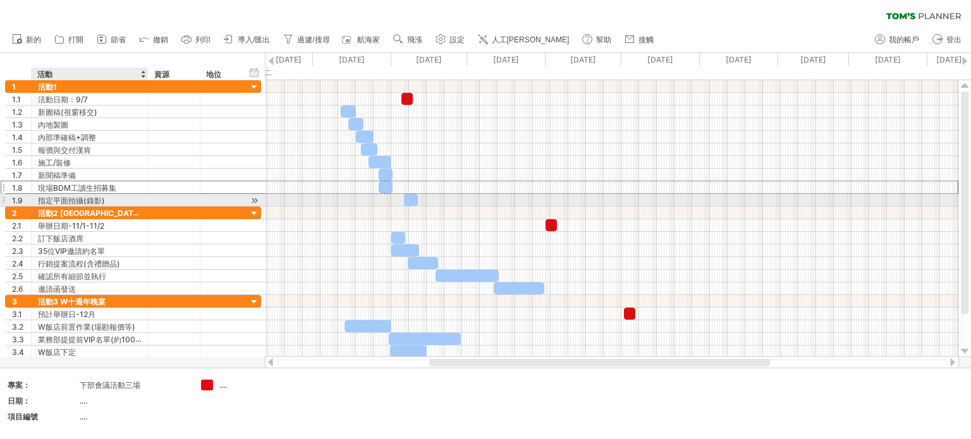
click at [104, 199] on div "指定平面拍攝(錄影)" at bounding box center [90, 200] width 104 height 12
type input "*"
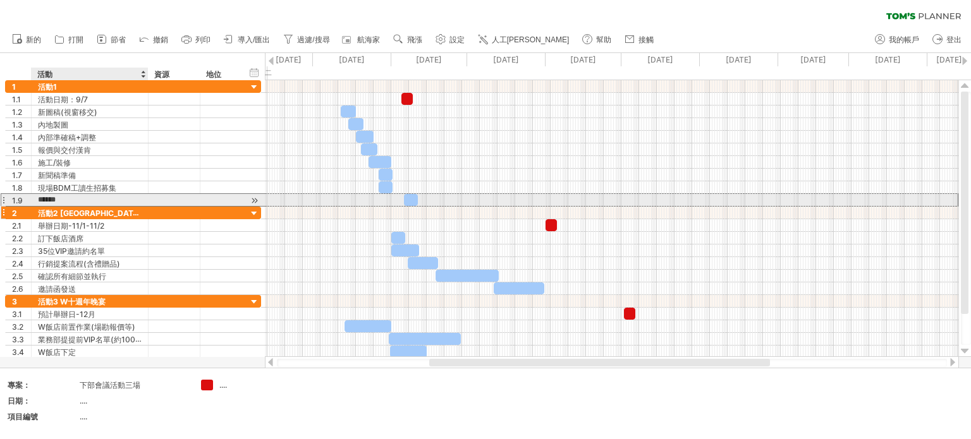
type input "*******"
drag, startPoint x: 411, startPoint y: 200, endPoint x: 399, endPoint y: 202, distance: 12.3
click at [399, 202] on div at bounding box center [400, 200] width 14 height 12
click at [396, 196] on div at bounding box center [400, 200] width 14 height 12
click at [398, 194] on span at bounding box center [396, 200] width 5 height 12
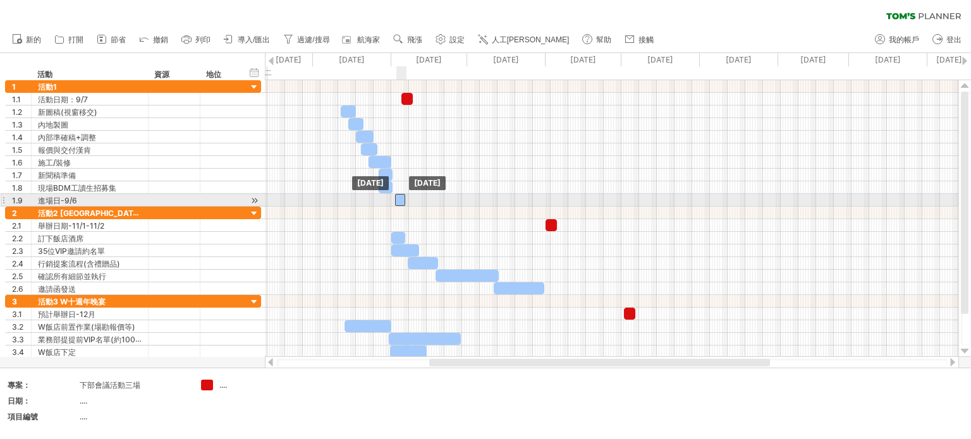
click at [400, 197] on div at bounding box center [400, 200] width 10 height 12
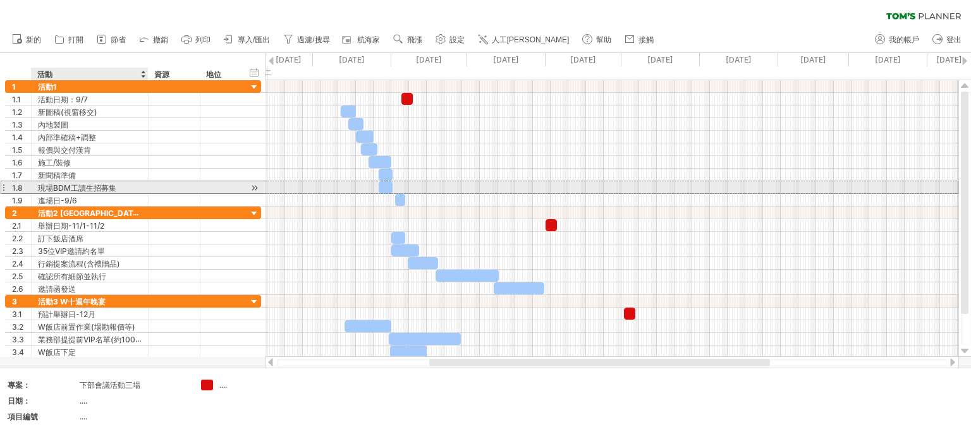
click at [102, 190] on font "現場BDM工讀生招募集" at bounding box center [77, 187] width 78 height 9
click at [116, 188] on div "現場BDM工讀生招募集" at bounding box center [90, 187] width 104 height 12
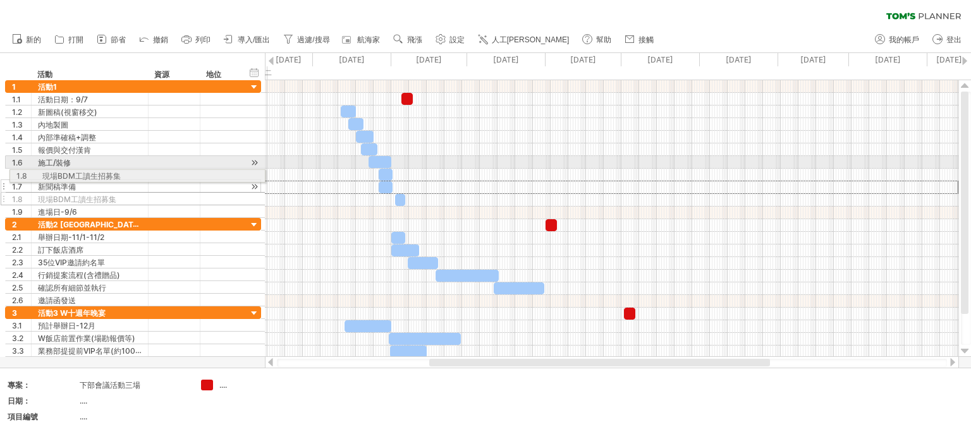
drag, startPoint x: 6, startPoint y: 186, endPoint x: 8, endPoint y: 174, distance: 12.8
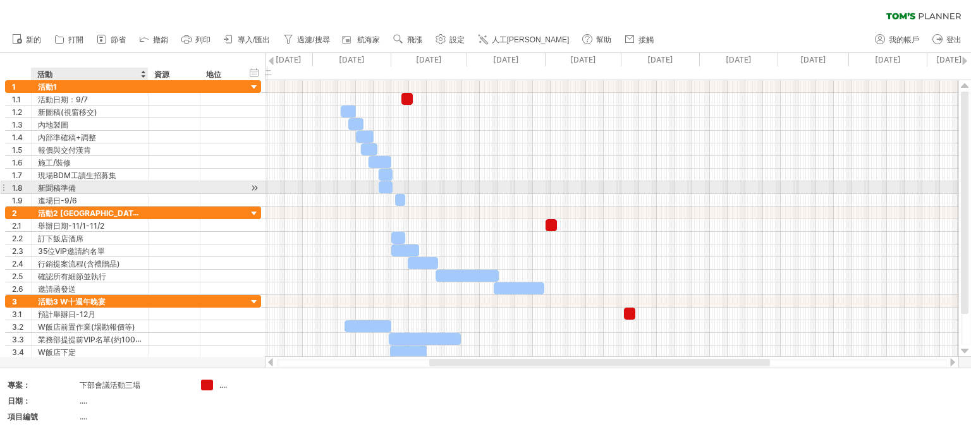
click at [82, 192] on div "新聞稿準備" at bounding box center [90, 187] width 104 height 12
type input "*********"
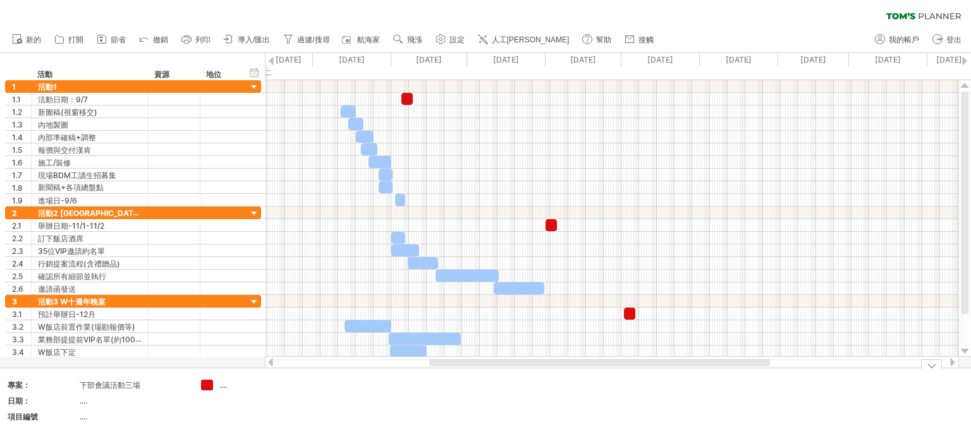
drag, startPoint x: 549, startPoint y: 393, endPoint x: 440, endPoint y: 281, distance: 156.5
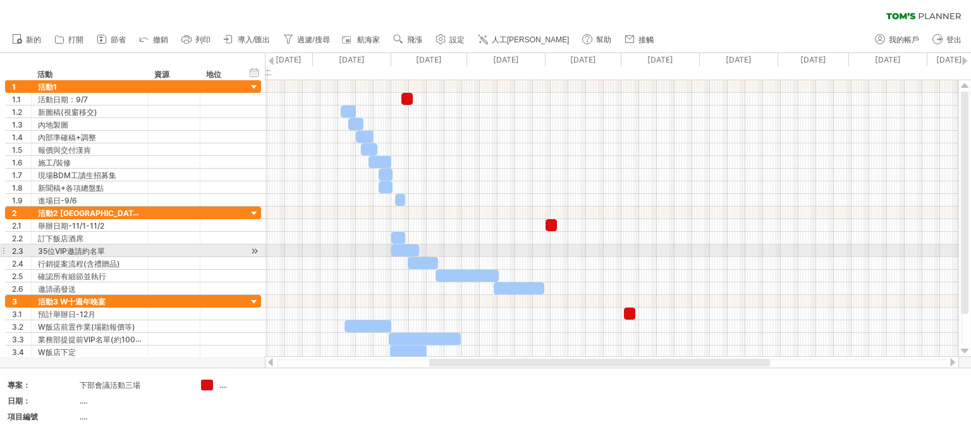
click at [404, 254] on div at bounding box center [405, 251] width 28 height 12
click at [412, 246] on span at bounding box center [414, 251] width 5 height 12
click at [408, 245] on div at bounding box center [402, 251] width 23 height 12
drag, startPoint x: 415, startPoint y: 247, endPoint x: 425, endPoint y: 256, distance: 13.4
click at [427, 249] on span at bounding box center [426, 251] width 5 height 12
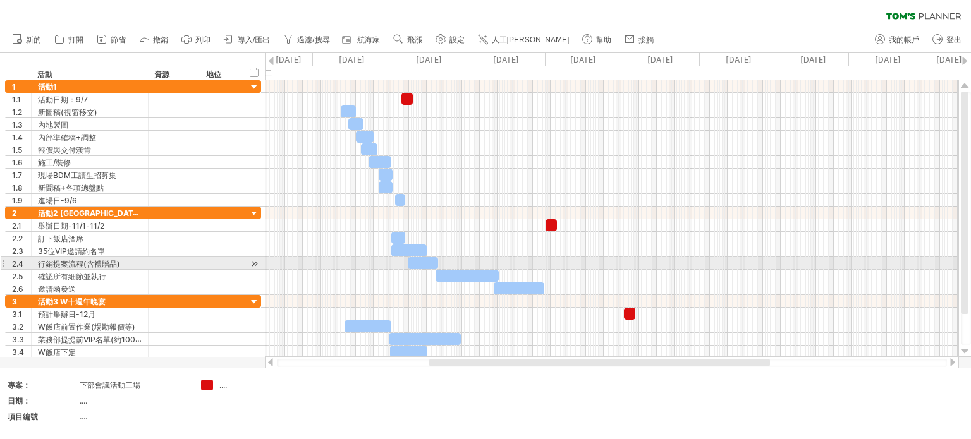
click at [430, 261] on div at bounding box center [423, 263] width 30 height 12
drag, startPoint x: 439, startPoint y: 260, endPoint x: 447, endPoint y: 258, distance: 8.4
click at [447, 258] on span at bounding box center [446, 263] width 5 height 12
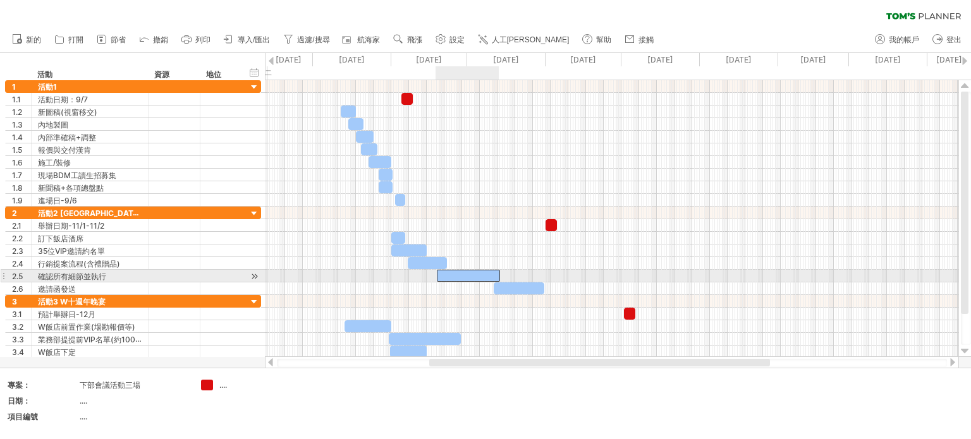
click at [454, 272] on div at bounding box center [468, 276] width 63 height 12
drag, startPoint x: 438, startPoint y: 272, endPoint x: 447, endPoint y: 272, distance: 8.9
click at [447, 272] on span at bounding box center [445, 276] width 5 height 12
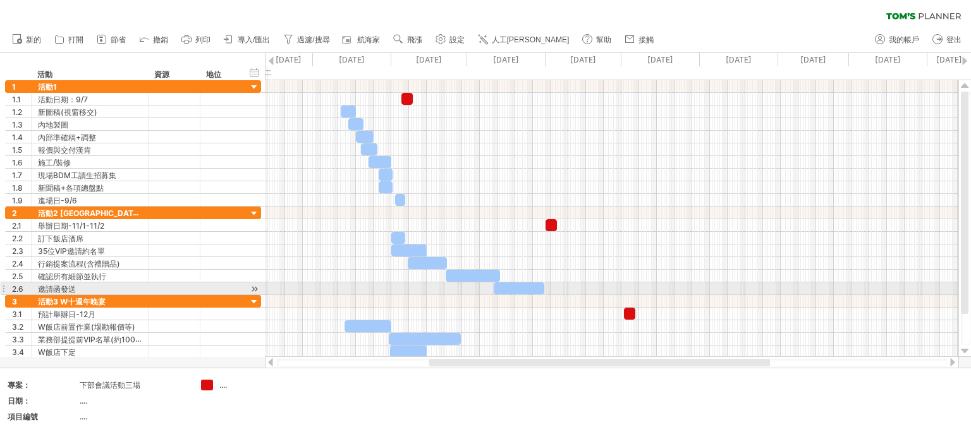
click at [523, 289] on div at bounding box center [519, 289] width 51 height 12
click at [501, 284] on span at bounding box center [498, 289] width 5 height 12
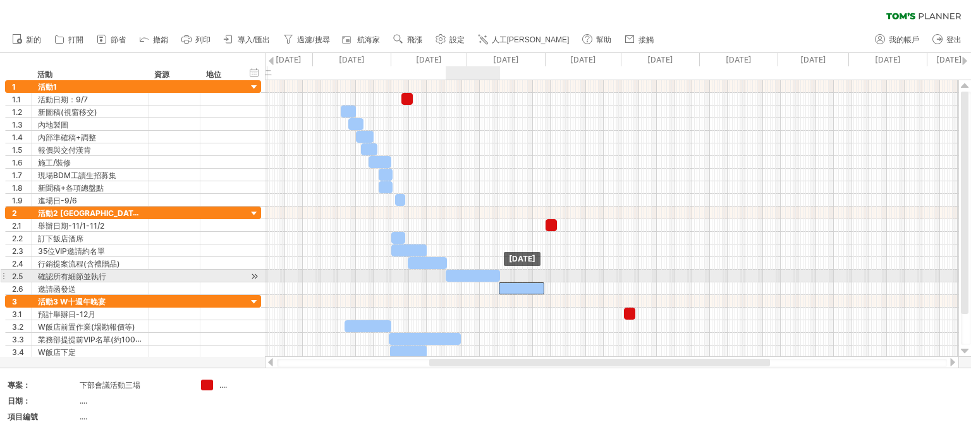
click at [498, 273] on span at bounding box center [500, 276] width 5 height 12
drag, startPoint x: 499, startPoint y: 275, endPoint x: 491, endPoint y: 273, distance: 8.4
click at [491, 273] on span at bounding box center [492, 276] width 5 height 12
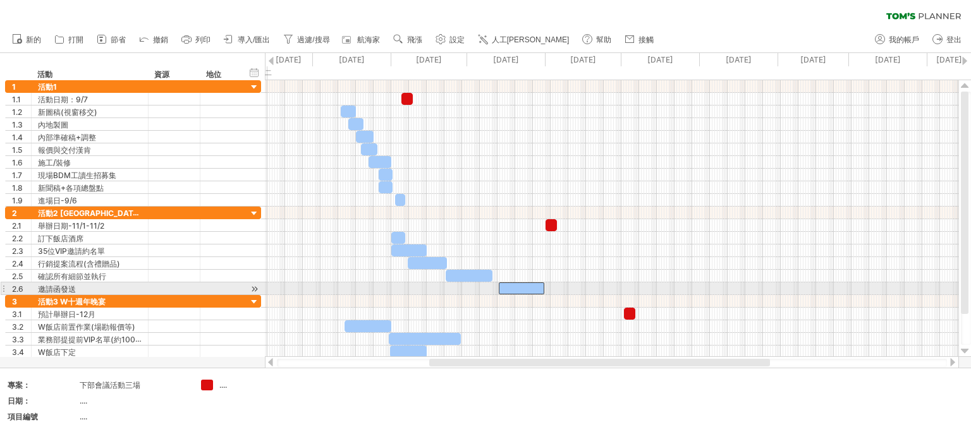
click at [505, 286] on div at bounding box center [522, 289] width 46 height 12
drag, startPoint x: 501, startPoint y: 285, endPoint x: 491, endPoint y: 285, distance: 9.5
click at [491, 285] on span at bounding box center [489, 289] width 5 height 12
click at [544, 286] on span at bounding box center [544, 289] width 5 height 12
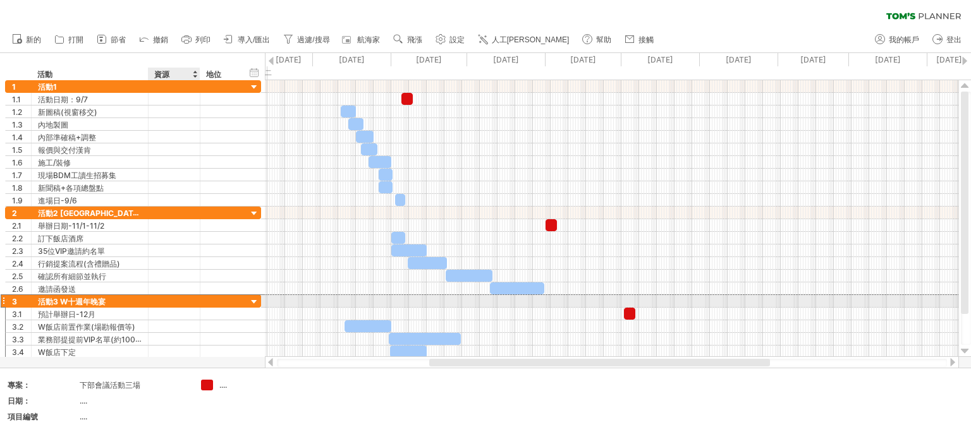
click at [194, 300] on div at bounding box center [175, 301] width 52 height 12
click at [192, 300] on div at bounding box center [174, 301] width 39 height 12
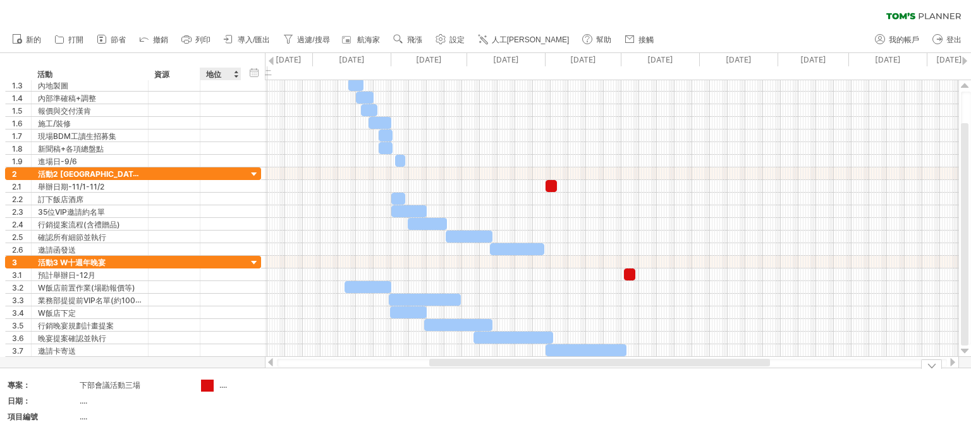
click at [207, 386] on div "嘗試造訪 [DOMAIN_NAME] 再次連接... 0% 清除過濾器 新的" at bounding box center [485, 219] width 971 height 439
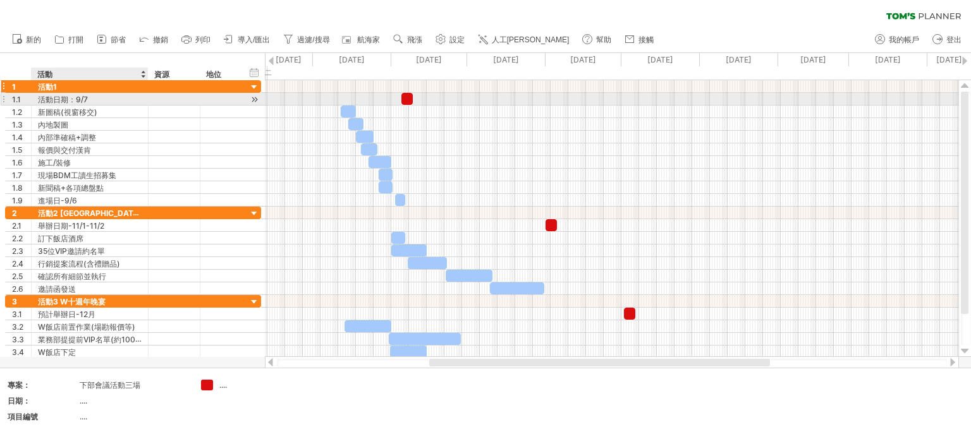
click at [80, 86] on div "活動1" at bounding box center [90, 86] width 104 height 12
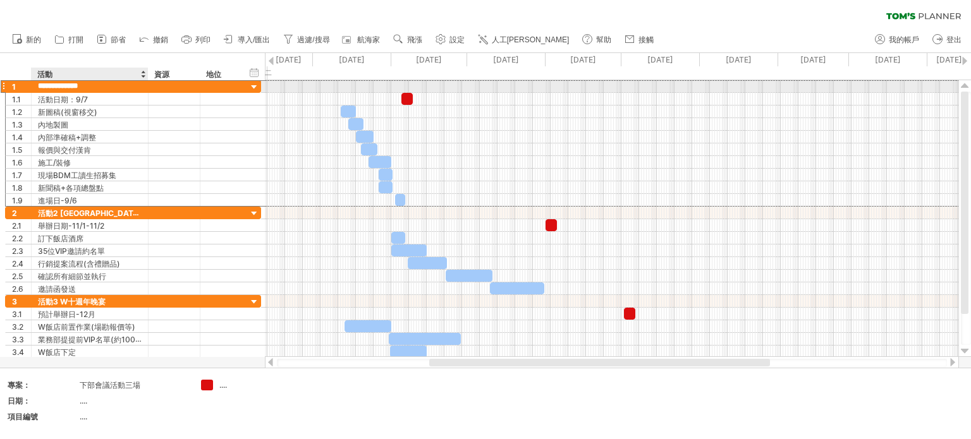
type input "**********"
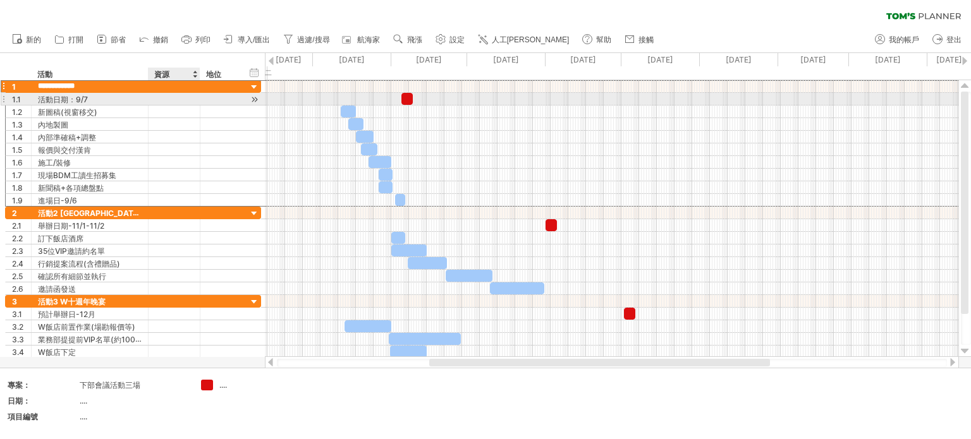
click at [164, 98] on div at bounding box center [174, 99] width 39 height 12
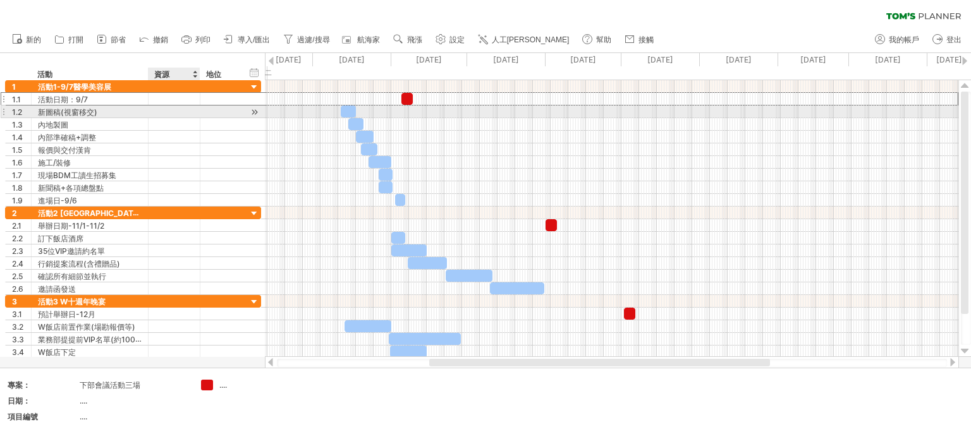
click at [177, 116] on div at bounding box center [174, 112] width 39 height 12
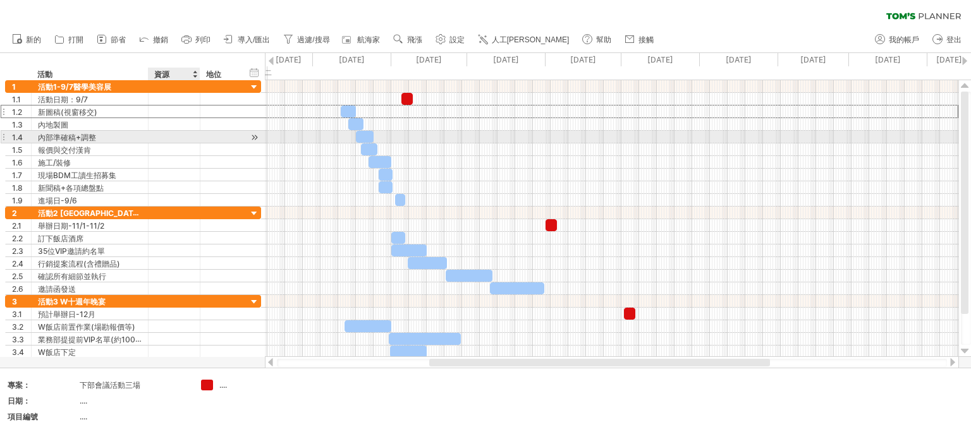
click at [187, 141] on div at bounding box center [174, 137] width 39 height 12
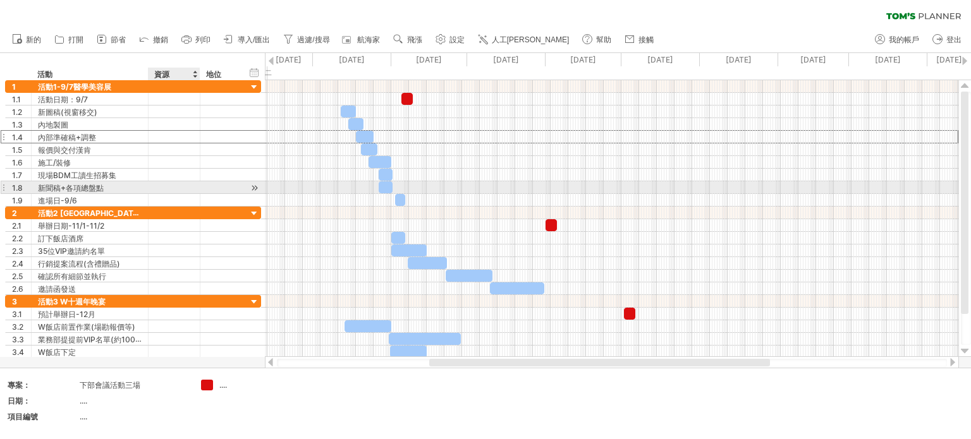
click at [167, 184] on div at bounding box center [174, 187] width 39 height 12
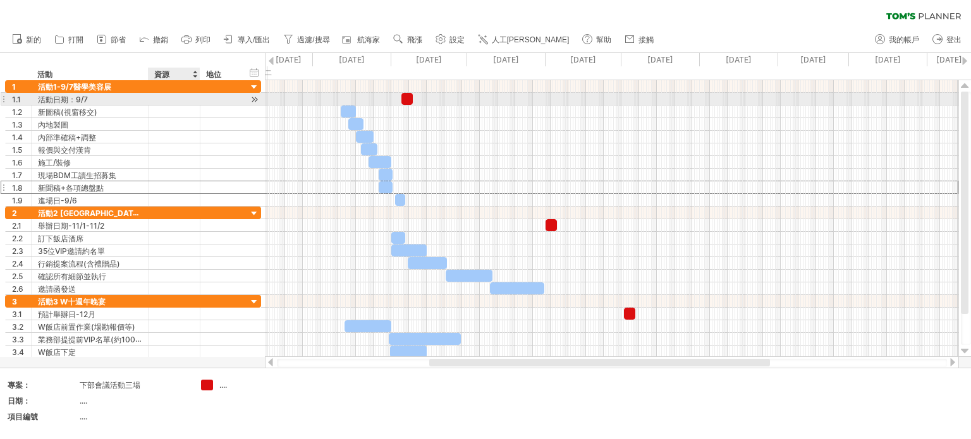
click at [172, 99] on div at bounding box center [174, 99] width 39 height 12
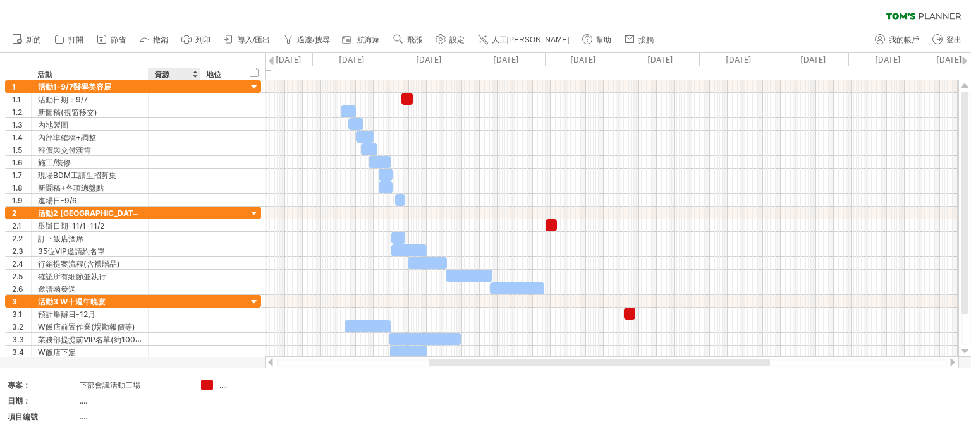
click at [173, 77] on div "資源" at bounding box center [173, 74] width 39 height 13
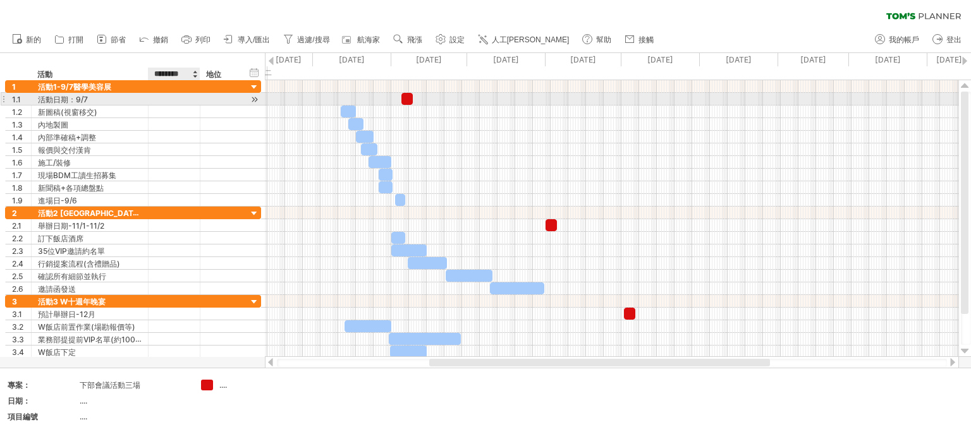
click at [163, 104] on div at bounding box center [174, 99] width 39 height 12
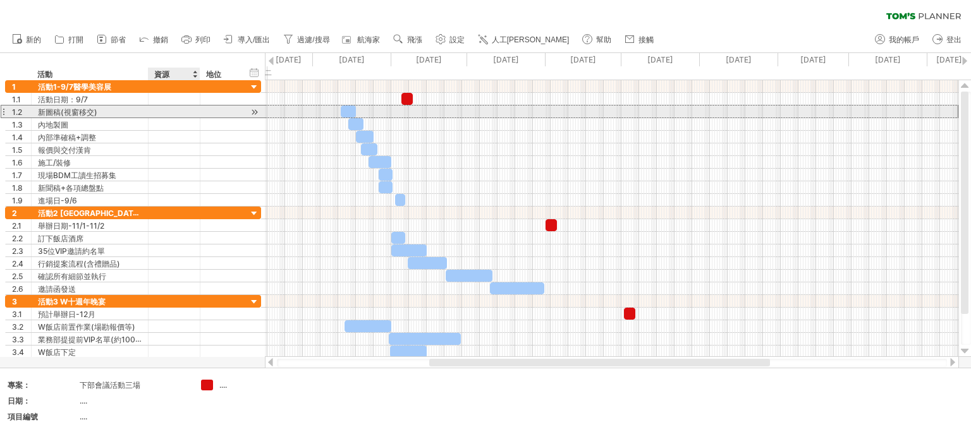
click at [177, 107] on div at bounding box center [174, 112] width 39 height 12
click at [217, 113] on div at bounding box center [221, 112] width 28 height 12
click at [75, 113] on font "新圖稿(視窗移交)" at bounding box center [67, 111] width 59 height 9
click at [78, 113] on font "新圖稿(視窗移交)" at bounding box center [67, 111] width 59 height 9
click at [84, 116] on font "新圖稿(視窗移交)" at bounding box center [67, 111] width 59 height 9
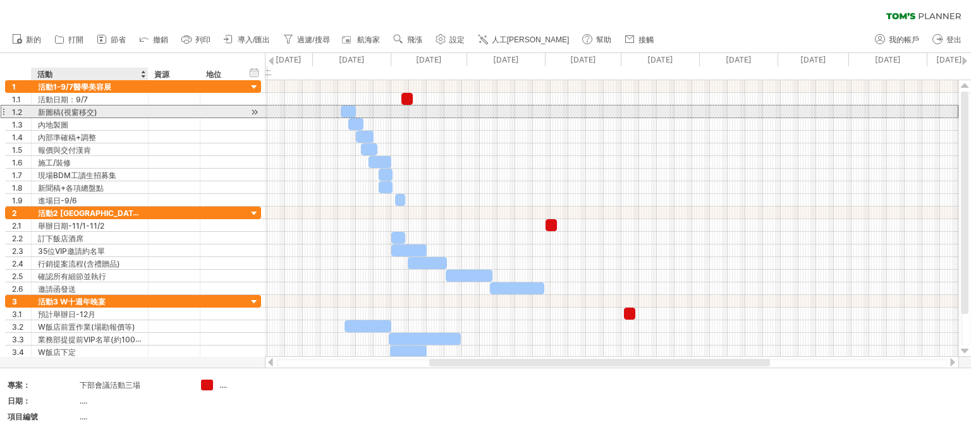
click at [85, 113] on font "新圖稿(視窗移交)" at bounding box center [67, 111] width 59 height 9
click at [83, 111] on font "新圖稿(視窗移交)" at bounding box center [67, 111] width 59 height 9
click at [76, 112] on font "新圖稿(視窗移交)" at bounding box center [67, 111] width 59 height 9
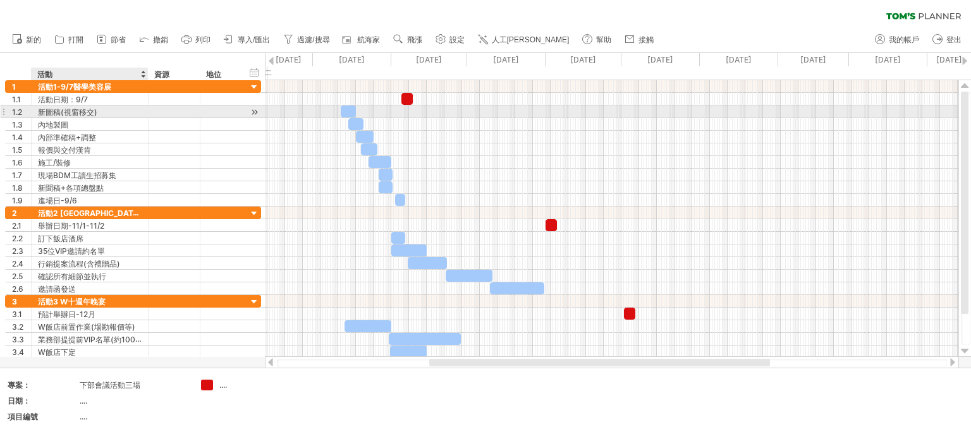
click at [102, 111] on div "新圖稿(視窗移交)" at bounding box center [90, 112] width 104 height 12
click at [104, 112] on input "*********" at bounding box center [90, 112] width 104 height 12
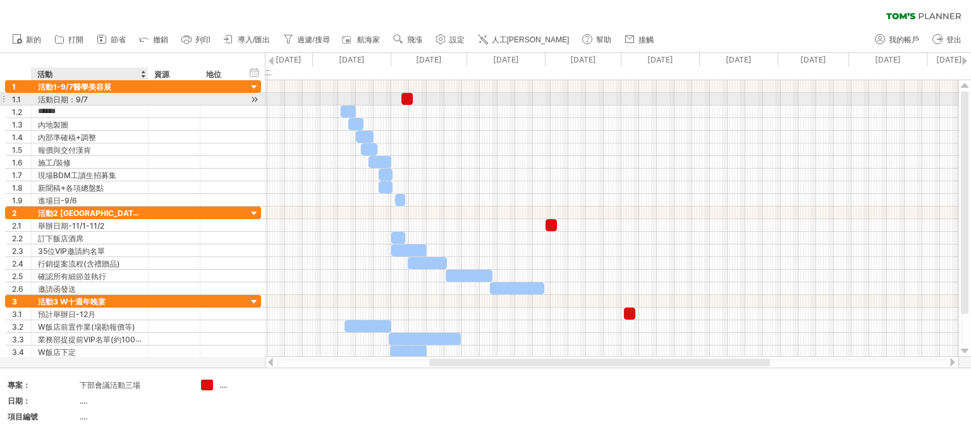
type input "*******"
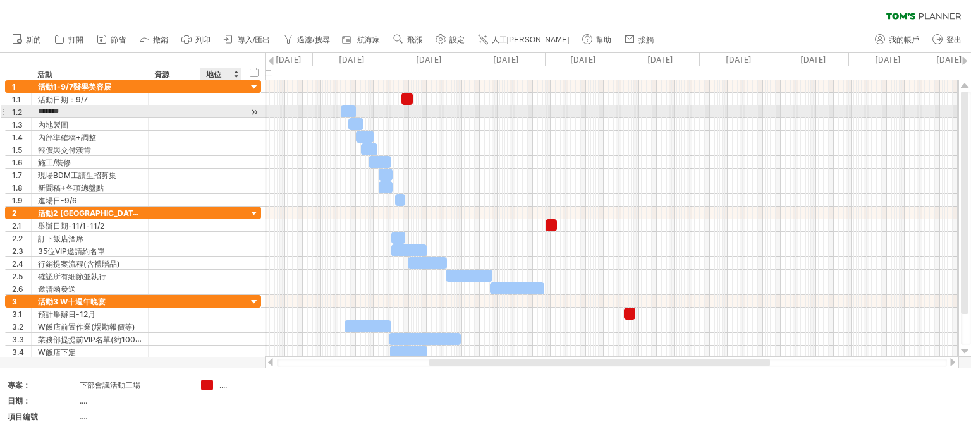
click at [225, 109] on div at bounding box center [221, 112] width 28 height 12
click at [0, 0] on input "text" at bounding box center [0, 0] width 0 height 0
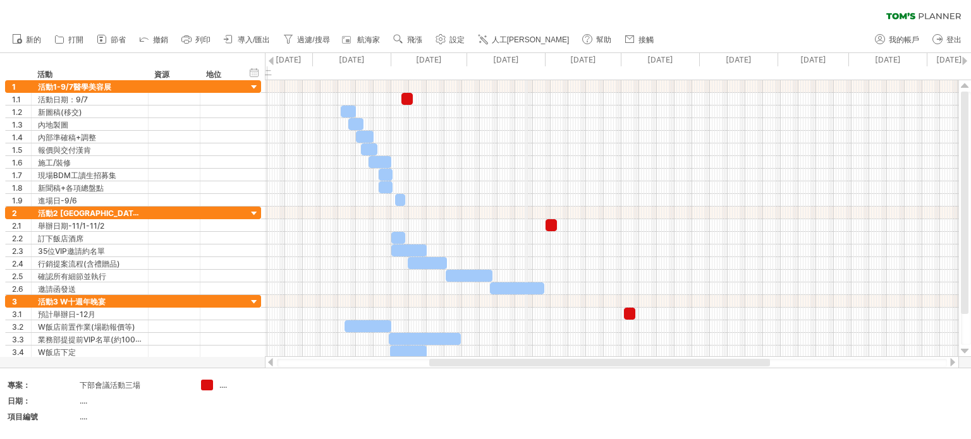
type input "*"
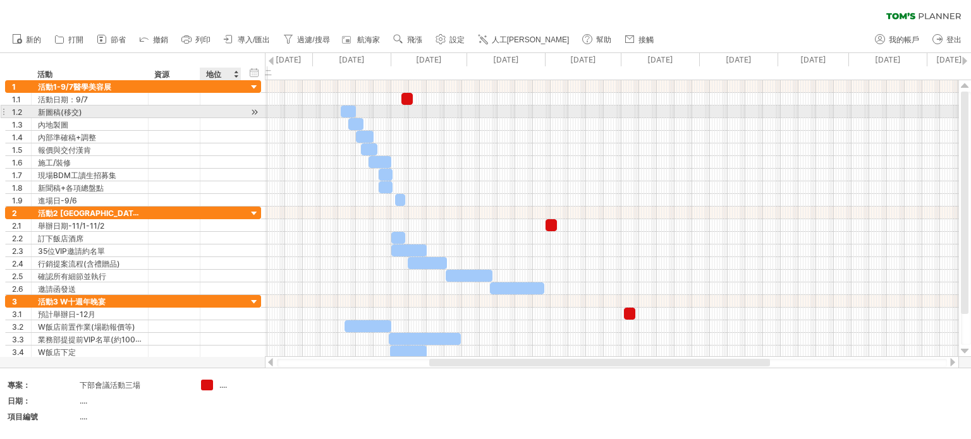
click at [228, 108] on div at bounding box center [221, 112] width 28 height 12
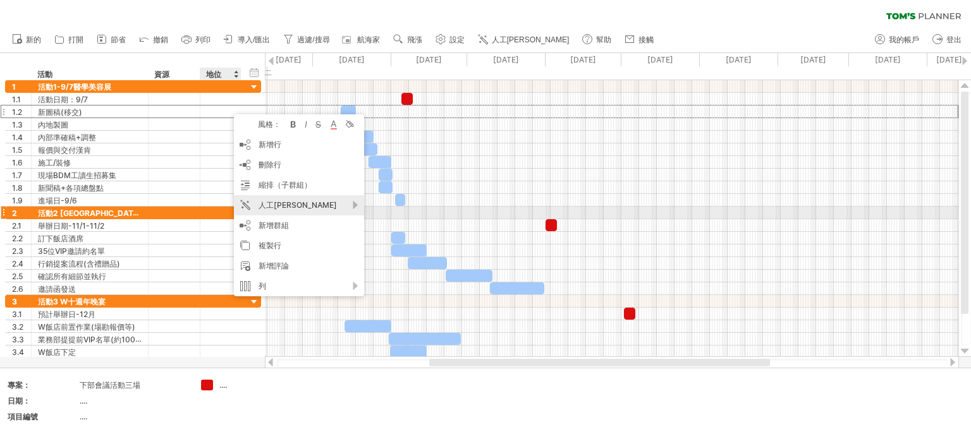
click at [350, 207] on div "人工[PERSON_NAME]" at bounding box center [299, 205] width 130 height 20
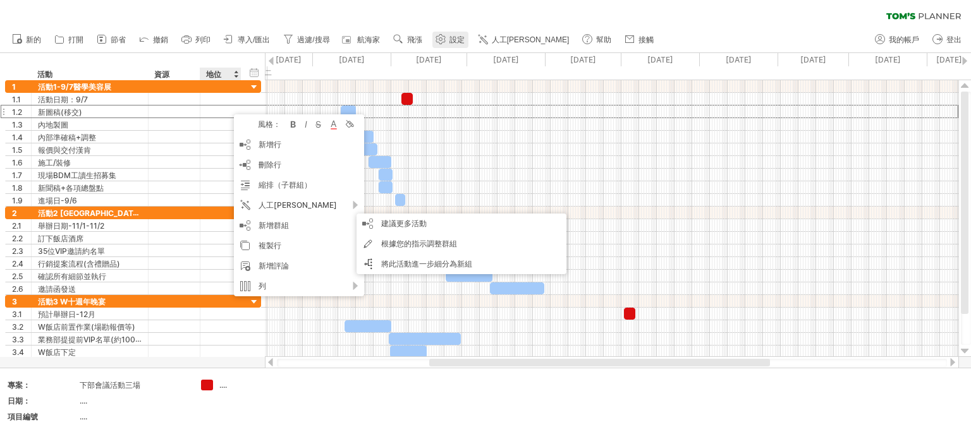
click at [448, 40] on link "設定" at bounding box center [450, 40] width 36 height 16
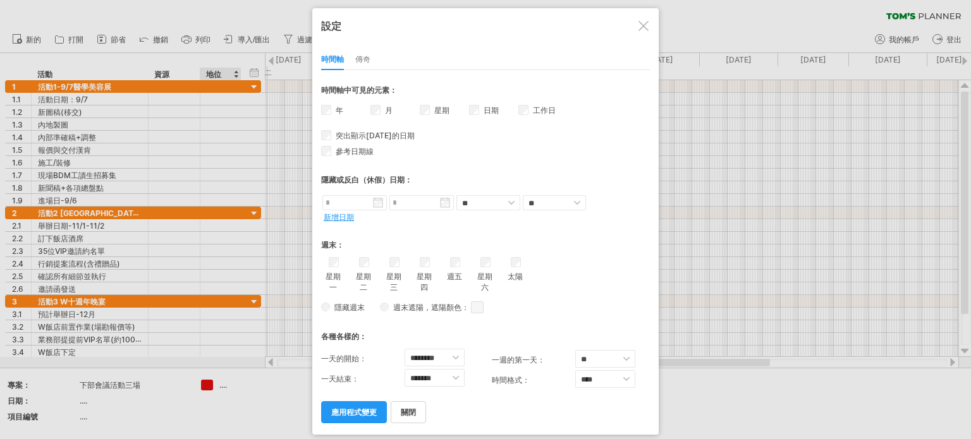
click at [645, 23] on div at bounding box center [643, 26] width 10 height 10
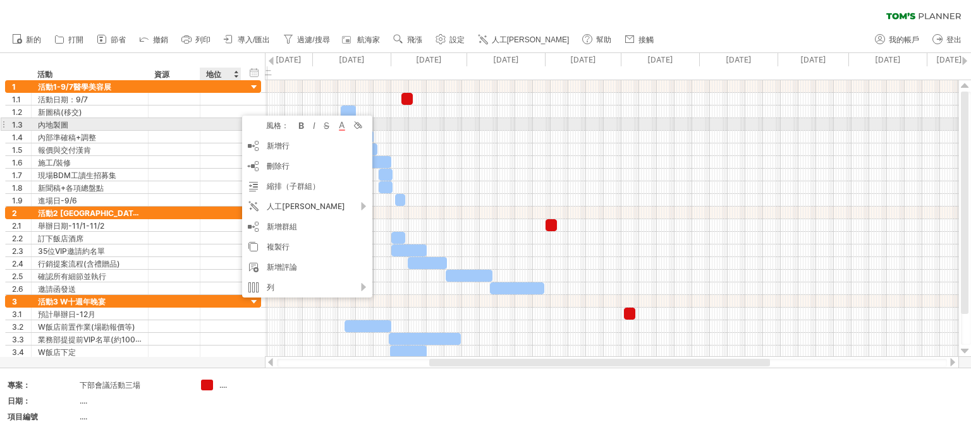
click at [276, 124] on font "風格：" at bounding box center [277, 125] width 23 height 9
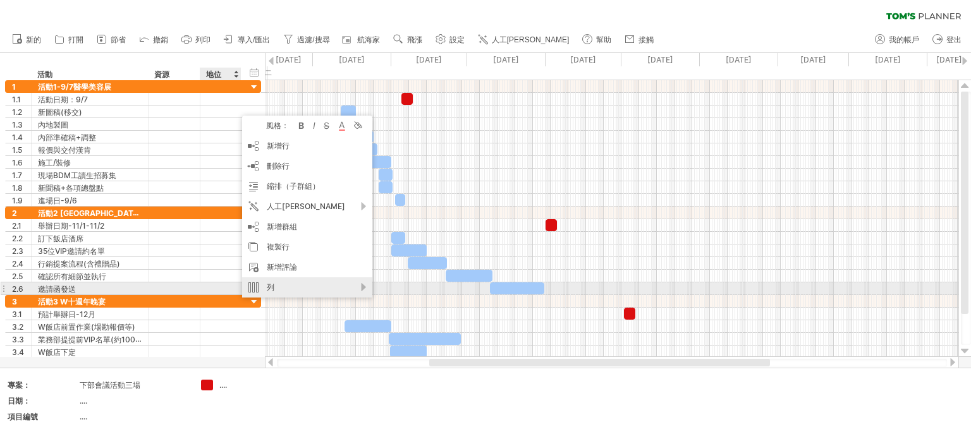
click at [369, 288] on div "列" at bounding box center [307, 288] width 130 height 20
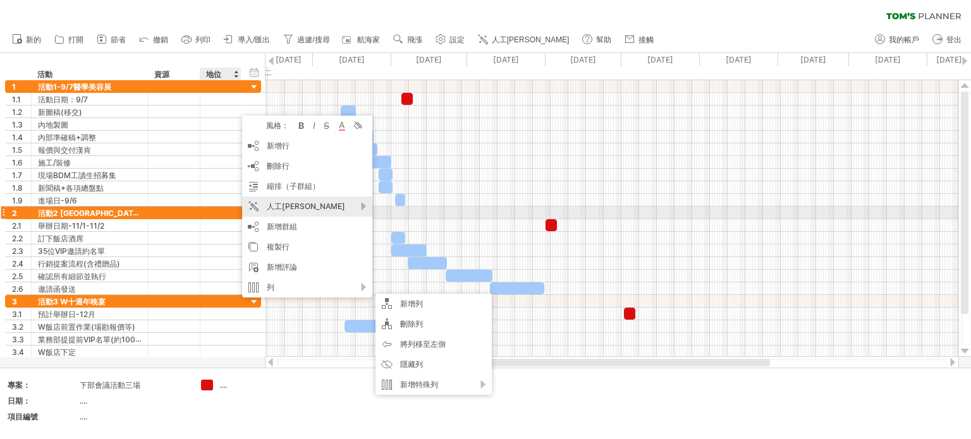
click at [365, 209] on div "人工[PERSON_NAME]" at bounding box center [307, 207] width 130 height 20
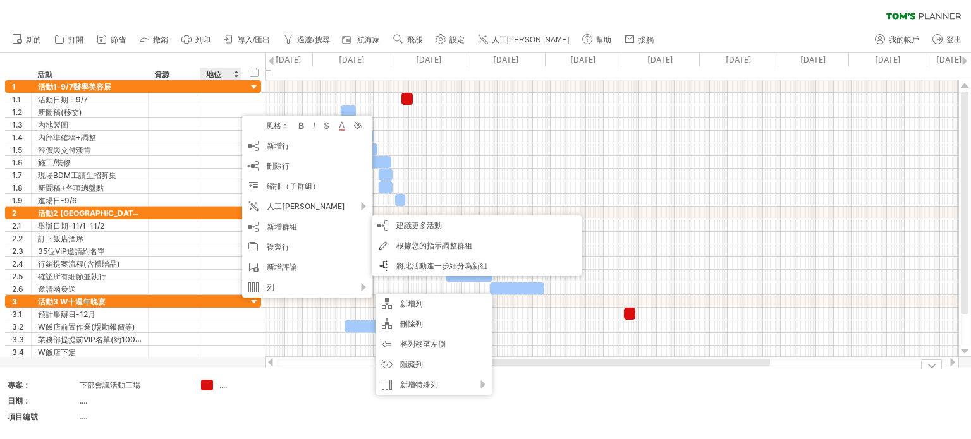
click at [298, 386] on td at bounding box center [345, 404] width 100 height 49
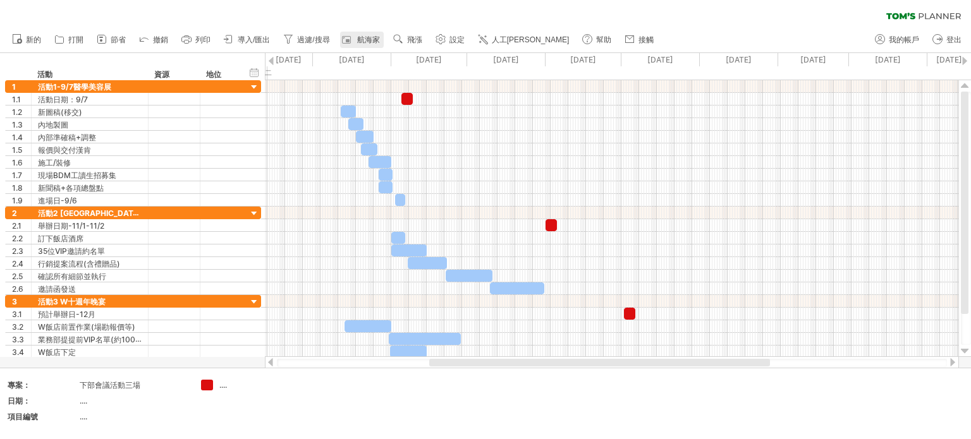
click at [362, 40] on font "航海家" at bounding box center [368, 39] width 23 height 9
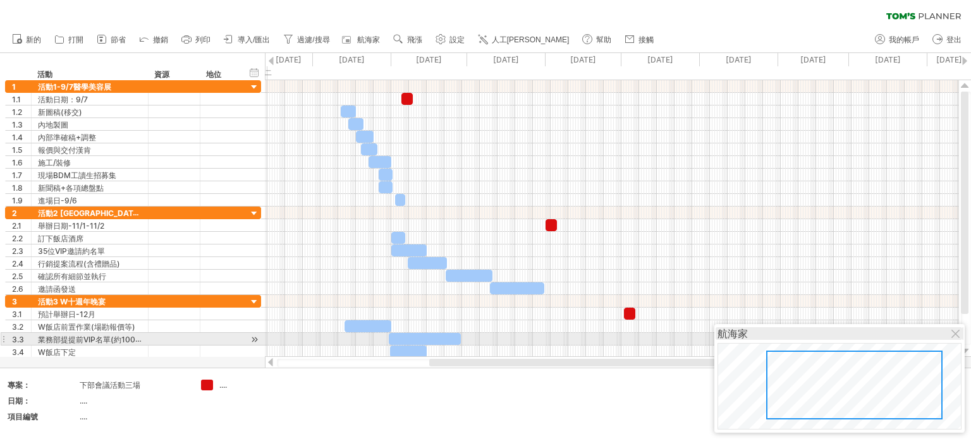
click at [951, 336] on div "航海家" at bounding box center [840, 333] width 244 height 13
click at [951, 334] on div at bounding box center [956, 335] width 10 height 10
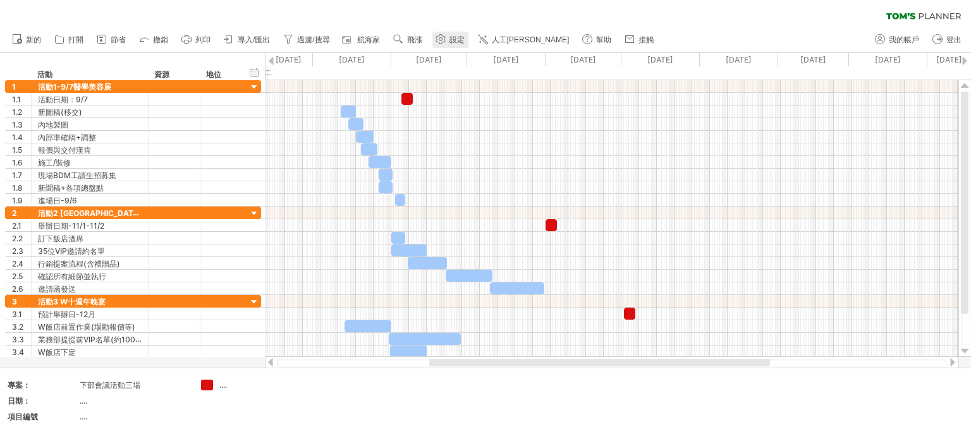
click at [442, 38] on circle at bounding box center [440, 39] width 3 height 3
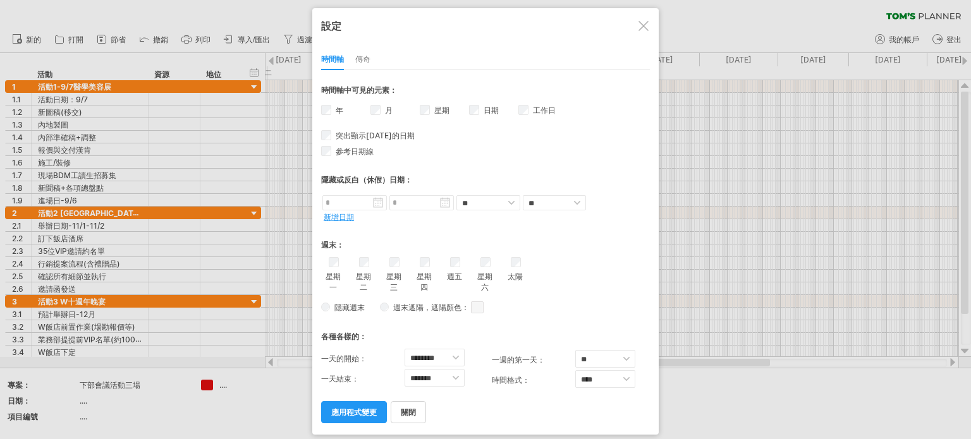
click at [642, 23] on div at bounding box center [643, 26] width 10 height 10
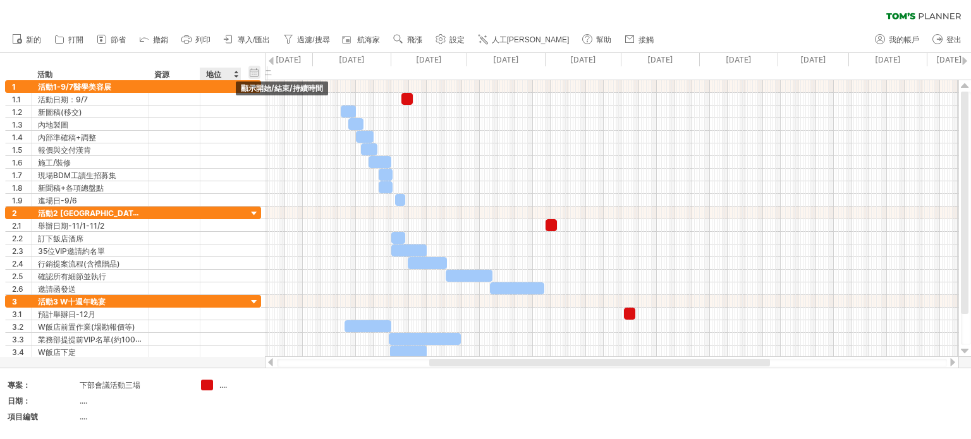
click at [255, 74] on div "hide start/end/duration 顯示開始/結束/持續時間" at bounding box center [254, 72] width 12 height 13
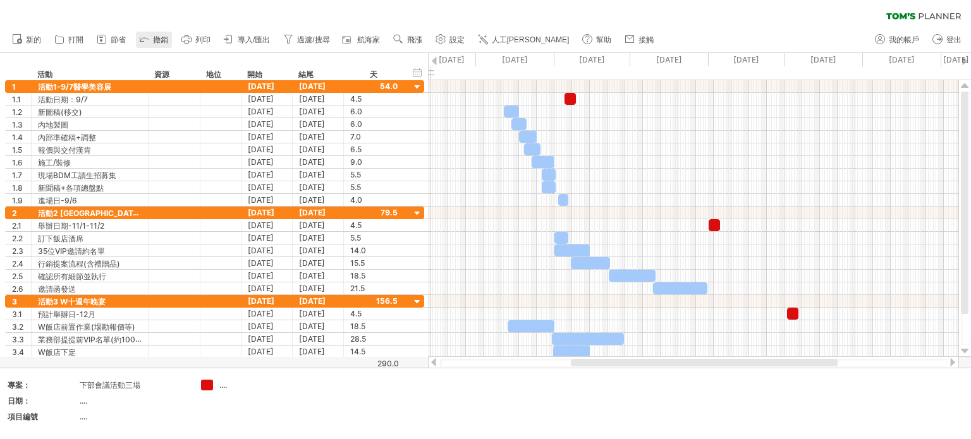
click at [147, 40] on icon at bounding box center [144, 38] width 13 height 13
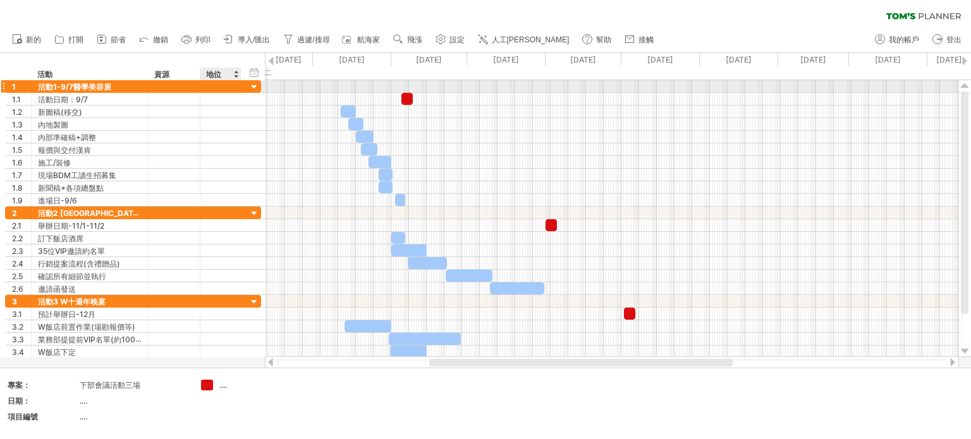
click at [257, 88] on div at bounding box center [254, 88] width 12 height 12
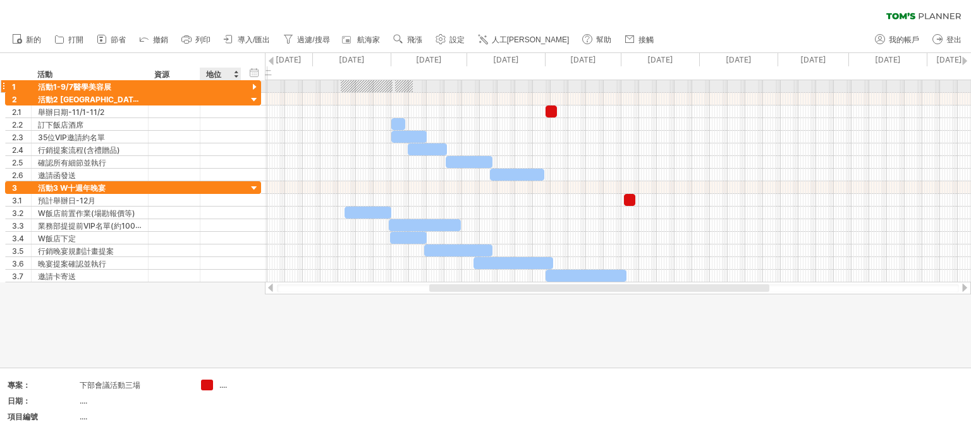
click at [255, 87] on div at bounding box center [254, 88] width 12 height 12
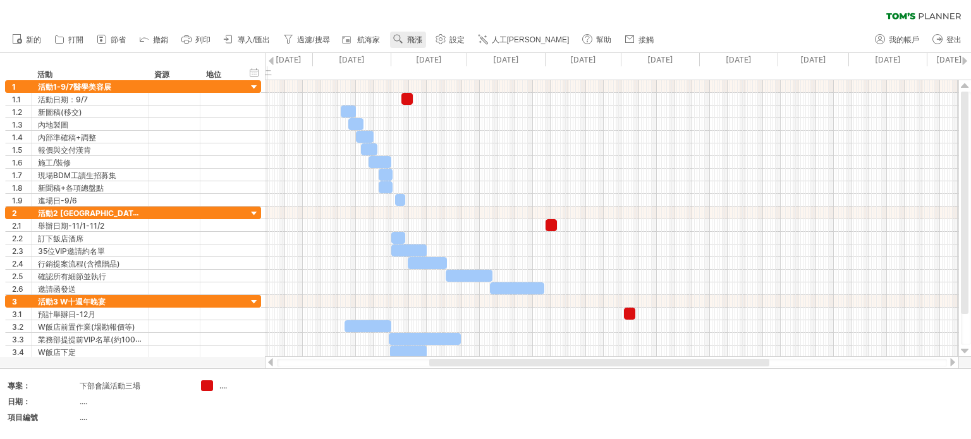
click at [413, 42] on font "飛漲" at bounding box center [414, 39] width 15 height 9
click at [445, 42] on icon at bounding box center [440, 39] width 9 height 9
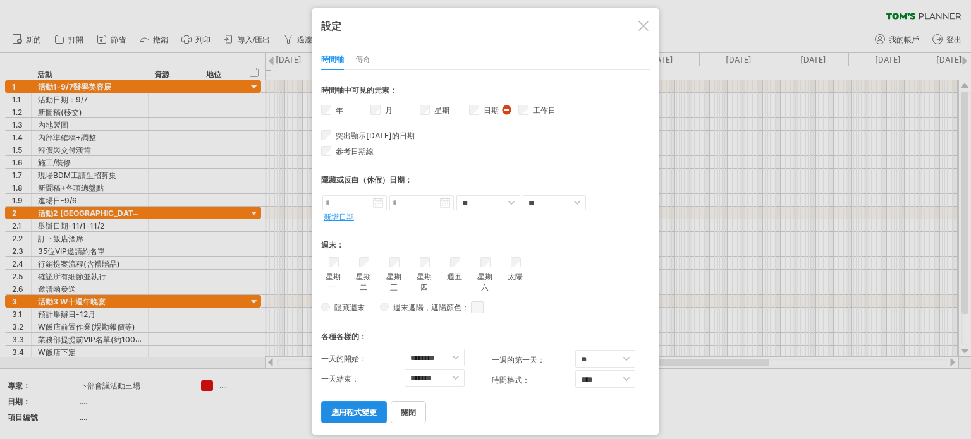
click at [377, 412] on link "應用程式變更" at bounding box center [354, 412] width 66 height 22
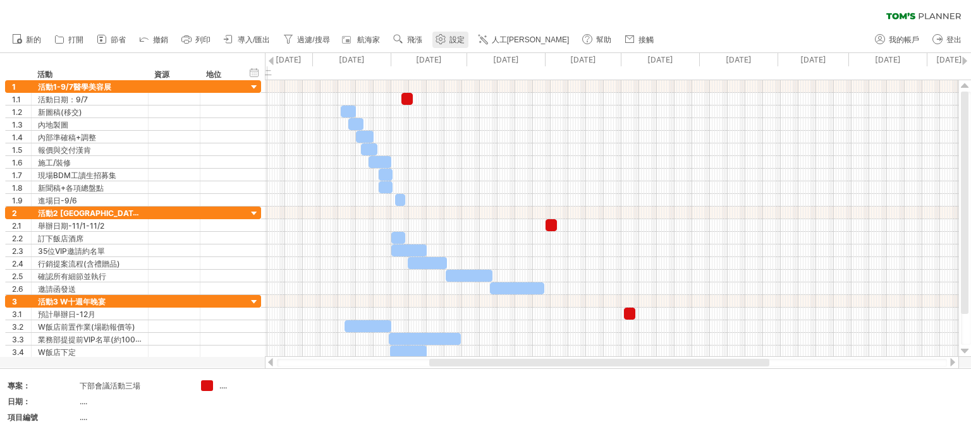
click at [445, 40] on icon at bounding box center [440, 39] width 9 height 9
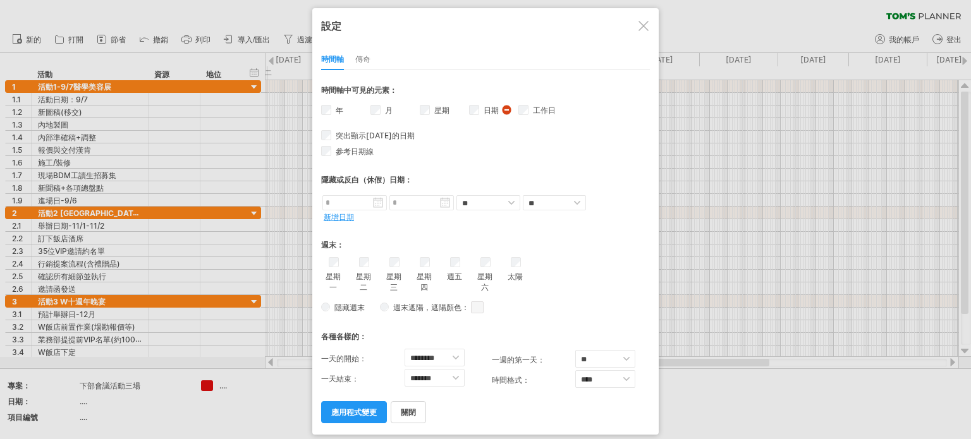
click at [381, 107] on div "月" at bounding box center [394, 112] width 49 height 18
click at [366, 411] on font "應用程式變更" at bounding box center [354, 412] width 46 height 9
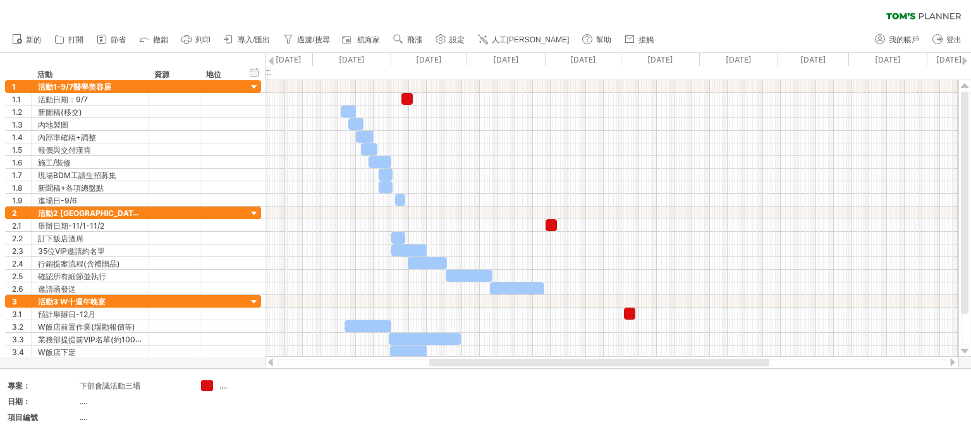
click at [451, 44] on link "設定" at bounding box center [450, 40] width 36 height 16
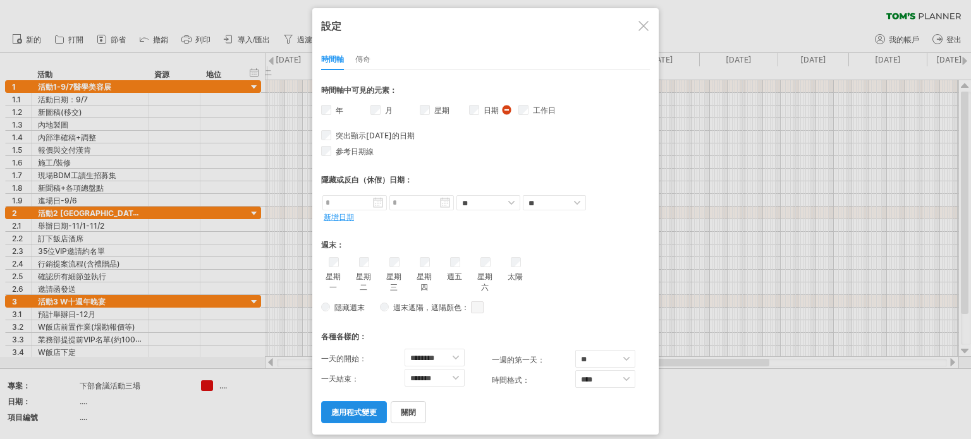
click at [346, 409] on font "應用程式變更" at bounding box center [354, 412] width 46 height 9
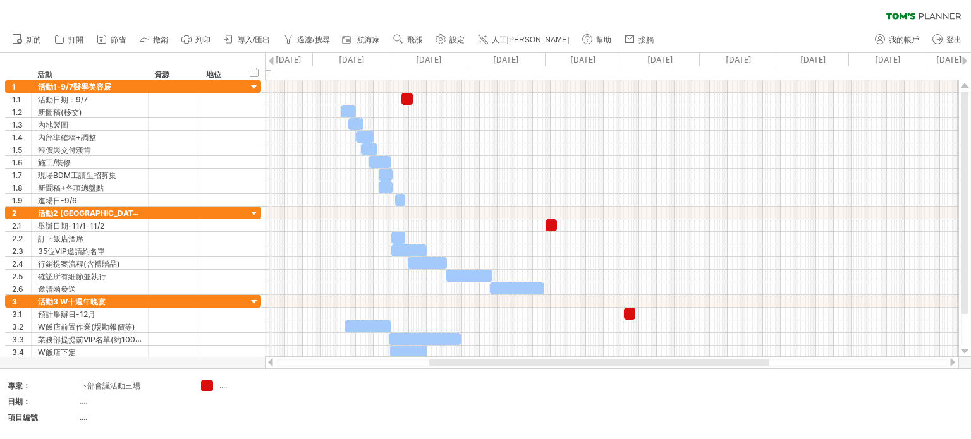
click at [271, 72] on font "二十八" at bounding box center [268, 85] width 7 height 35
click at [270, 69] on font "二十八" at bounding box center [268, 85] width 7 height 35
click at [286, 60] on font "[DATE]" at bounding box center [289, 59] width 26 height 9
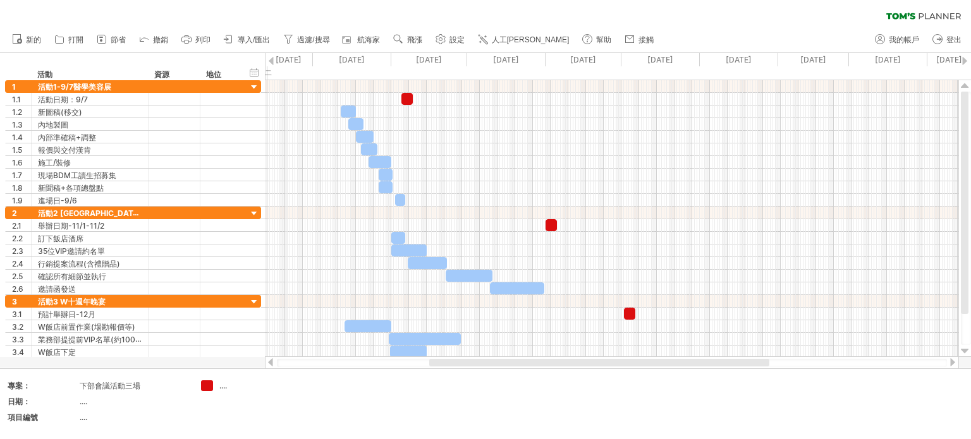
click at [286, 60] on font "[DATE]" at bounding box center [289, 59] width 26 height 9
click at [857, 63] on div "[DATE]" at bounding box center [888, 59] width 78 height 13
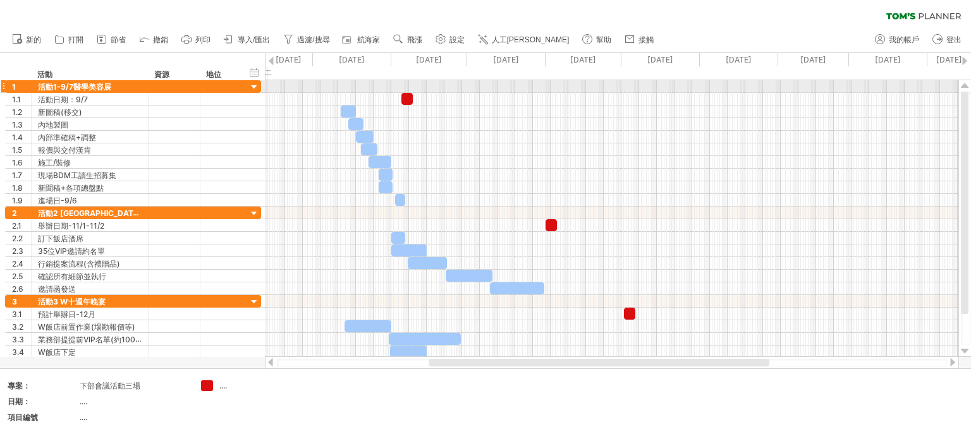
click at [323, 91] on div at bounding box center [611, 86] width 693 height 13
click at [286, 82] on div at bounding box center [611, 86] width 693 height 13
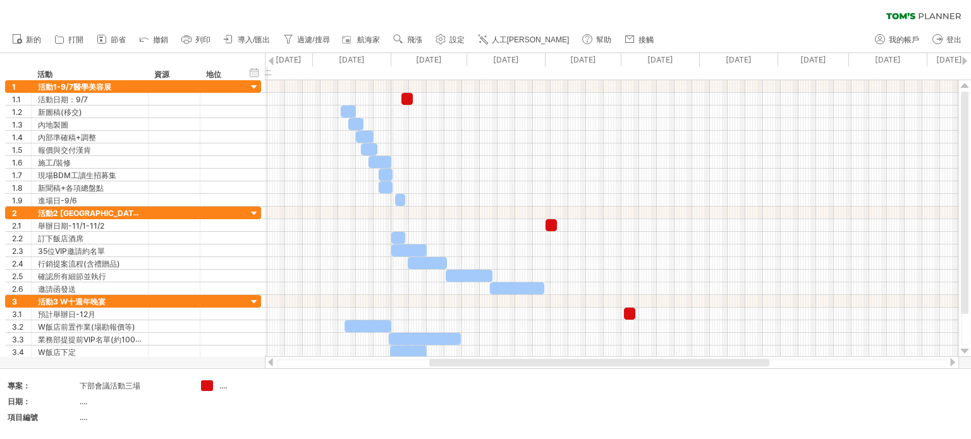
click at [392, 61] on div "[DATE]" at bounding box center [429, 59] width 76 height 13
click at [358, 59] on font "[DATE]" at bounding box center [352, 59] width 26 height 9
click at [447, 40] on use at bounding box center [440, 39] width 13 height 13
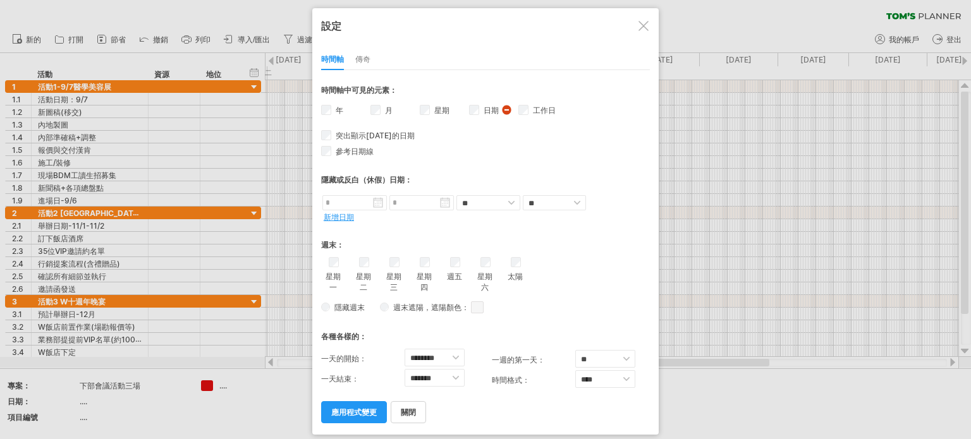
click at [362, 413] on link "應用程式變更" at bounding box center [354, 412] width 66 height 22
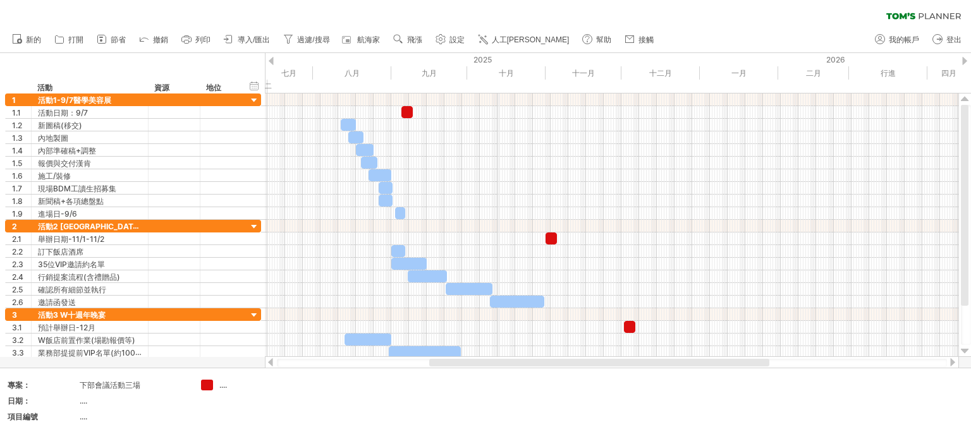
click at [441, 40] on circle at bounding box center [440, 39] width 3 height 3
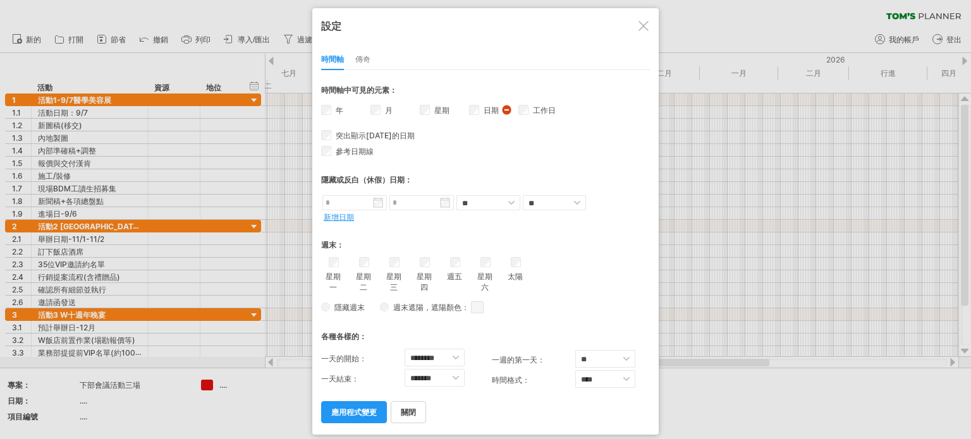
click at [331, 109] on div "年" at bounding box center [345, 112] width 49 height 18
click at [362, 54] on div "傳奇" at bounding box center [362, 60] width 15 height 20
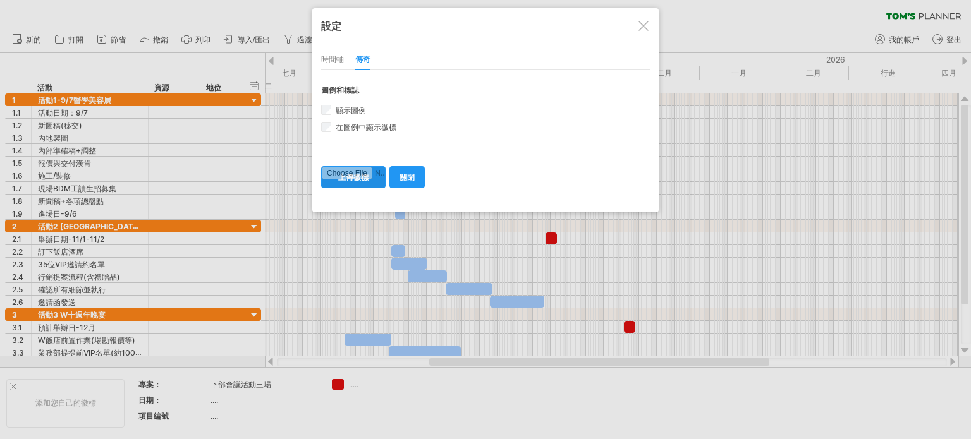
click at [362, 180] on input "file" at bounding box center [353, 177] width 63 height 21
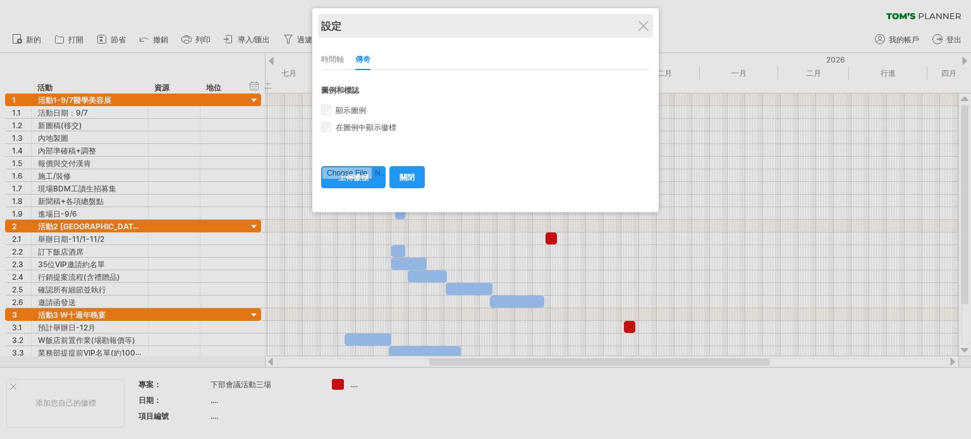
click at [648, 32] on div "設定" at bounding box center [485, 26] width 329 height 24
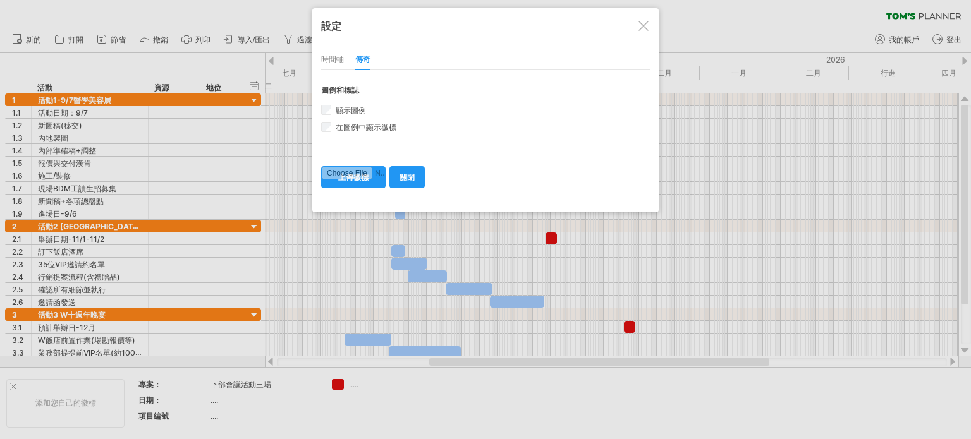
click at [333, 65] on div "時間軸" at bounding box center [332, 60] width 23 height 20
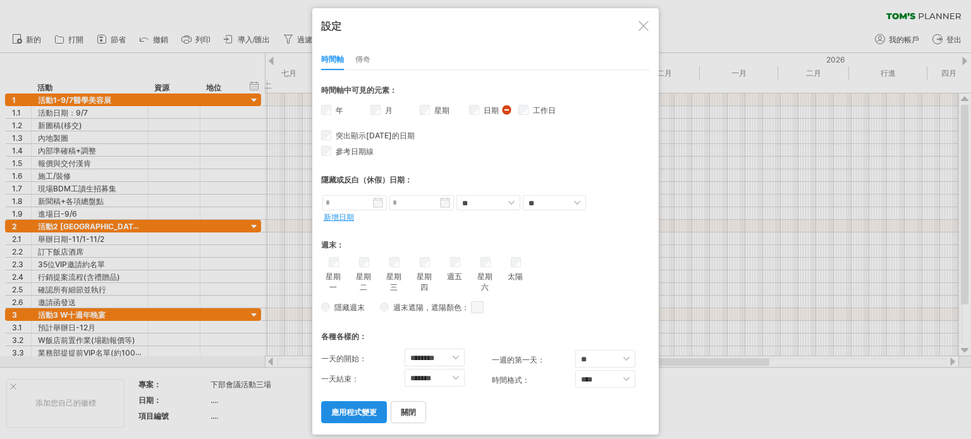
click at [348, 410] on font "應用程式變更" at bounding box center [354, 412] width 46 height 9
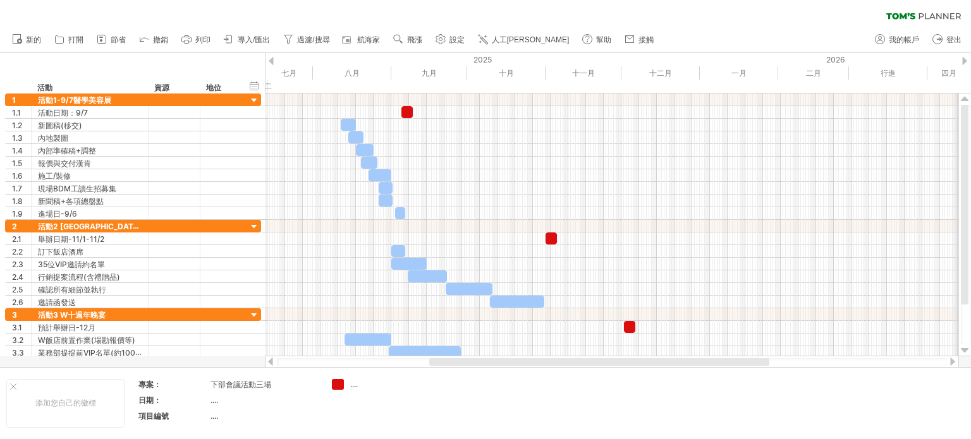
click at [951, 78] on div "四月" at bounding box center [965, 72] width 76 height 13
click at [952, 70] on font "四月" at bounding box center [948, 72] width 15 height 9
click at [284, 70] on font "七月" at bounding box center [288, 72] width 15 height 9
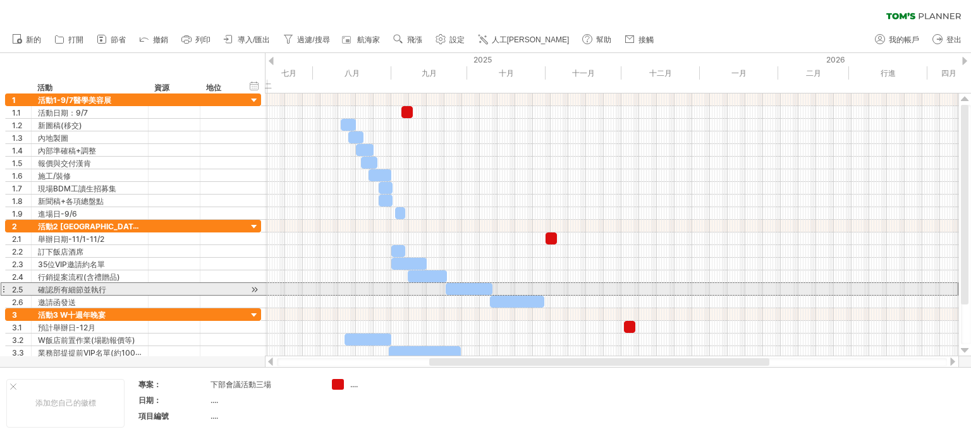
click at [6, 288] on div "2.5 ********* 確認所有細節並執行" at bounding box center [133, 289] width 256 height 13
click at [90, 291] on font "確認所有細節並執行" at bounding box center [72, 289] width 68 height 9
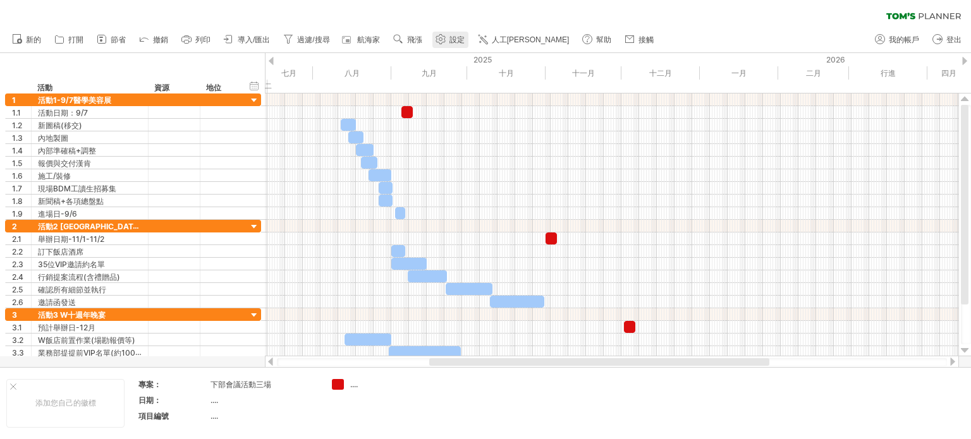
click at [456, 34] on link "設定" at bounding box center [450, 40] width 36 height 16
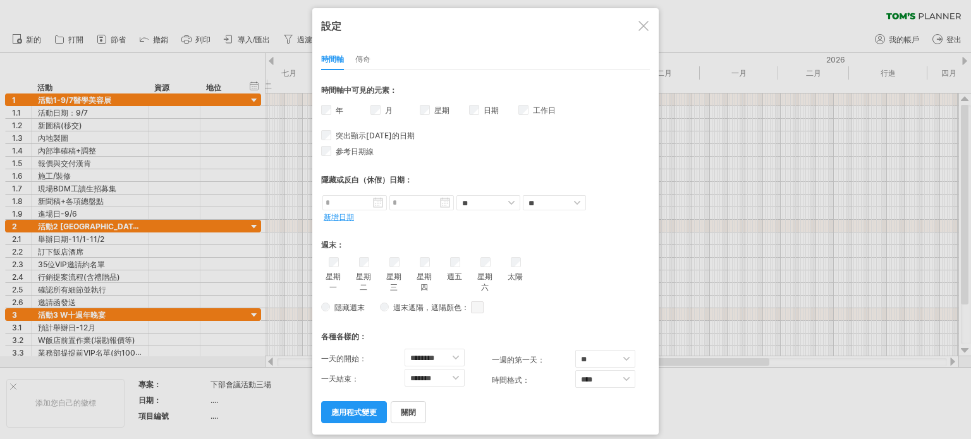
click at [363, 408] on font "應用程式變更" at bounding box center [354, 412] width 46 height 9
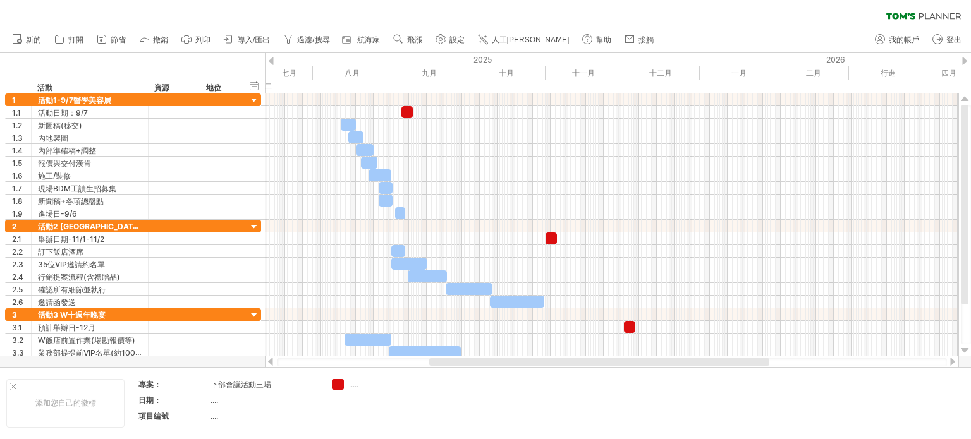
click at [919, 17] on icon at bounding box center [940, 16] width 42 height 6
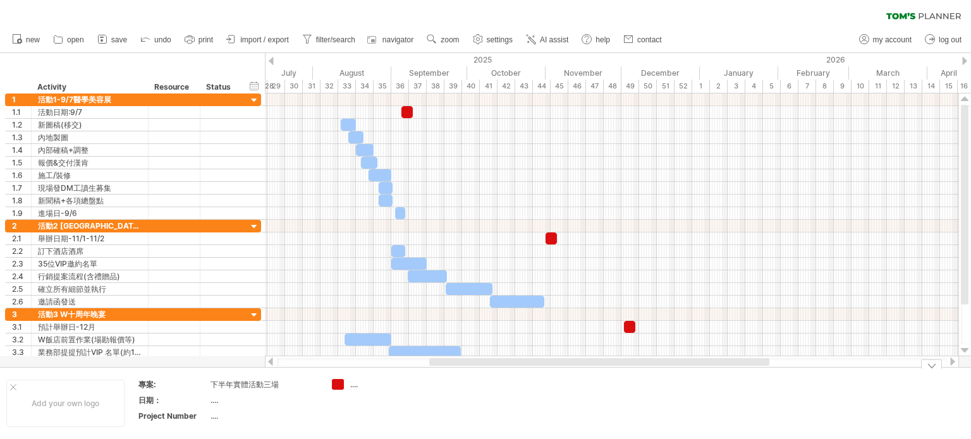
click at [505, 386] on td at bounding box center [475, 403] width 100 height 49
click at [484, 37] on use at bounding box center [478, 39] width 13 height 13
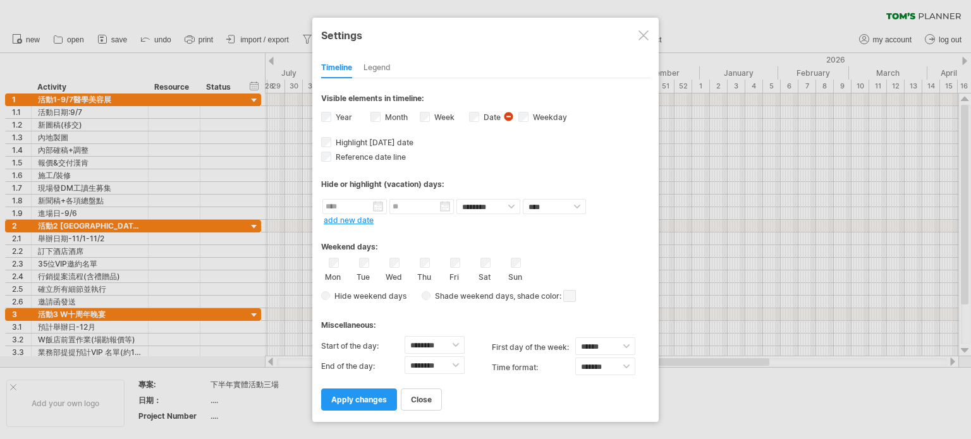
click at [372, 405] on link "apply changes" at bounding box center [359, 400] width 76 height 22
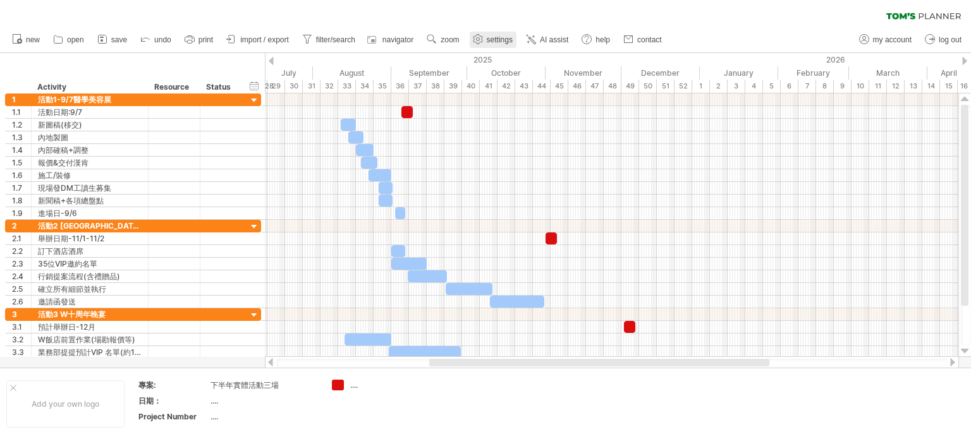
click at [496, 39] on span "settings" at bounding box center [500, 39] width 26 height 9
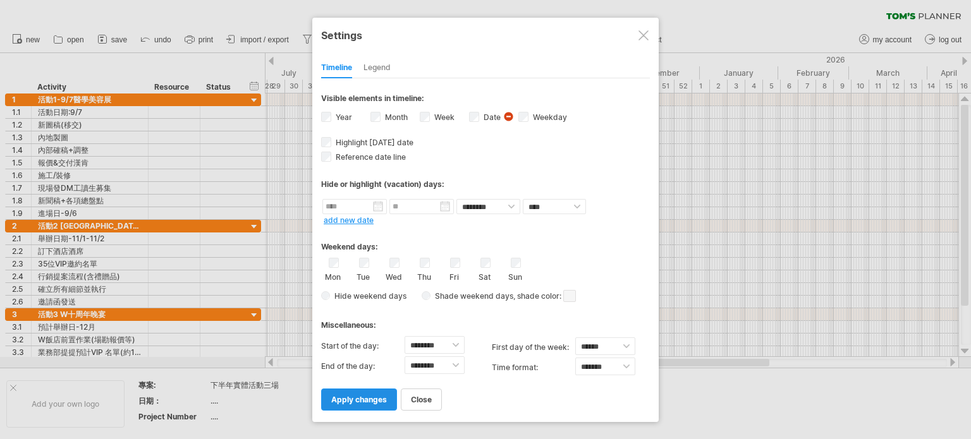
click at [364, 401] on span "apply changes" at bounding box center [359, 399] width 56 height 9
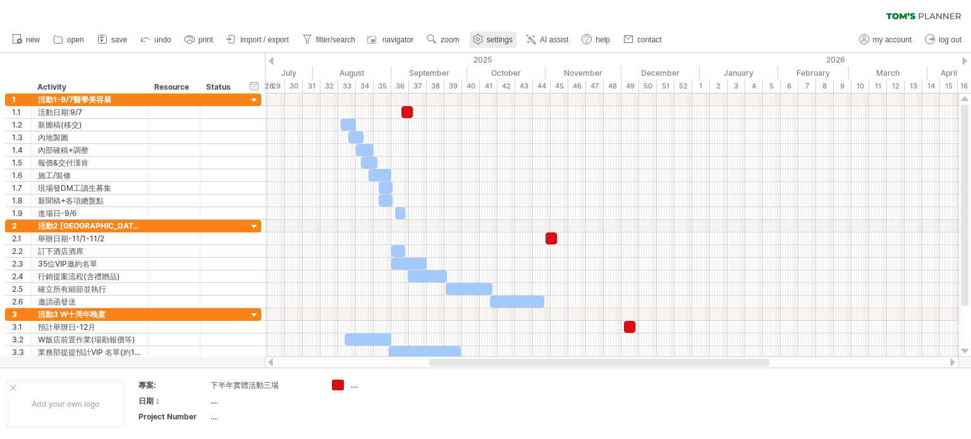
click at [496, 40] on span "settings" at bounding box center [500, 39] width 26 height 9
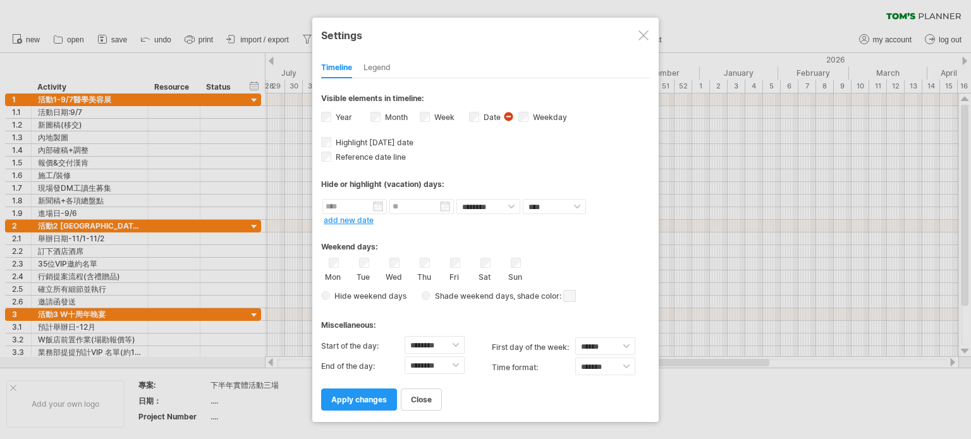
click at [475, 123] on div "Date visibility of date Currently there is not enough space horizontally to dis…" at bounding box center [493, 118] width 49 height 17
click at [362, 403] on span "apply changes" at bounding box center [359, 399] width 56 height 9
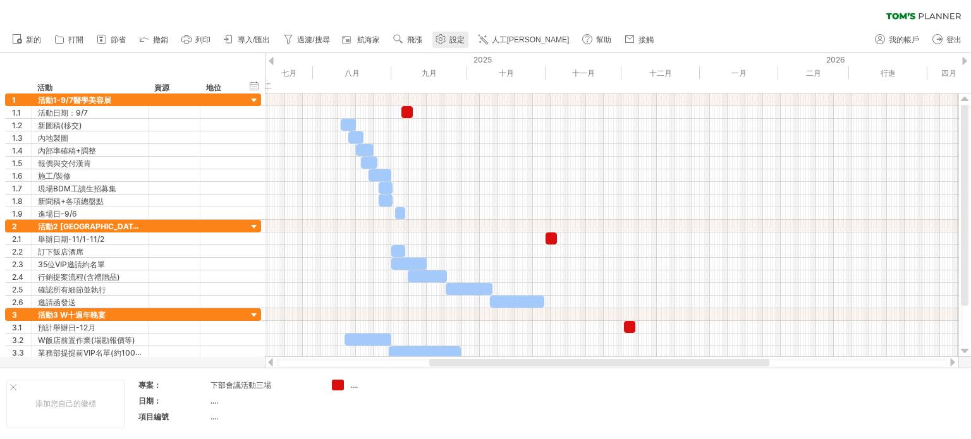
click at [456, 40] on font "設定" at bounding box center [456, 39] width 15 height 9
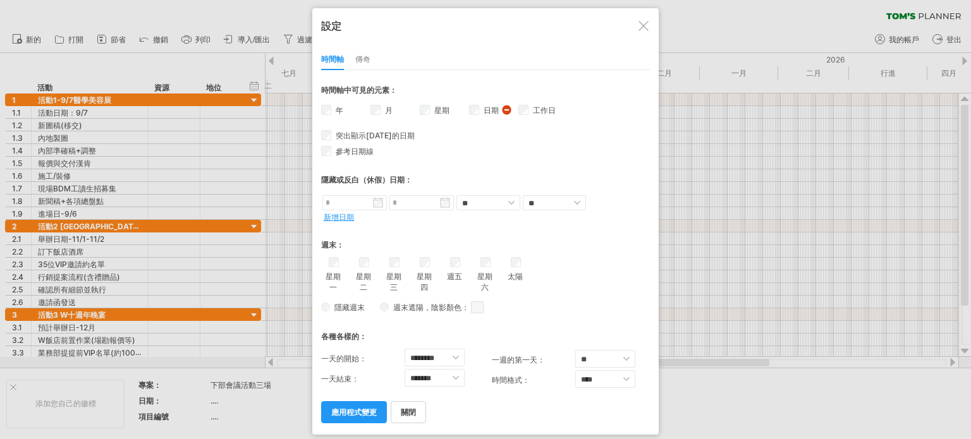
click at [349, 425] on div "設定 時間軸 傳奇 * ** **** **** *** 時間軸中可見的元素： 年 月 星期 從" at bounding box center [485, 221] width 346 height 427
click at [361, 402] on link "應用程式變更" at bounding box center [354, 412] width 66 height 22
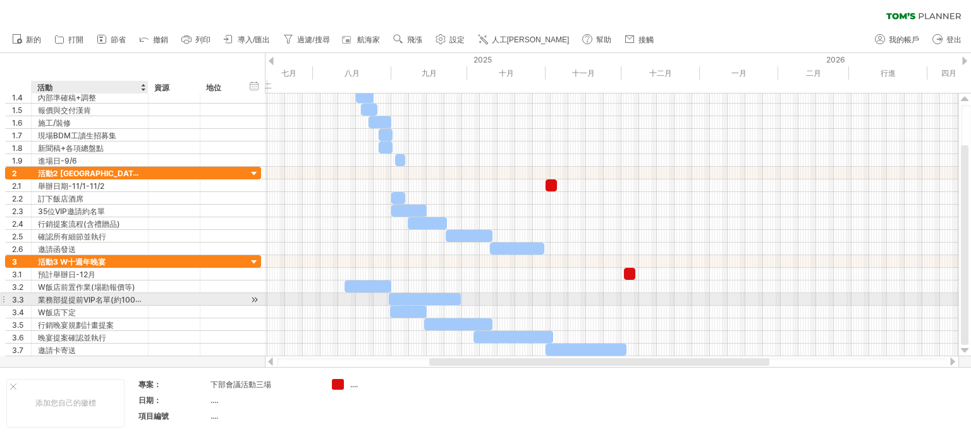
click at [63, 296] on font "業務部提提前VIP名單(約100人)" at bounding box center [92, 300] width 108 height 10
click at [81, 298] on font "業務部提提前VIP名單(約100人)" at bounding box center [92, 300] width 108 height 10
click at [83, 300] on font "業務部提提前VIP名單(約100人)" at bounding box center [92, 300] width 108 height 10
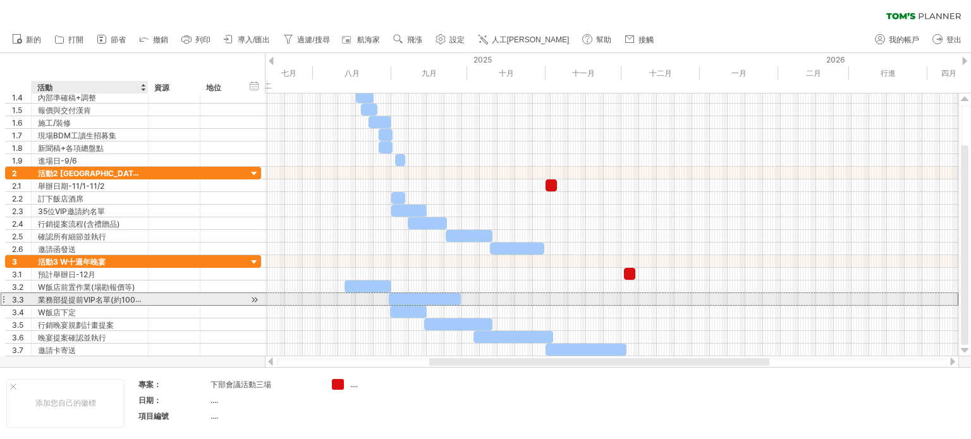
click at [83, 300] on font "業務部提提前VIP名單(約100人)" at bounding box center [92, 300] width 108 height 10
click at [82, 296] on font "業務部提提前VIP名單(約100人)" at bounding box center [92, 300] width 108 height 10
click at [82, 295] on font "業務部提提前VIP名單(約100人)" at bounding box center [92, 300] width 108 height 10
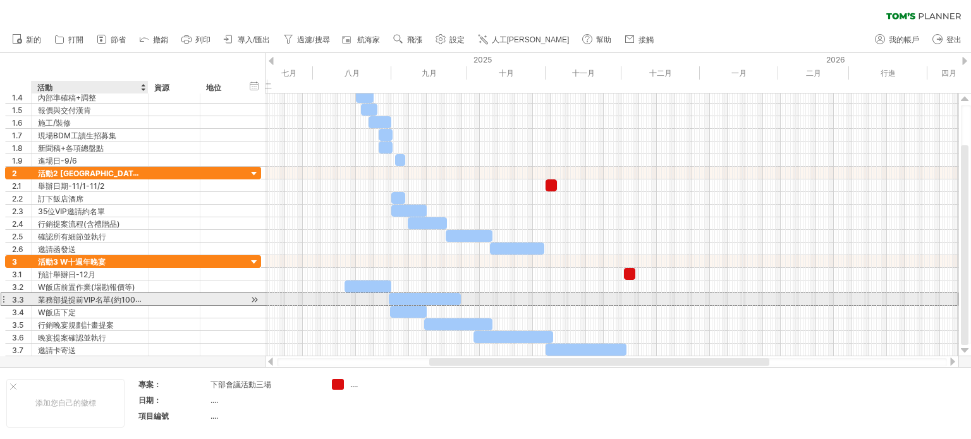
drag, startPoint x: 90, startPoint y: 295, endPoint x: 120, endPoint y: 296, distance: 29.7
click at [92, 295] on font "業務部提提前VIP名單(約100人)" at bounding box center [92, 300] width 108 height 10
click at [128, 296] on font "業務部提提前VIP名單(約100人)" at bounding box center [92, 300] width 108 height 10
click at [140, 296] on font "業務部提提前VIP名單(約100人)" at bounding box center [92, 300] width 108 height 10
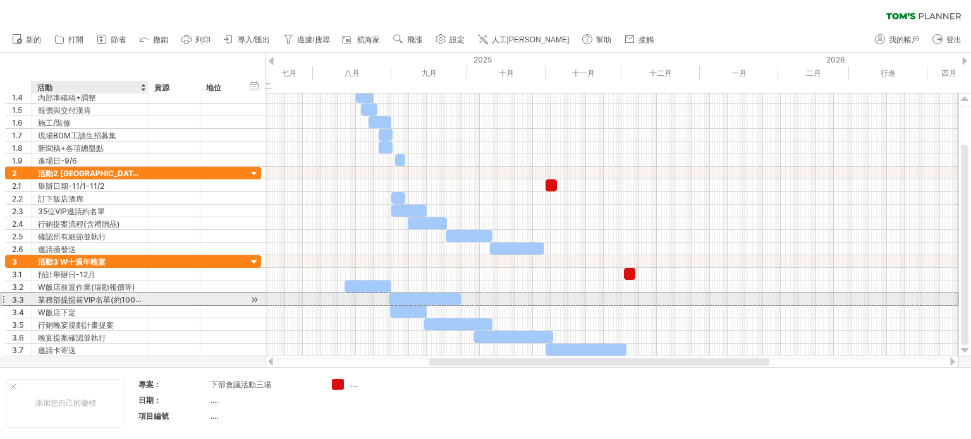
click at [140, 296] on font "業務部提提前VIP名單(約100人)" at bounding box center [92, 300] width 108 height 10
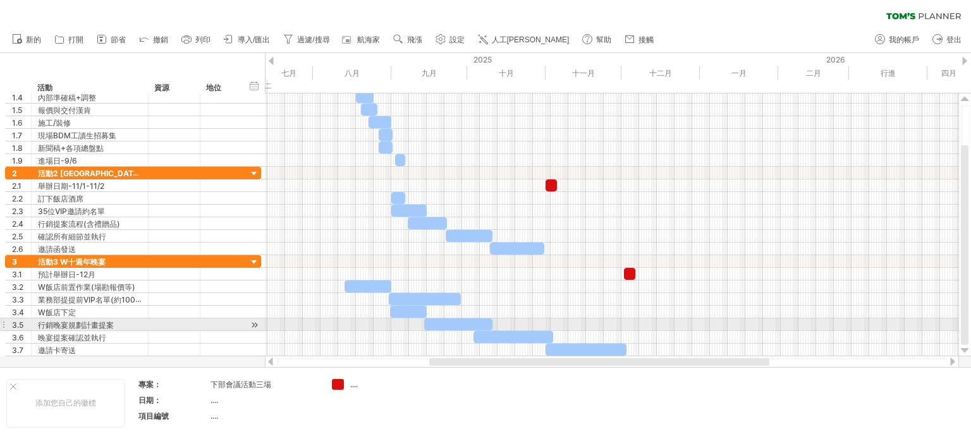
click at [322, 325] on div at bounding box center [611, 325] width 693 height 13
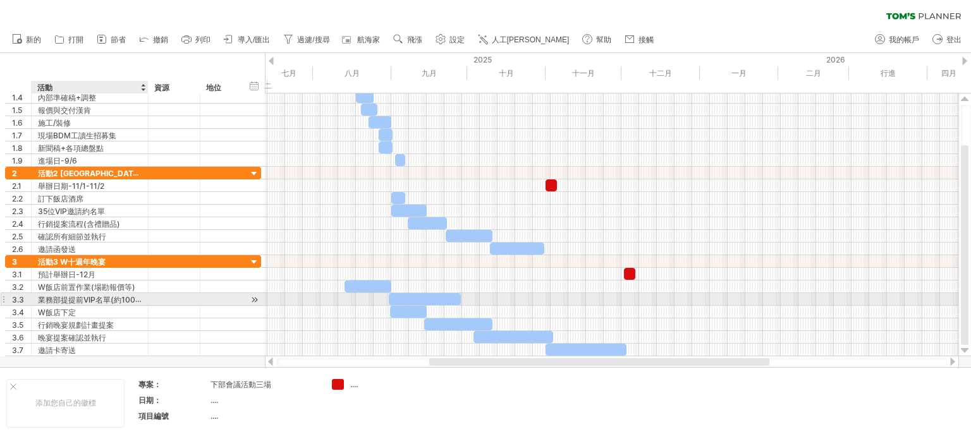
click at [128, 300] on font "業務部提提前VIP名單(約100人)" at bounding box center [92, 300] width 108 height 10
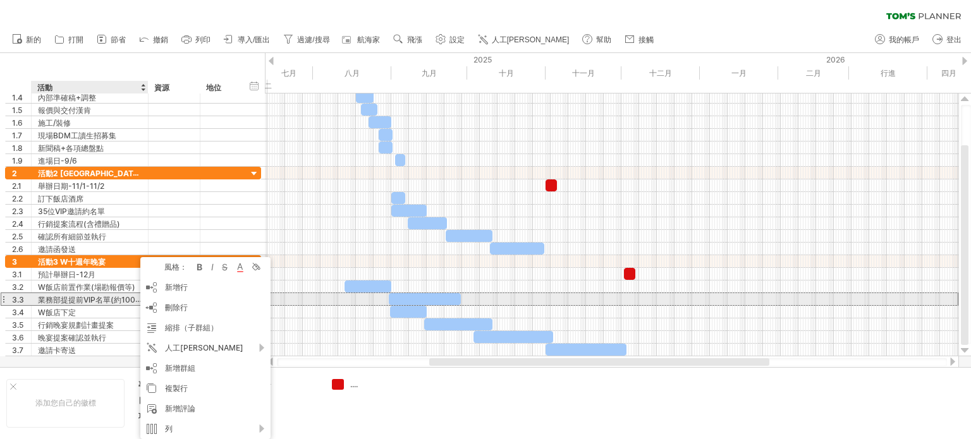
click at [126, 295] on font "業務部提提前VIP名單(約100人)" at bounding box center [92, 300] width 108 height 10
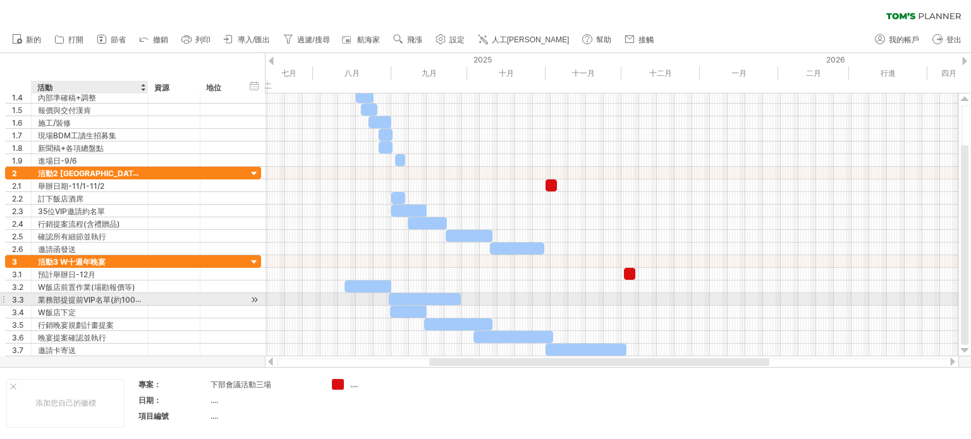
click at [126, 295] on font "業務部提提前VIP名單(約100人)" at bounding box center [92, 300] width 108 height 10
click at [85, 295] on font "業務部提提前VIP名單(約100人)" at bounding box center [92, 300] width 108 height 10
click at [43, 298] on font "業務部提提前VIP名單(約100人)" at bounding box center [92, 300] width 108 height 10
click at [96, 297] on font "業務部提提前VIP名單(約100人)" at bounding box center [92, 300] width 108 height 10
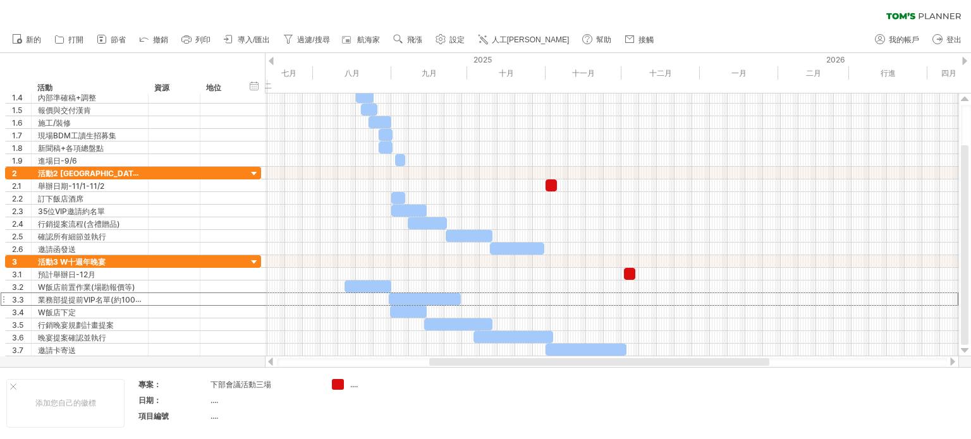
click at [441, 40] on use at bounding box center [440, 39] width 13 height 13
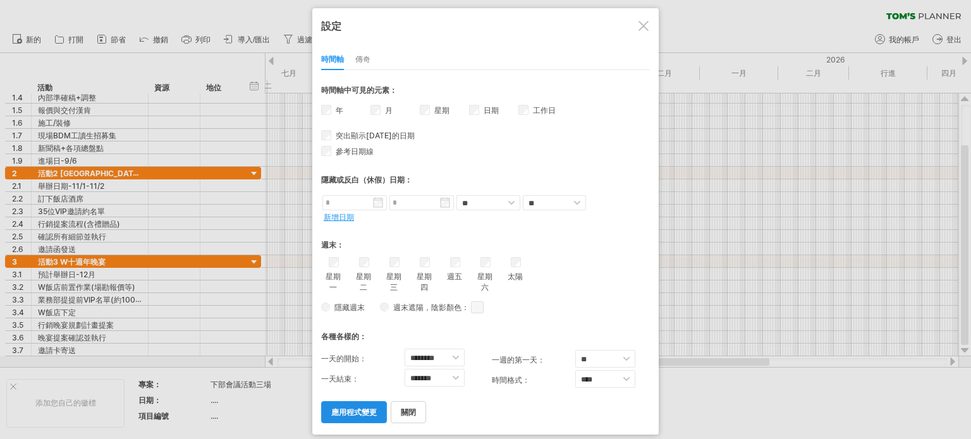
click at [360, 410] on font "應用程式變更" at bounding box center [354, 412] width 46 height 9
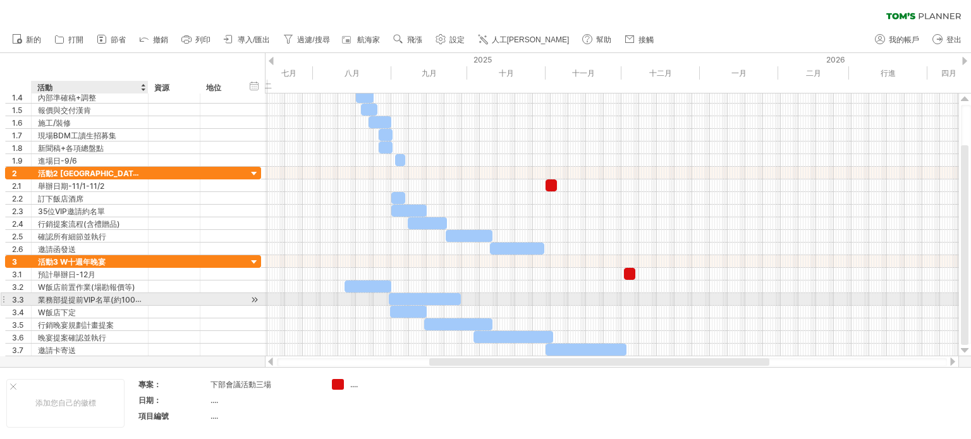
click at [91, 295] on font "業務部提提前VIP名單(約100人)" at bounding box center [92, 300] width 108 height 10
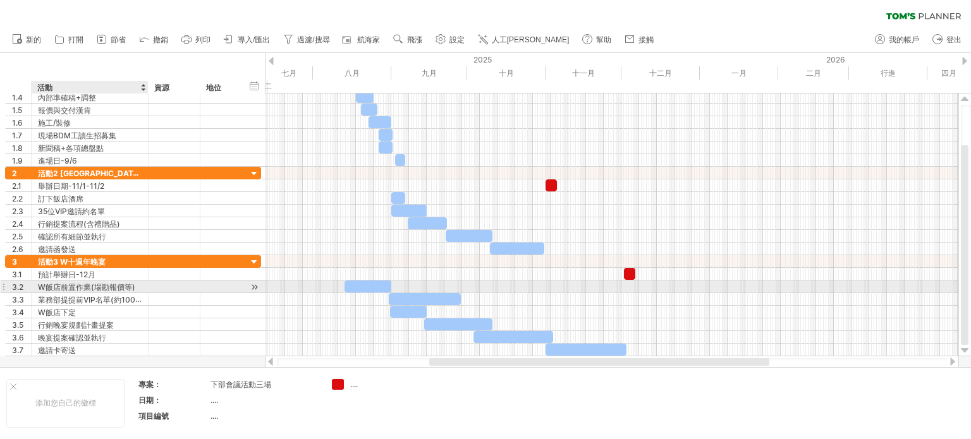
click at [110, 285] on font "W飯店前置作業(場勘報價等)" at bounding box center [86, 287] width 97 height 9
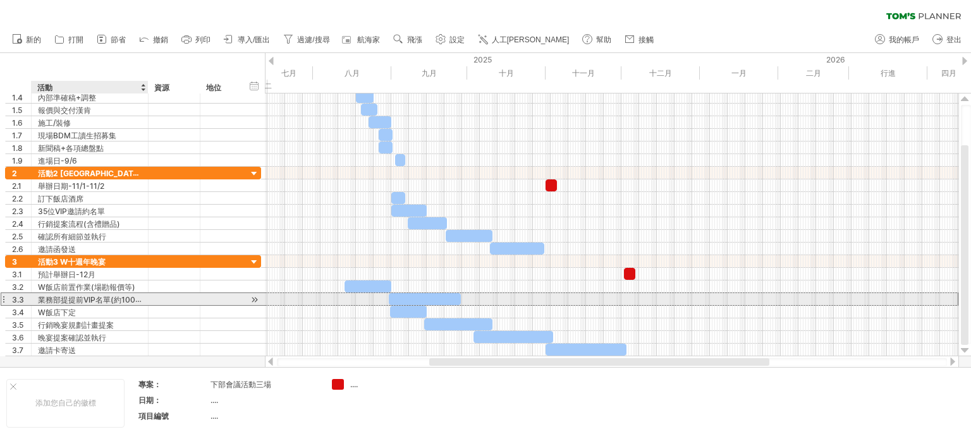
click at [105, 296] on font "業務部提提前VIP名單(約100人)" at bounding box center [92, 300] width 108 height 10
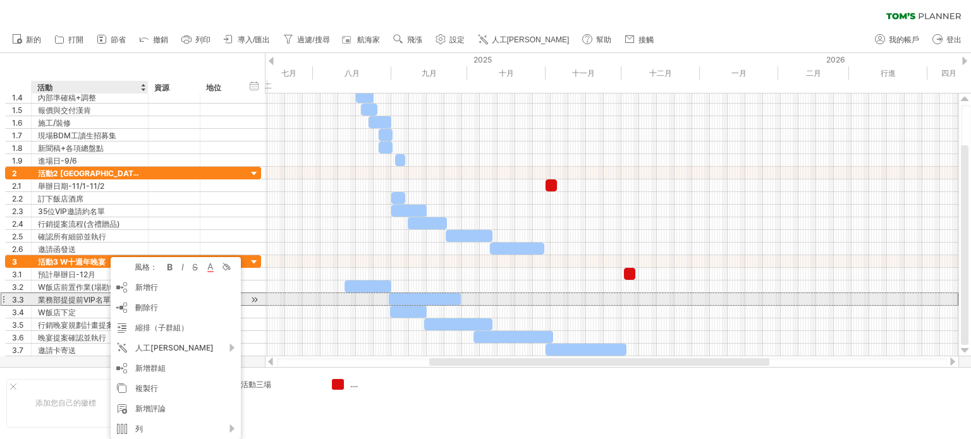
click at [89, 296] on font "業務部提提前VIP名單(約100人)" at bounding box center [92, 300] width 108 height 10
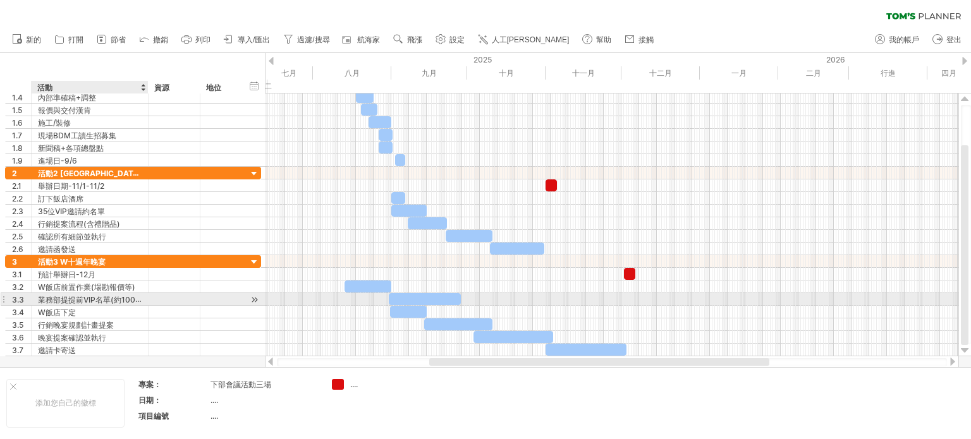
click at [89, 296] on font "業務部提提前VIP名單(約100人)" at bounding box center [92, 300] width 108 height 10
click at [51, 298] on font "業務部提提前VIP名單(約100人)" at bounding box center [92, 300] width 108 height 10
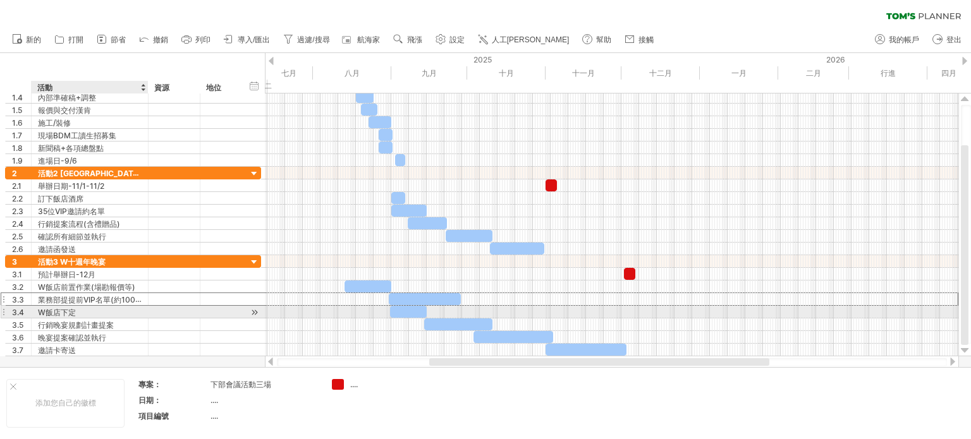
click at [54, 310] on font "W飯店下定" at bounding box center [57, 312] width 38 height 9
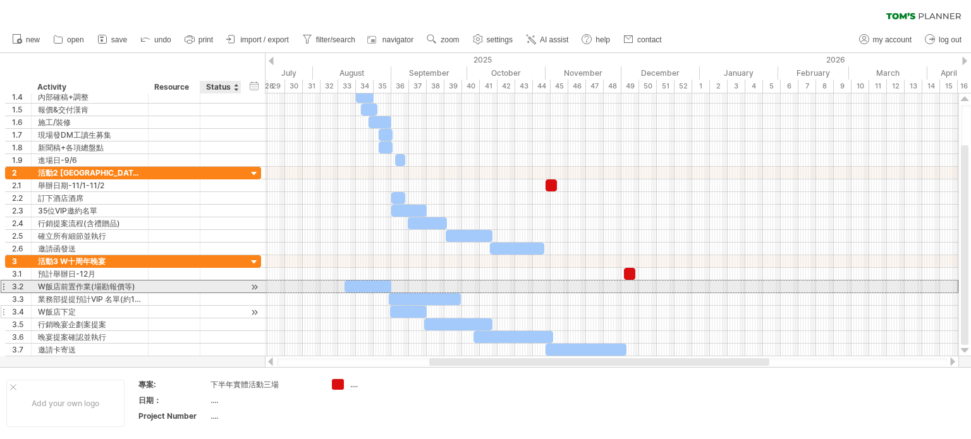
click at [221, 284] on div at bounding box center [221, 287] width 28 height 12
click at [0, 0] on input "text" at bounding box center [0, 0] width 0 height 0
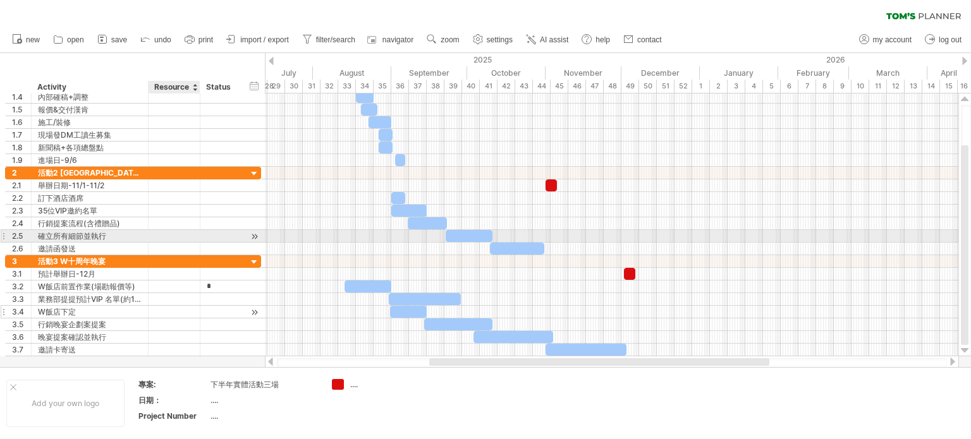
type input "**"
type input "*"
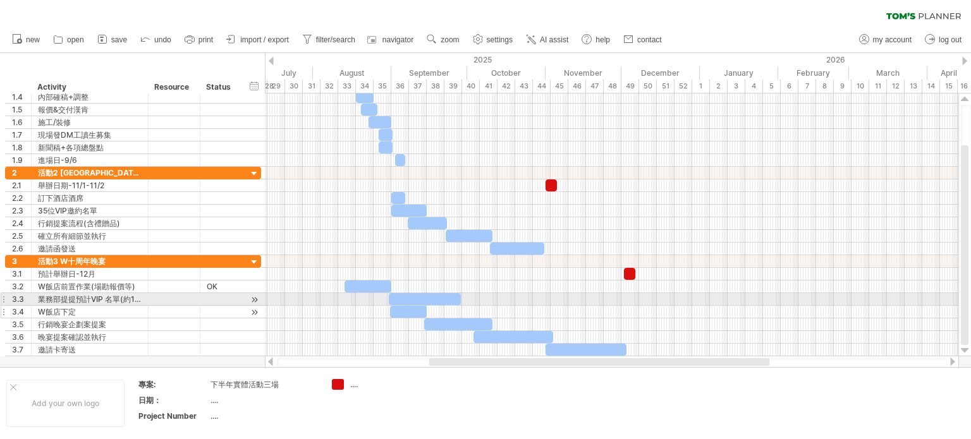
click at [451, 301] on div at bounding box center [425, 299] width 72 height 12
drag, startPoint x: 460, startPoint y: 299, endPoint x: 427, endPoint y: 299, distance: 32.9
click at [427, 299] on span at bounding box center [429, 299] width 5 height 12
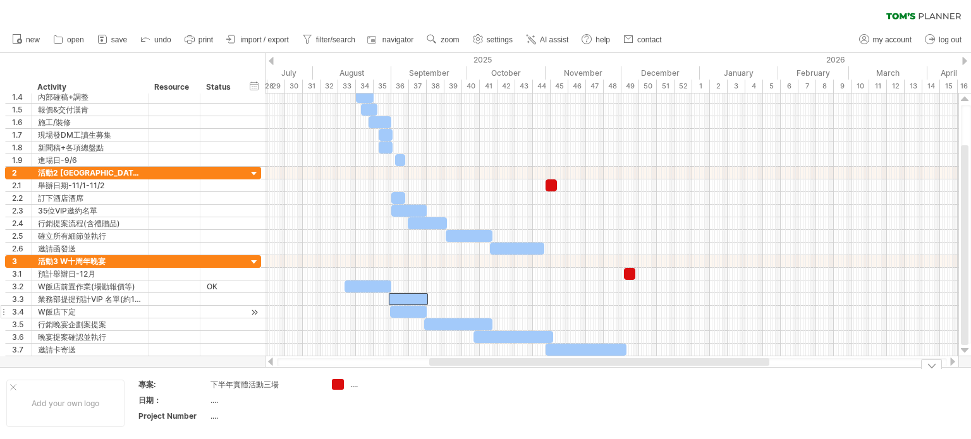
click at [430, 381] on td at bounding box center [475, 403] width 100 height 49
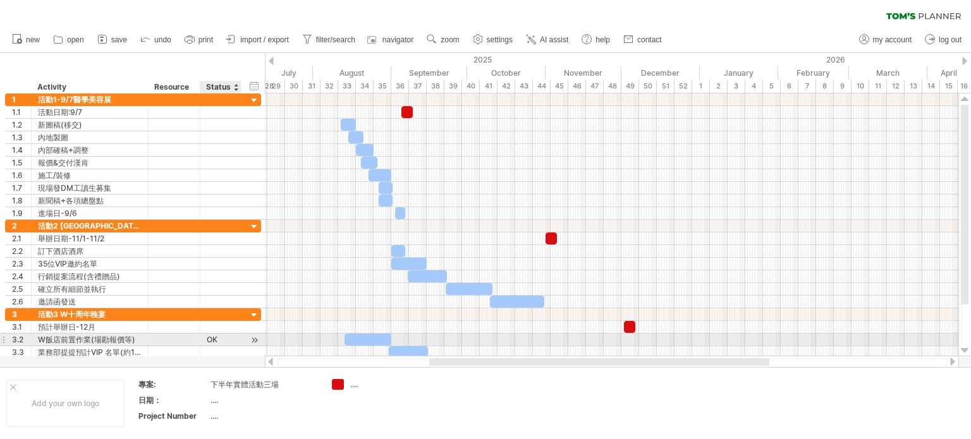
click at [226, 336] on div "OK" at bounding box center [221, 340] width 28 height 12
drag, startPoint x: 215, startPoint y: 340, endPoint x: 205, endPoint y: 338, distance: 10.3
click at [205, 338] on div "** OK" at bounding box center [220, 340] width 41 height 12
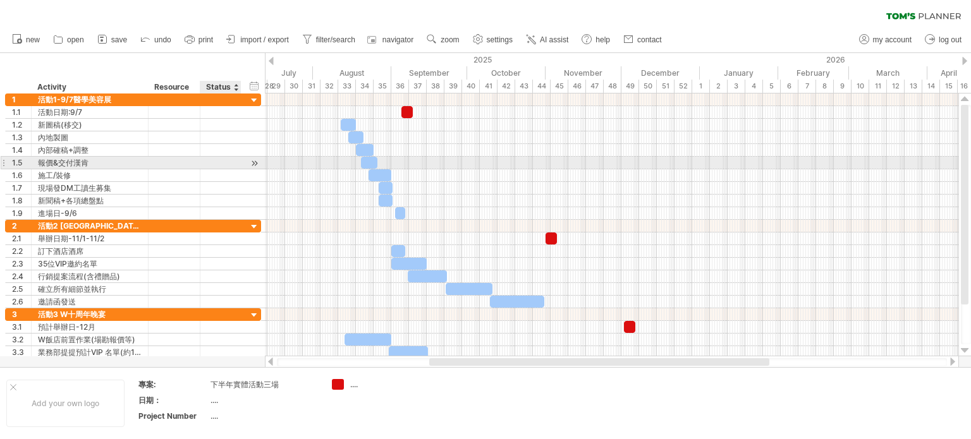
click at [222, 160] on div at bounding box center [221, 163] width 28 height 12
click at [480, 411] on td at bounding box center [475, 403] width 100 height 49
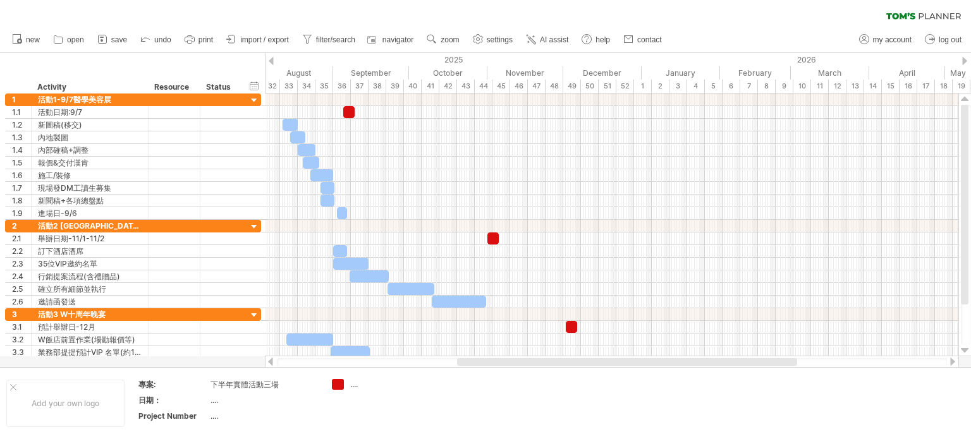
drag, startPoint x: 730, startPoint y: 365, endPoint x: 758, endPoint y: 364, distance: 27.8
click at [758, 364] on div at bounding box center [627, 362] width 340 height 8
click at [498, 38] on span "settings" at bounding box center [500, 39] width 26 height 9
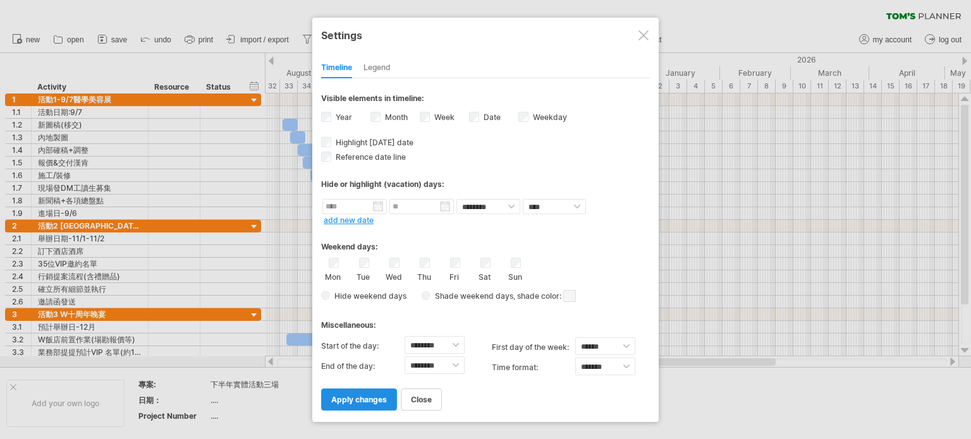
click at [357, 403] on span "apply changes" at bounding box center [359, 399] width 56 height 9
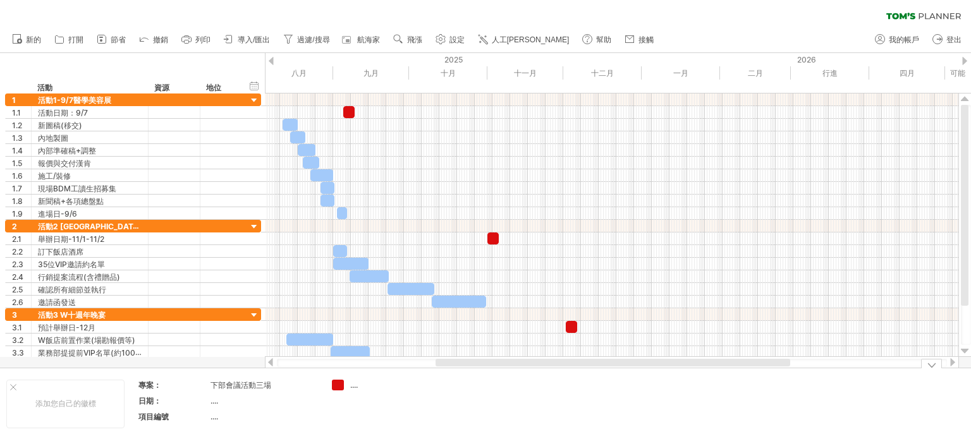
click at [482, 404] on td at bounding box center [475, 404] width 100 height 49
drag, startPoint x: 489, startPoint y: 367, endPoint x: 499, endPoint y: 366, distance: 10.1
click at [499, 366] on div at bounding box center [612, 363] width 670 height 8
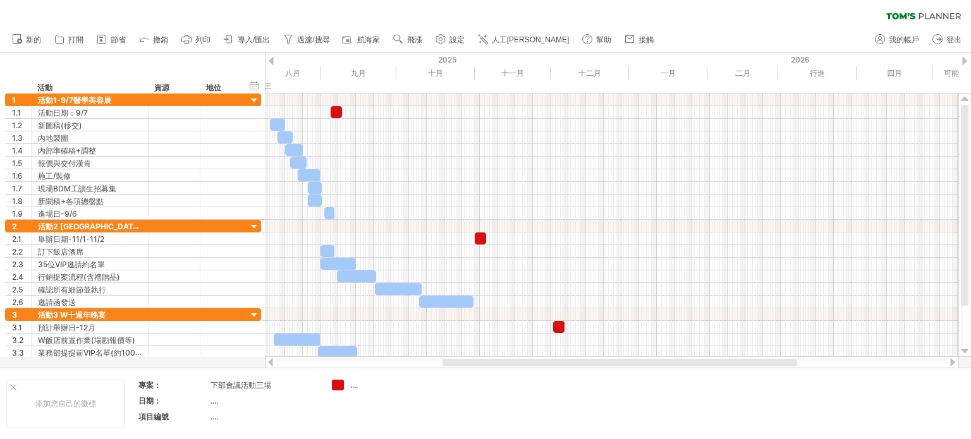
drag, startPoint x: 500, startPoint y: 364, endPoint x: 507, endPoint y: 365, distance: 7.0
click at [507, 365] on div at bounding box center [620, 363] width 355 height 8
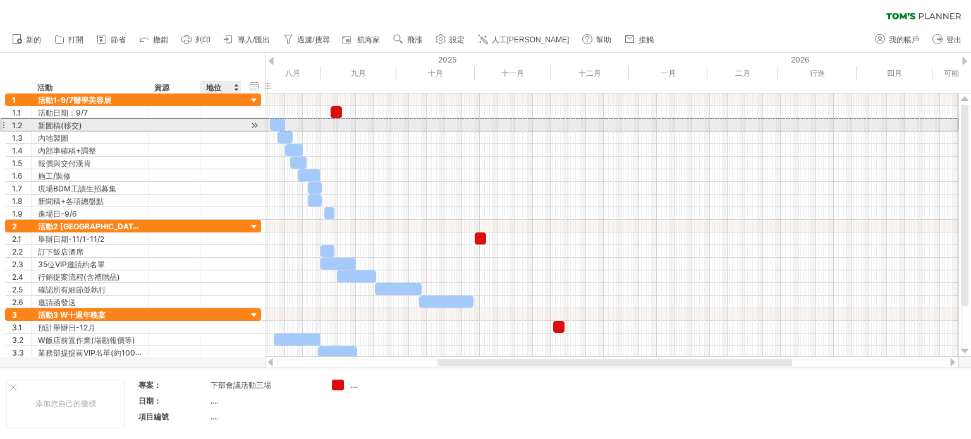
click at [224, 123] on div at bounding box center [221, 125] width 28 height 12
type input "*"
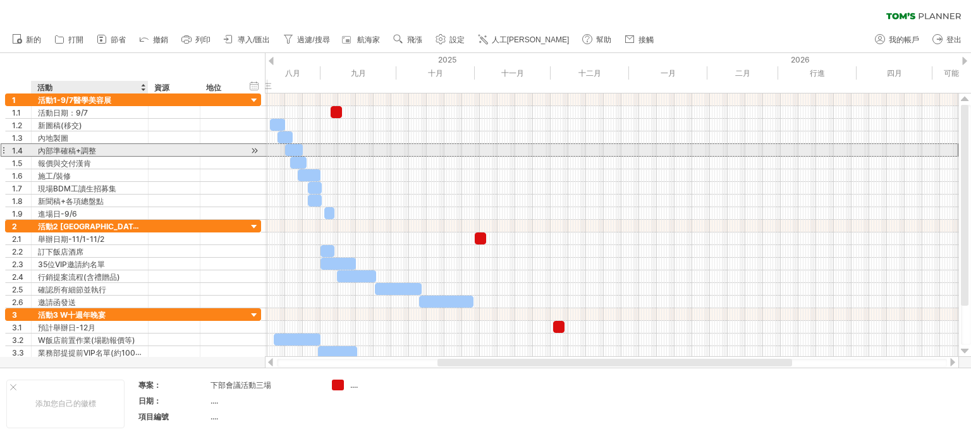
click at [58, 149] on font "內部準確稿+調整" at bounding box center [67, 150] width 58 height 9
click at [68, 148] on font "內部準確稿+調整" at bounding box center [67, 150] width 58 height 9
click at [66, 152] on font "內部準確稿+調整" at bounding box center [67, 150] width 58 height 9
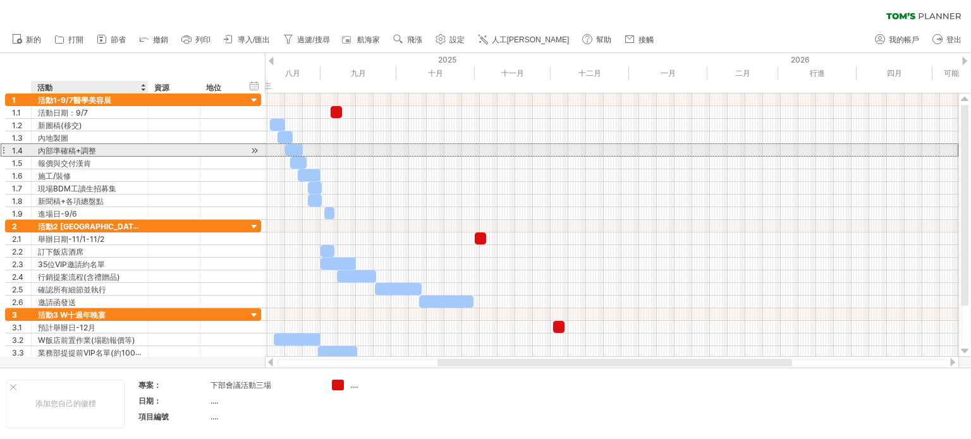
click at [66, 152] on font "內部準確稿+調整" at bounding box center [67, 150] width 58 height 9
click at [113, 149] on div "內部準確稿+調整" at bounding box center [90, 150] width 104 height 12
click at [110, 149] on input "*******" at bounding box center [90, 150] width 104 height 12
click at [93, 149] on input "*******" at bounding box center [90, 150] width 104 height 12
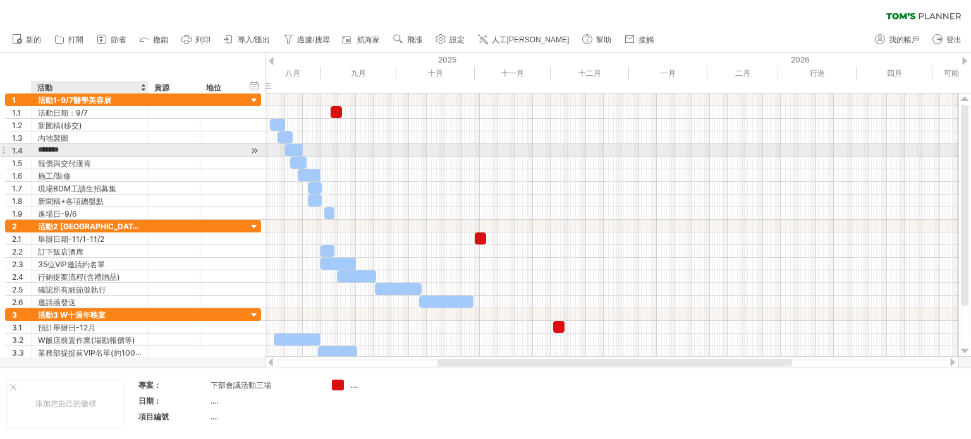
click at [85, 151] on input "*******" at bounding box center [90, 150] width 104 height 12
type input "****"
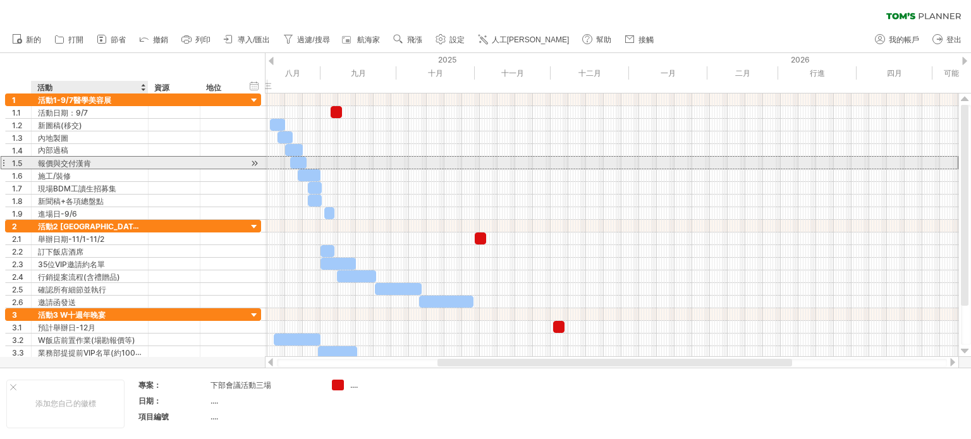
click at [98, 163] on div "報價與交付漢肯" at bounding box center [90, 163] width 104 height 12
click at [0, 0] on input "*******" at bounding box center [0, 0] width 0 height 0
drag, startPoint x: 56, startPoint y: 165, endPoint x: 70, endPoint y: 164, distance: 14.6
click at [56, 165] on input "*******" at bounding box center [90, 163] width 104 height 12
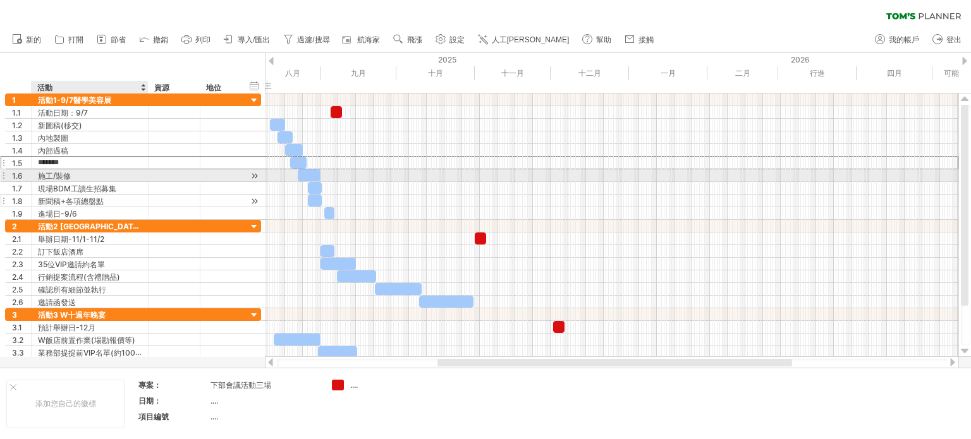
drag, startPoint x: 122, startPoint y: 188, endPoint x: 145, endPoint y: 200, distance: 26.3
click at [123, 188] on div "現場BDM工讀生招募集" at bounding box center [90, 188] width 104 height 12
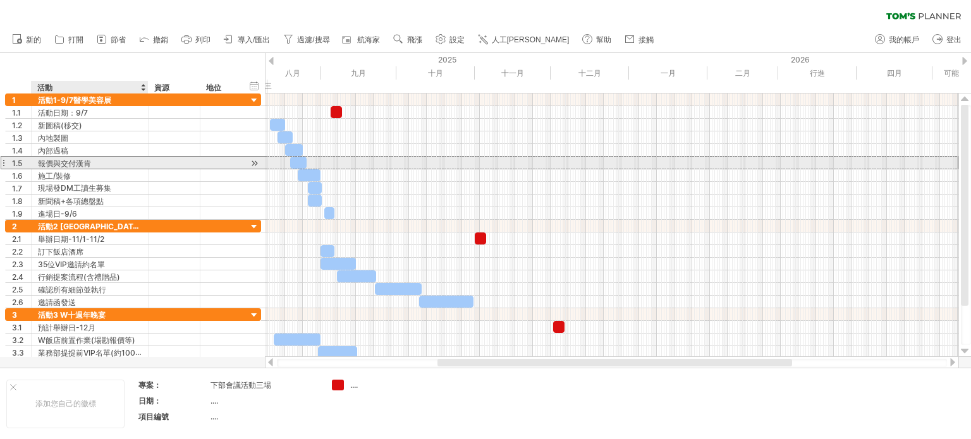
click at [83, 163] on font "報價與交付漢肯" at bounding box center [64, 163] width 53 height 9
click at [60, 164] on font "報價與交付漢肯" at bounding box center [64, 163] width 53 height 9
click at [101, 160] on div "報價與交付漢肯" at bounding box center [90, 163] width 104 height 12
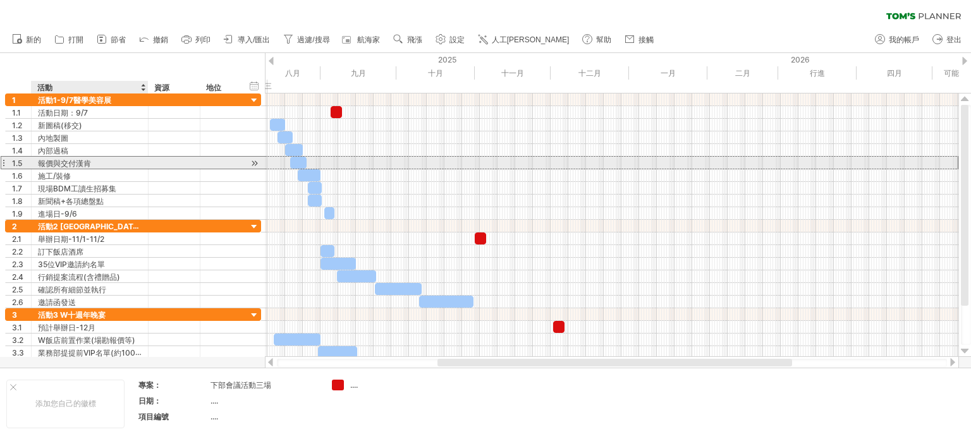
click at [0, 0] on input "*******" at bounding box center [0, 0] width 0 height 0
type input "*******"
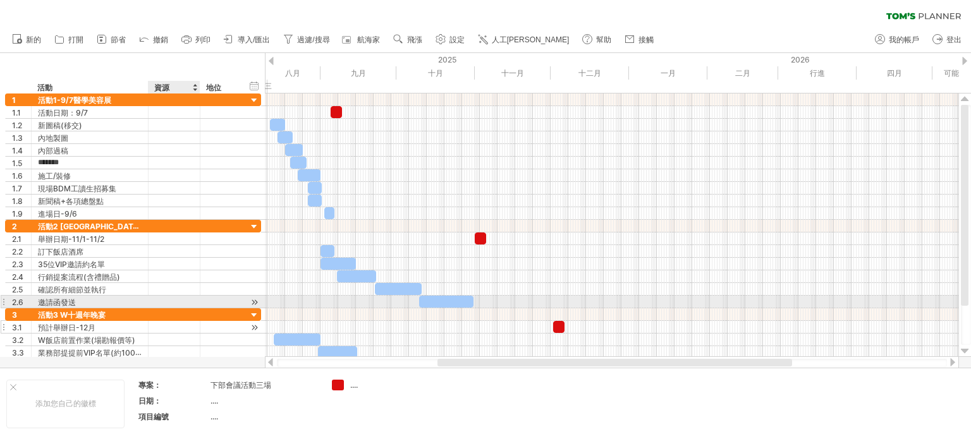
click at [182, 328] on div at bounding box center [174, 327] width 39 height 12
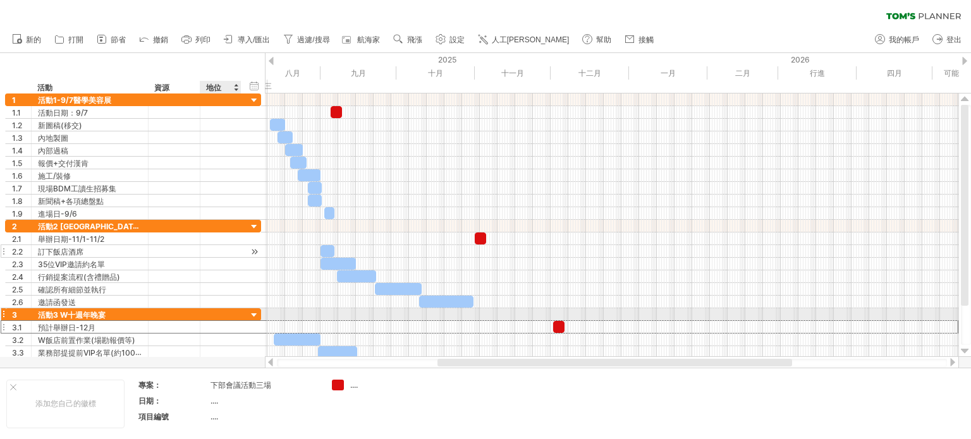
click at [180, 254] on div at bounding box center [174, 251] width 39 height 12
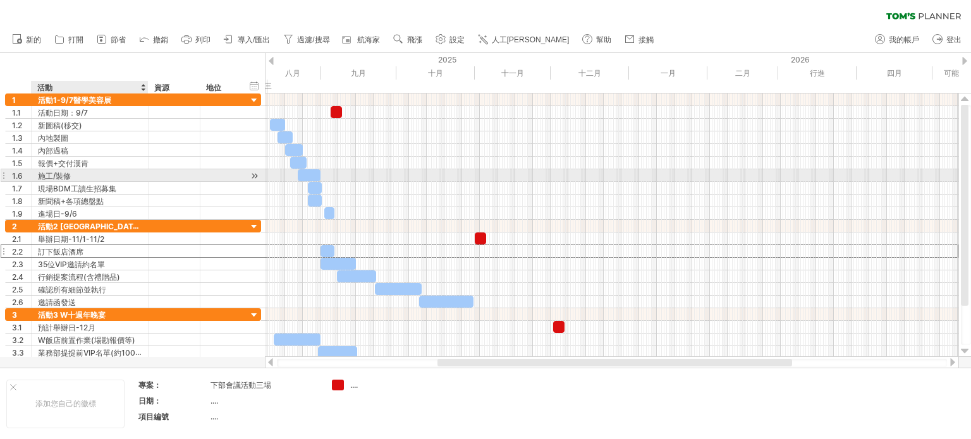
click at [75, 175] on div "施工/裝修" at bounding box center [90, 175] width 104 height 12
click at [75, 175] on input "*****" at bounding box center [90, 175] width 104 height 12
click at [59, 176] on input "*****" at bounding box center [90, 175] width 104 height 12
click at [92, 173] on input "*****" at bounding box center [90, 175] width 104 height 12
type input "**"
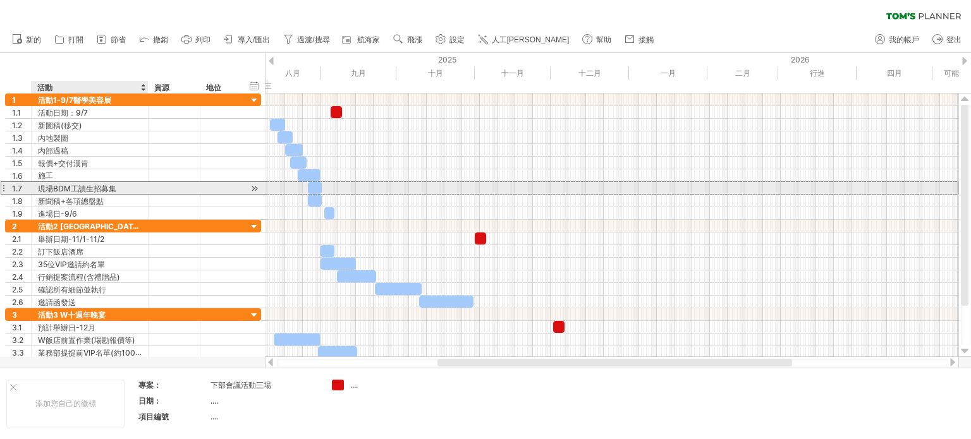
click at [78, 186] on font "現場BDM工讀生招募集" at bounding box center [77, 188] width 78 height 9
click at [68, 189] on font "現場BDM工讀生招募集" at bounding box center [77, 188] width 78 height 9
click at [71, 186] on font "現場BDM工讀生招募集" at bounding box center [77, 188] width 78 height 9
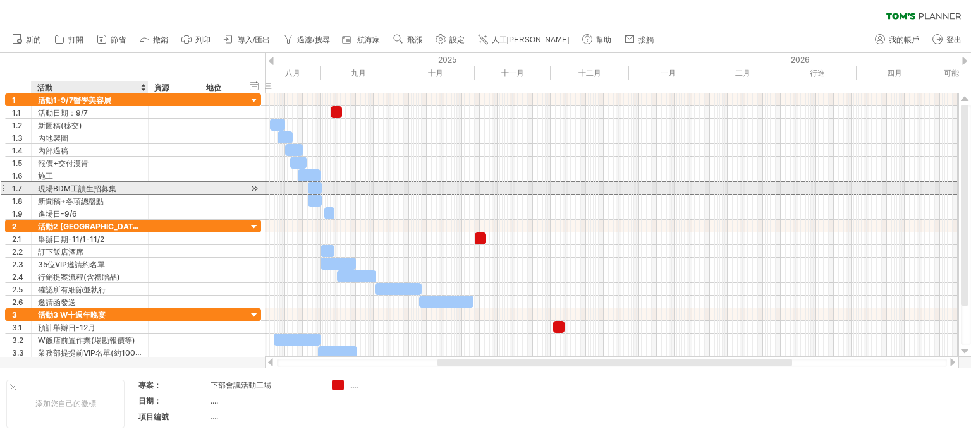
click at [71, 186] on font "現場BDM工讀生招募集" at bounding box center [77, 188] width 78 height 9
click at [101, 186] on font "現場BDM工讀生招募集" at bounding box center [77, 188] width 78 height 9
click at [127, 190] on div "現場BDM工讀生招募集" at bounding box center [90, 188] width 104 height 12
click at [0, 0] on input "**********" at bounding box center [0, 0] width 0 height 0
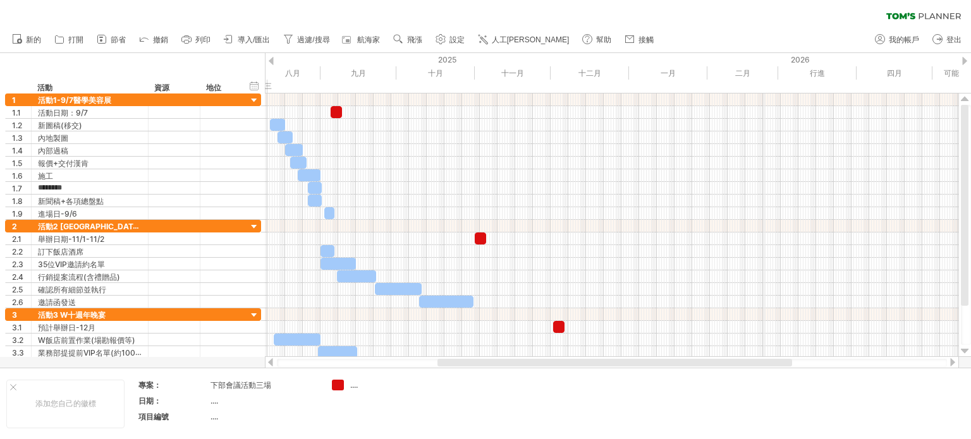
type input "*******"
click at [515, 397] on td at bounding box center [475, 404] width 100 height 49
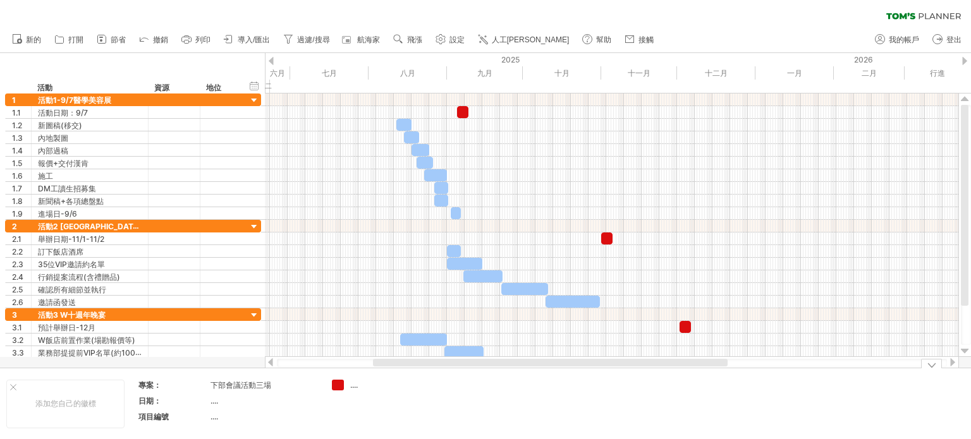
drag, startPoint x: 504, startPoint y: 365, endPoint x: 444, endPoint y: 379, distance: 61.8
click at [440, 371] on div "嘗試造訪 [DOMAIN_NAME] 再次連接... 0% 清除過濾器 新的" at bounding box center [485, 219] width 971 height 439
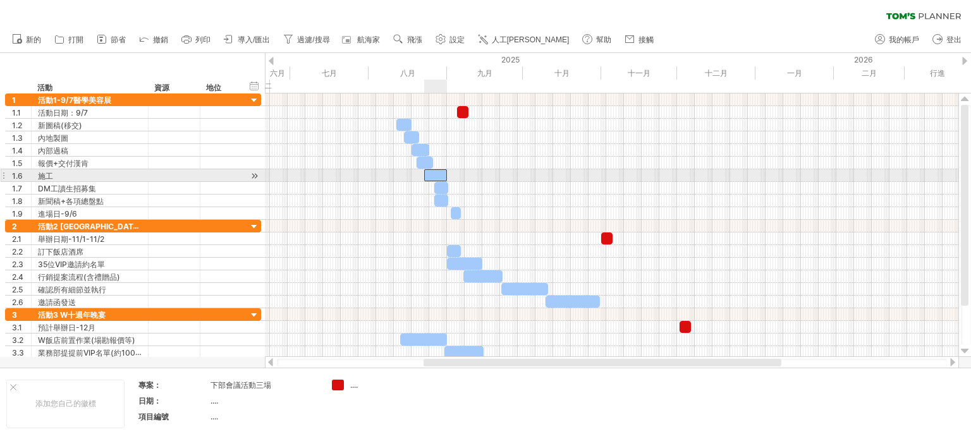
click at [431, 176] on div at bounding box center [435, 175] width 23 height 12
click at [425, 174] on span at bounding box center [426, 175] width 5 height 12
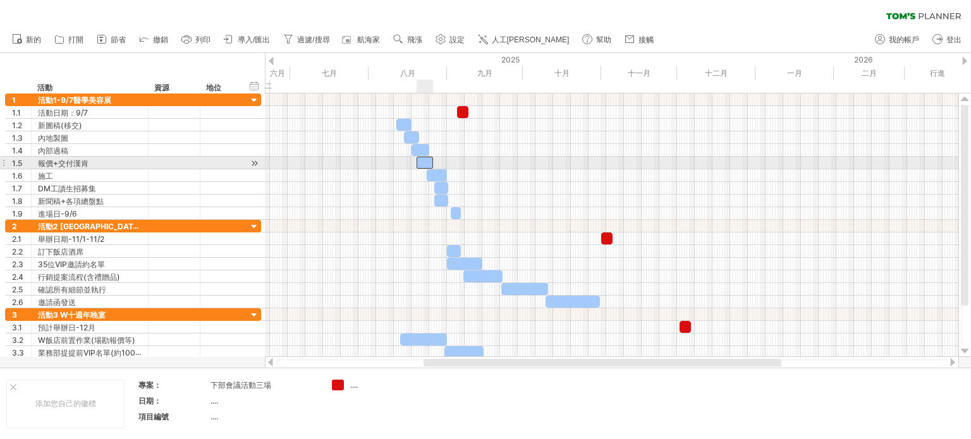
click at [427, 162] on div at bounding box center [425, 163] width 16 height 12
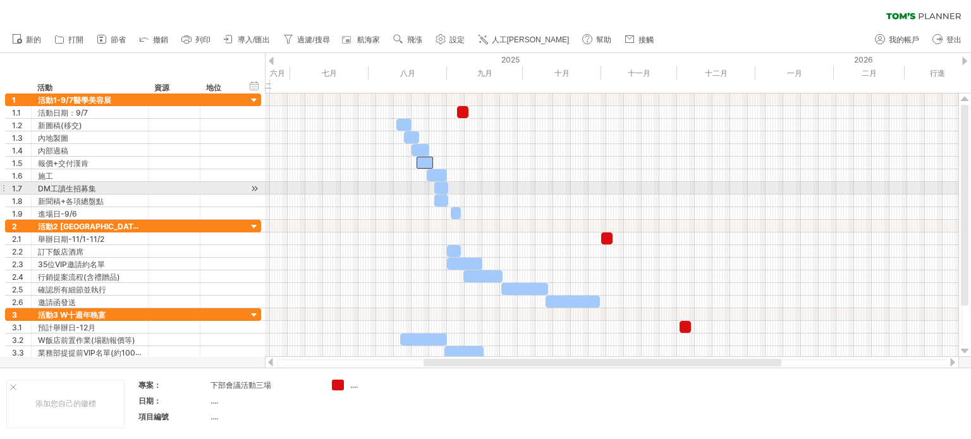
click at [436, 185] on span at bounding box center [434, 188] width 5 height 12
drag, startPoint x: 434, startPoint y: 186, endPoint x: 427, endPoint y: 185, distance: 7.1
click at [427, 185] on span at bounding box center [427, 188] width 5 height 12
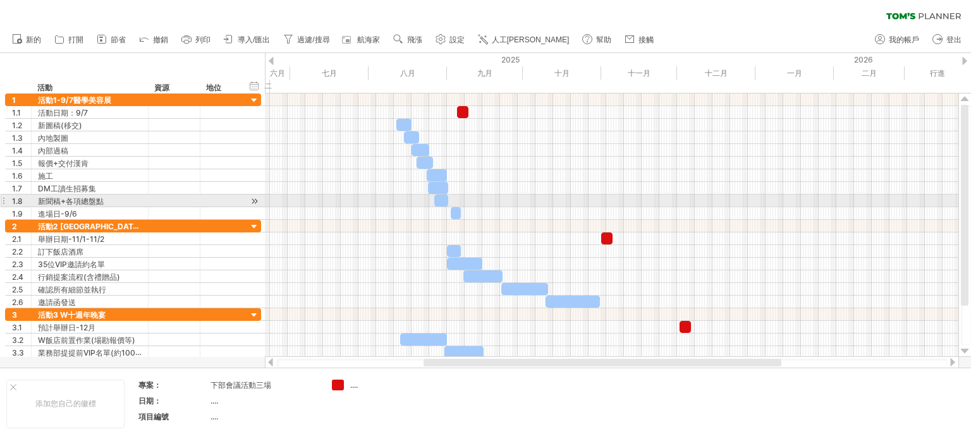
click at [443, 204] on div at bounding box center [441, 201] width 14 height 12
drag, startPoint x: 432, startPoint y: 197, endPoint x: 425, endPoint y: 197, distance: 7.0
click at [425, 197] on span at bounding box center [427, 201] width 5 height 12
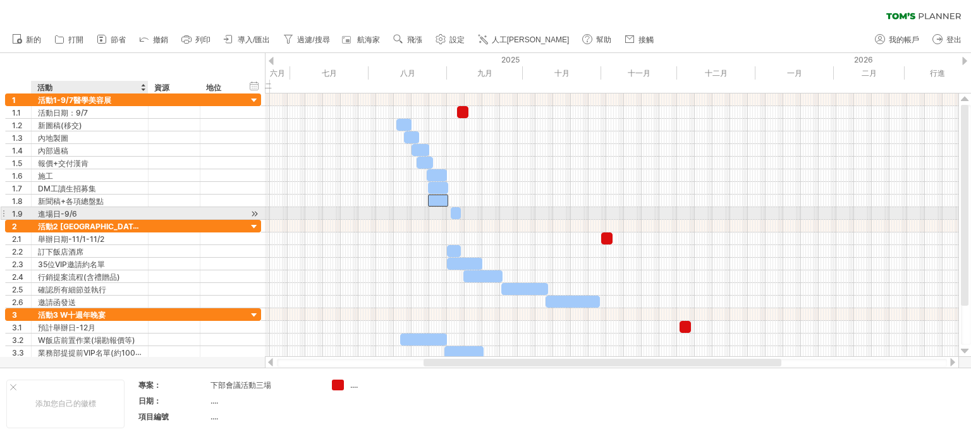
click at [52, 212] on font "進場日-9/6" at bounding box center [57, 213] width 39 height 9
click at [92, 216] on div "進場日-9/6" at bounding box center [90, 213] width 104 height 12
click at [92, 216] on input "*******" at bounding box center [90, 213] width 104 height 12
click at [119, 216] on input "*******" at bounding box center [90, 213] width 104 height 12
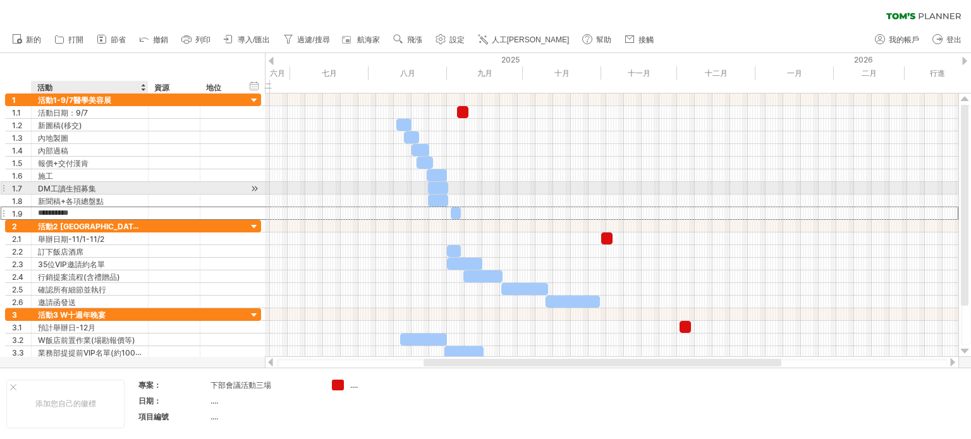
type input "*********"
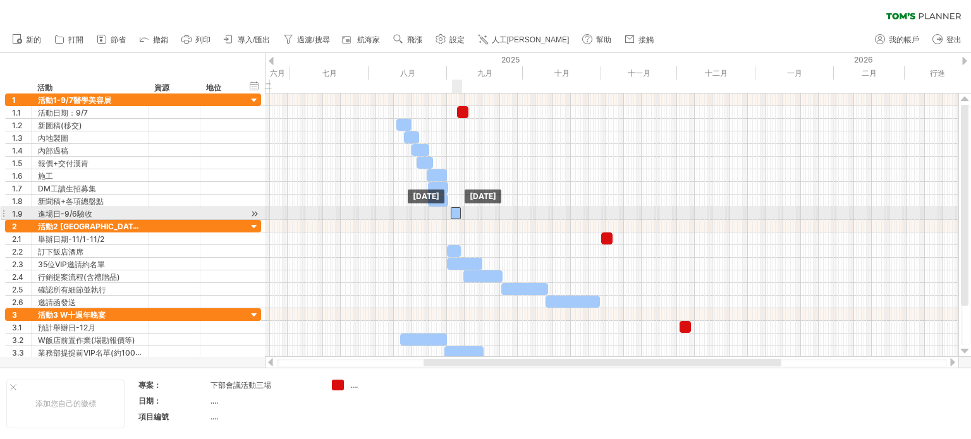
click at [456, 213] on div at bounding box center [456, 213] width 10 height 12
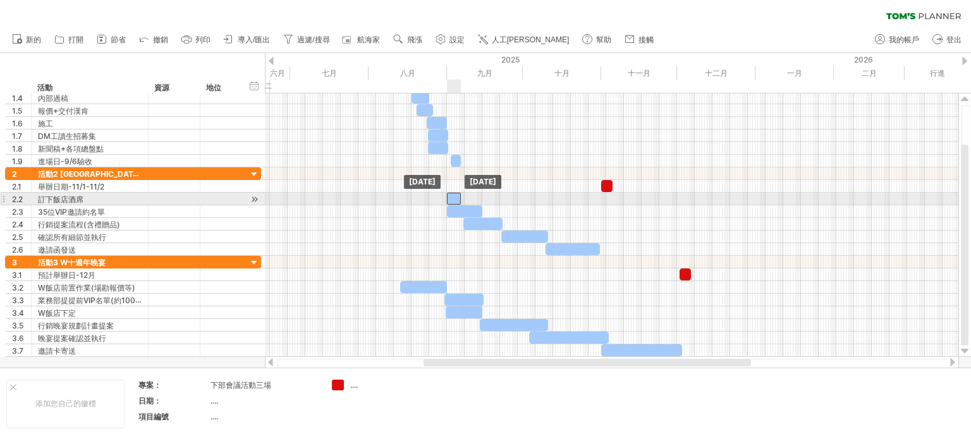
click at [452, 195] on div at bounding box center [454, 199] width 14 height 12
drag, startPoint x: 446, startPoint y: 195, endPoint x: 438, endPoint y: 195, distance: 8.2
click at [438, 195] on span at bounding box center [439, 199] width 5 height 12
click at [460, 198] on span at bounding box center [458, 199] width 5 height 12
click at [462, 199] on span at bounding box center [464, 199] width 5 height 12
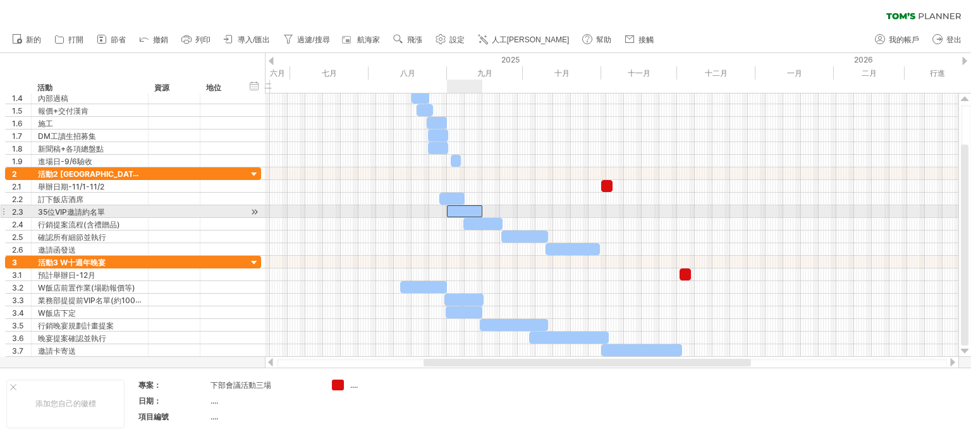
click at [456, 212] on div at bounding box center [464, 211] width 35 height 12
click at [483, 209] on span at bounding box center [483, 211] width 5 height 12
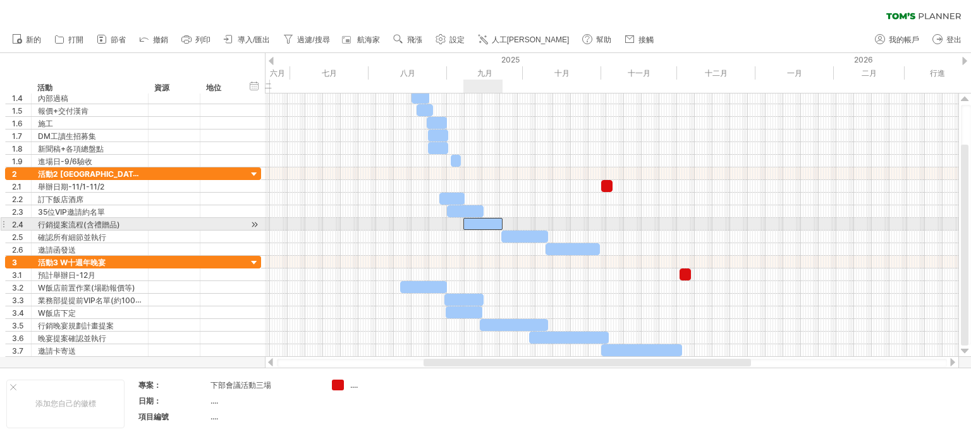
click at [475, 223] on div at bounding box center [482, 224] width 39 height 12
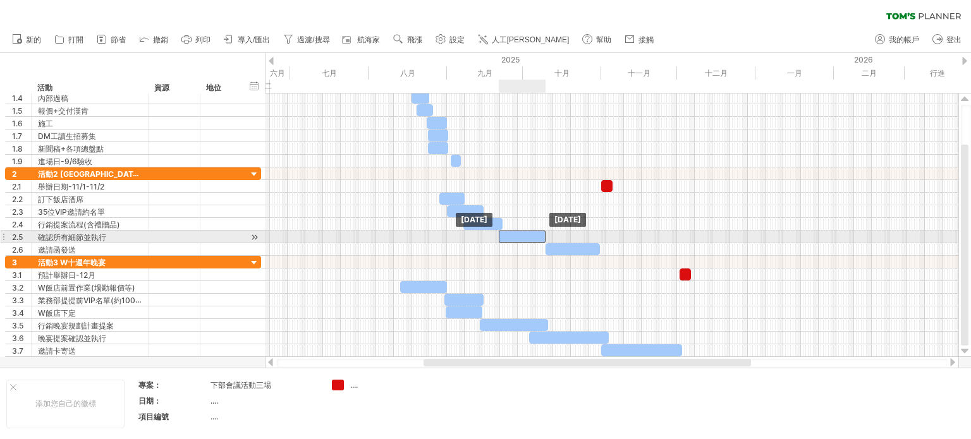
click at [503, 236] on div at bounding box center [522, 237] width 47 height 12
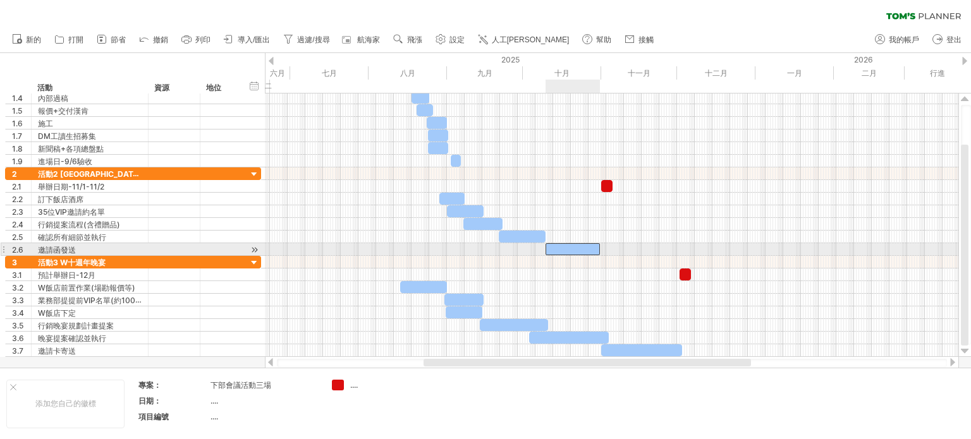
click at [573, 247] on div at bounding box center [573, 249] width 54 height 12
click at [97, 246] on div "邀請函發送" at bounding box center [90, 249] width 104 height 12
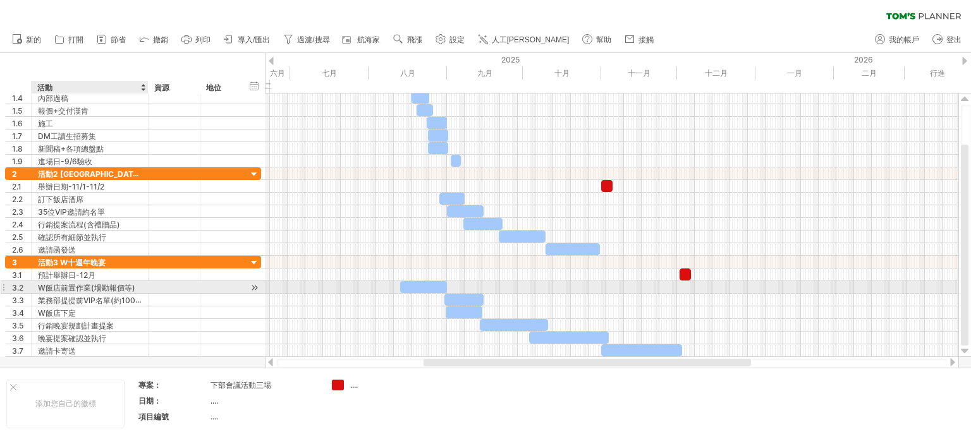
click at [107, 288] on font "W飯店前置作業(場勘報價等)" at bounding box center [86, 287] width 97 height 9
click at [68, 288] on font "W飯店前置作業(場勘報價等)" at bounding box center [86, 287] width 97 height 9
click at [63, 285] on font "W飯店前置作業(場勘報價等)" at bounding box center [86, 287] width 97 height 9
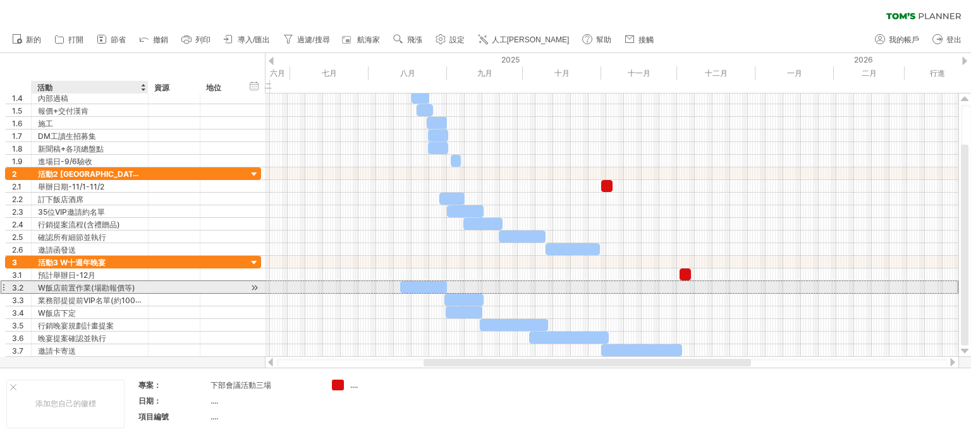
click at [65, 285] on font "W飯店前置作業(場勘報價等)" at bounding box center [86, 287] width 97 height 9
click at [129, 283] on font "W飯店前置作業(場勘報價等)" at bounding box center [86, 287] width 97 height 9
click at [136, 285] on div "W飯店前置作業(場勘報價等)" at bounding box center [90, 287] width 104 height 12
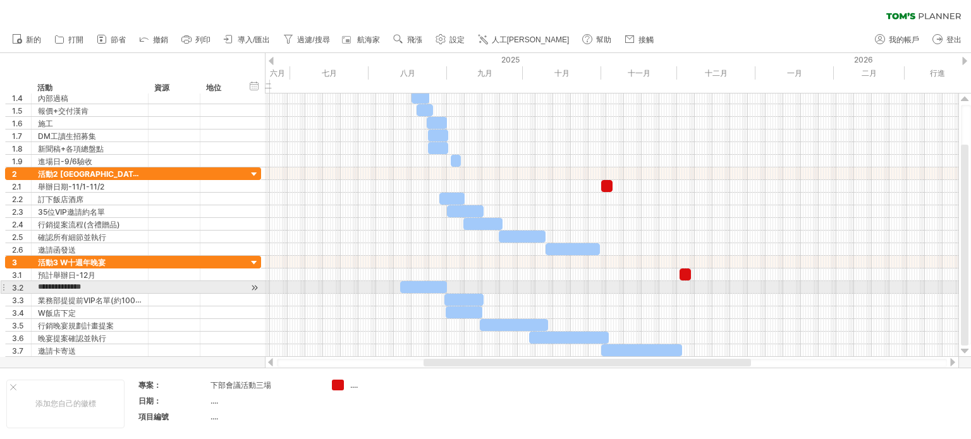
click at [429, 285] on div at bounding box center [423, 287] width 47 height 12
drag, startPoint x: 400, startPoint y: 285, endPoint x: 412, endPoint y: 284, distance: 12.0
click at [412, 284] on span at bounding box center [412, 287] width 5 height 12
drag, startPoint x: 447, startPoint y: 284, endPoint x: 422, endPoint y: 287, distance: 24.8
click at [422, 287] on span at bounding box center [422, 287] width 5 height 12
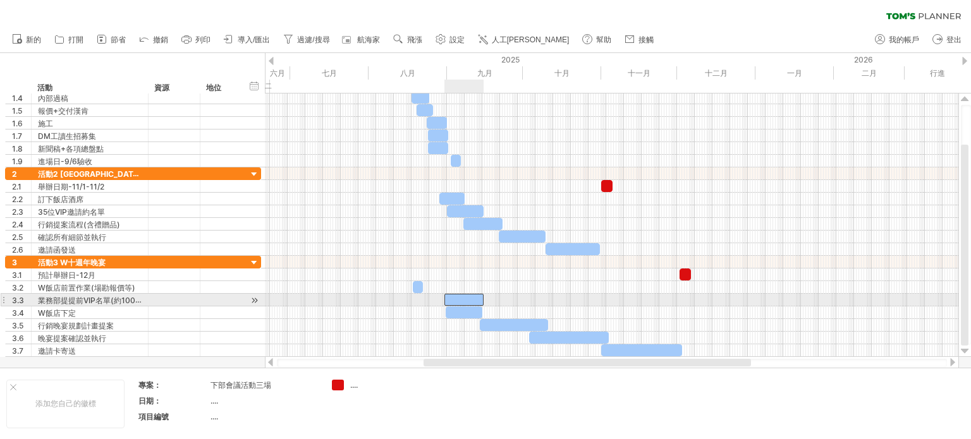
click at [465, 298] on div at bounding box center [463, 300] width 39 height 12
drag, startPoint x: 443, startPoint y: 300, endPoint x: 421, endPoint y: 299, distance: 22.1
click at [421, 299] on span at bounding box center [422, 300] width 5 height 12
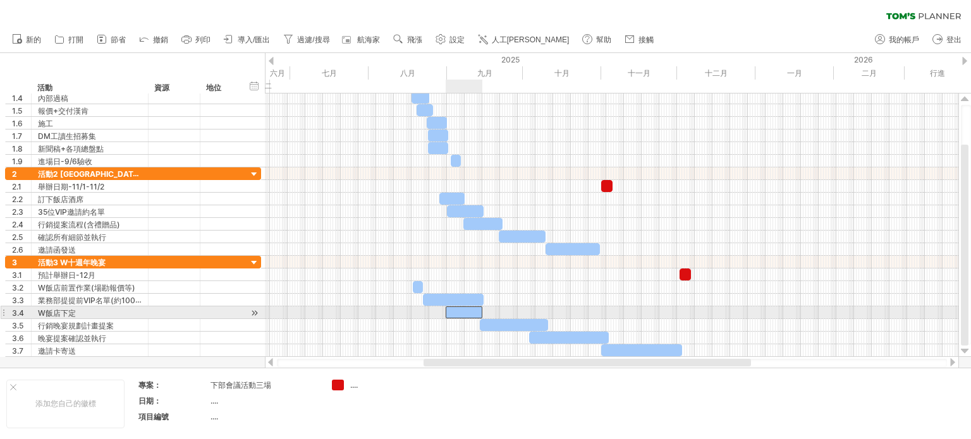
click at [462, 310] on div at bounding box center [464, 313] width 37 height 12
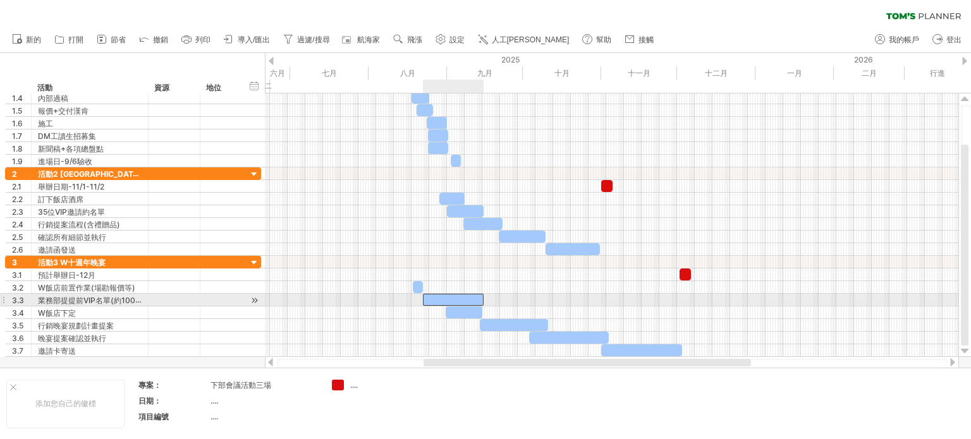
click at [474, 297] on div at bounding box center [453, 300] width 61 height 12
drag, startPoint x: 484, startPoint y: 296, endPoint x: 457, endPoint y: 312, distance: 31.4
click at [450, 296] on span at bounding box center [449, 300] width 5 height 12
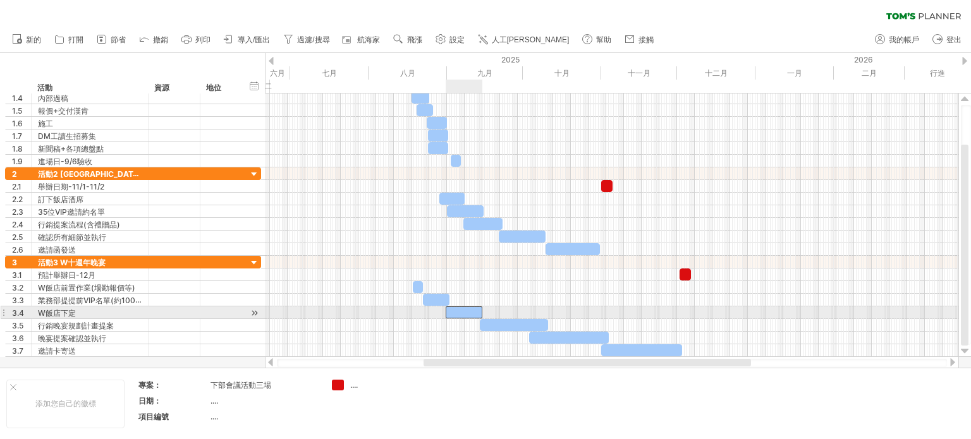
click at [457, 312] on div at bounding box center [464, 313] width 37 height 12
drag, startPoint x: 482, startPoint y: 308, endPoint x: 465, endPoint y: 307, distance: 16.5
click at [465, 307] on span at bounding box center [465, 313] width 5 height 12
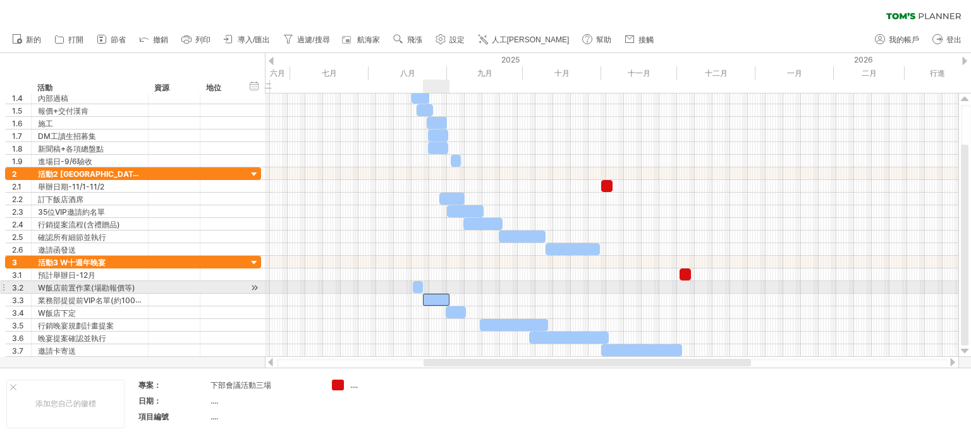
click at [443, 294] on div at bounding box center [436, 300] width 27 height 12
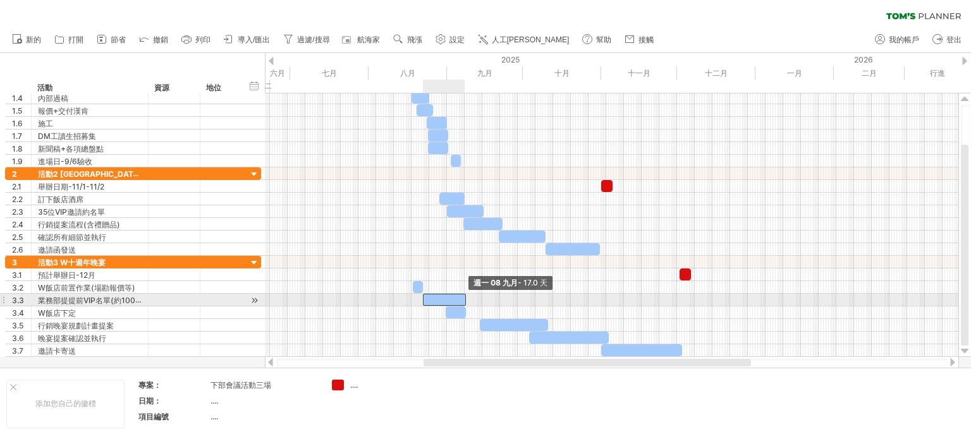
drag, startPoint x: 449, startPoint y: 295, endPoint x: 465, endPoint y: 294, distance: 15.8
click at [465, 294] on span at bounding box center [465, 300] width 5 height 12
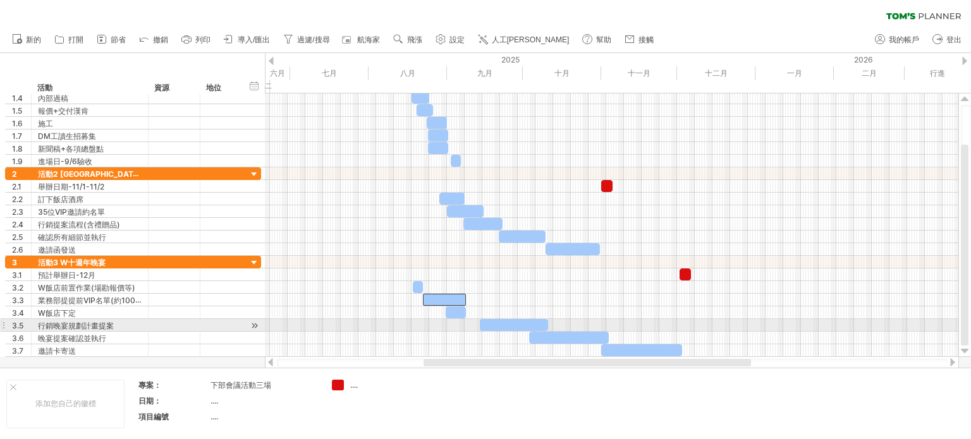
click at [519, 321] on div at bounding box center [514, 325] width 68 height 12
drag, startPoint x: 498, startPoint y: 321, endPoint x: 482, endPoint y: 321, distance: 15.8
click at [482, 321] on div at bounding box center [499, 325] width 68 height 12
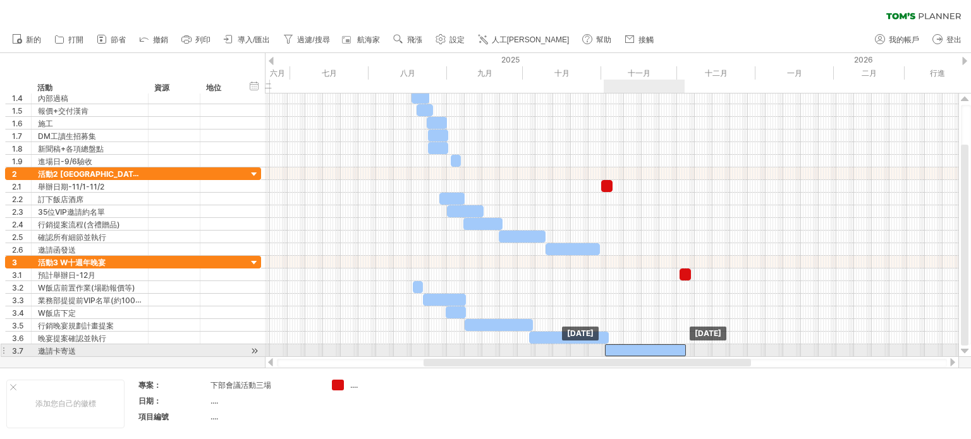
click at [653, 349] on div at bounding box center [645, 351] width 81 height 12
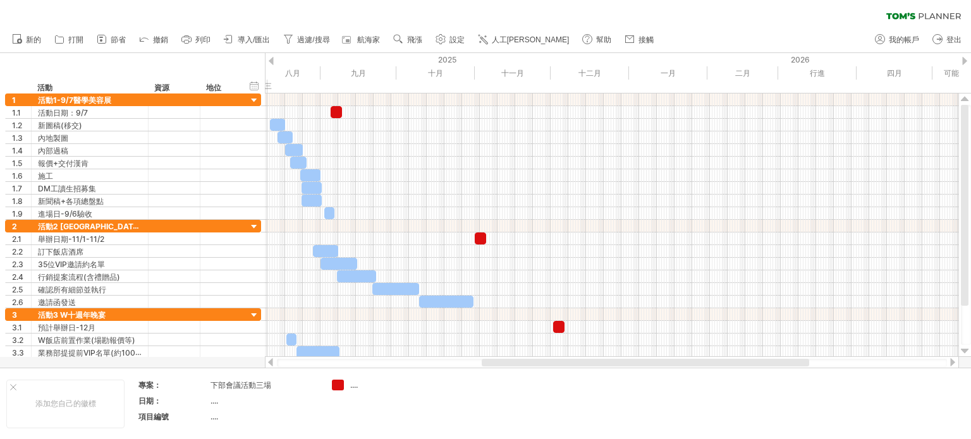
drag, startPoint x: 443, startPoint y: 366, endPoint x: 501, endPoint y: 363, distance: 58.2
click at [501, 363] on div at bounding box center [645, 363] width 327 height 8
click at [475, 410] on td at bounding box center [475, 404] width 100 height 49
click at [445, 41] on icon at bounding box center [440, 39] width 9 height 9
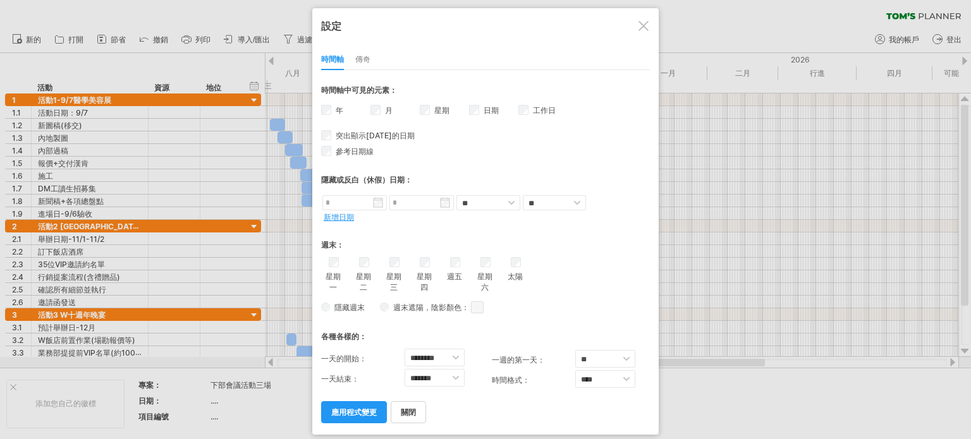
click at [362, 410] on font "應用程式變更" at bounding box center [354, 412] width 46 height 9
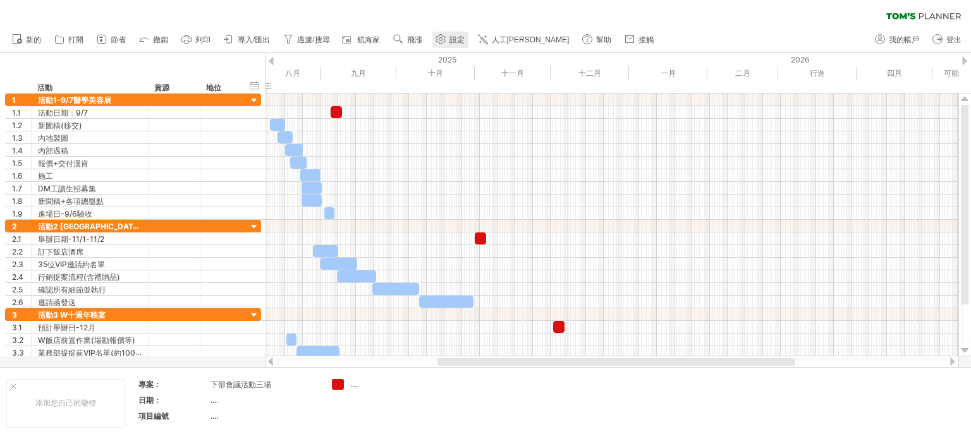
click at [450, 44] on font "設定" at bounding box center [456, 39] width 15 height 9
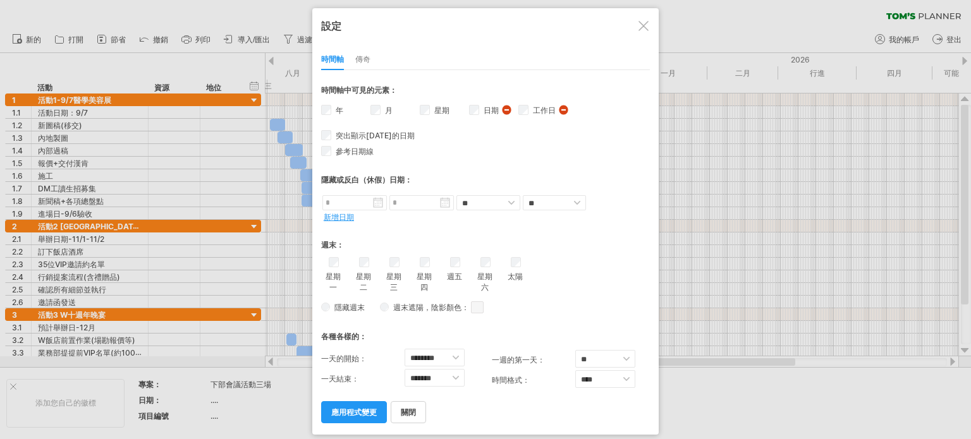
click at [362, 413] on font "應用程式變更" at bounding box center [354, 412] width 46 height 9
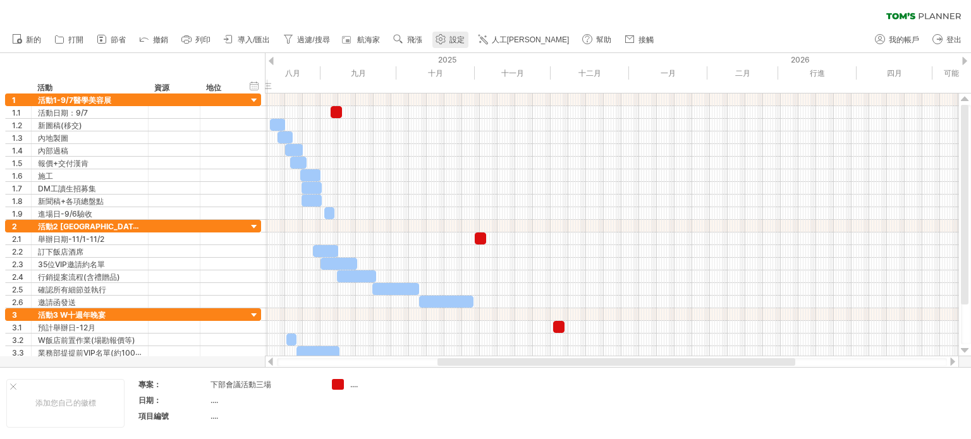
click at [455, 38] on font "設定" at bounding box center [456, 39] width 15 height 9
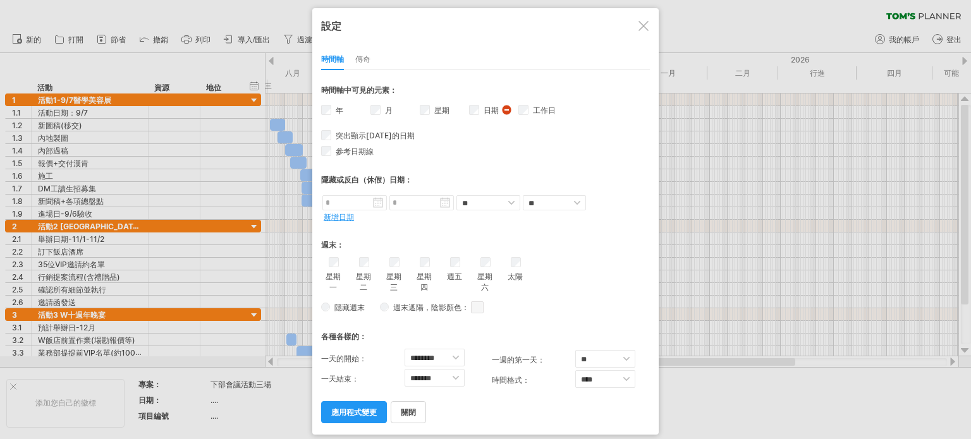
click at [451, 164] on div "隱藏或反白（休假）日期：" at bounding box center [485, 176] width 329 height 32
click at [357, 417] on link "應用程式變更" at bounding box center [354, 412] width 66 height 22
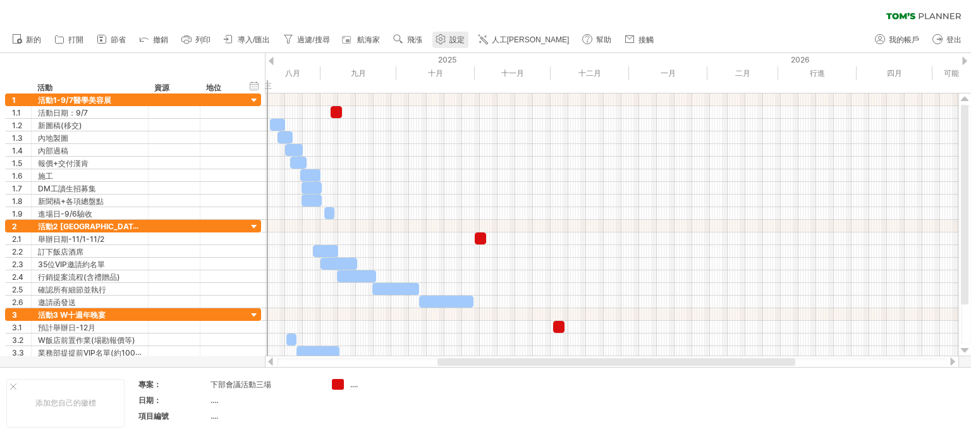
click at [441, 39] on use at bounding box center [440, 39] width 13 height 13
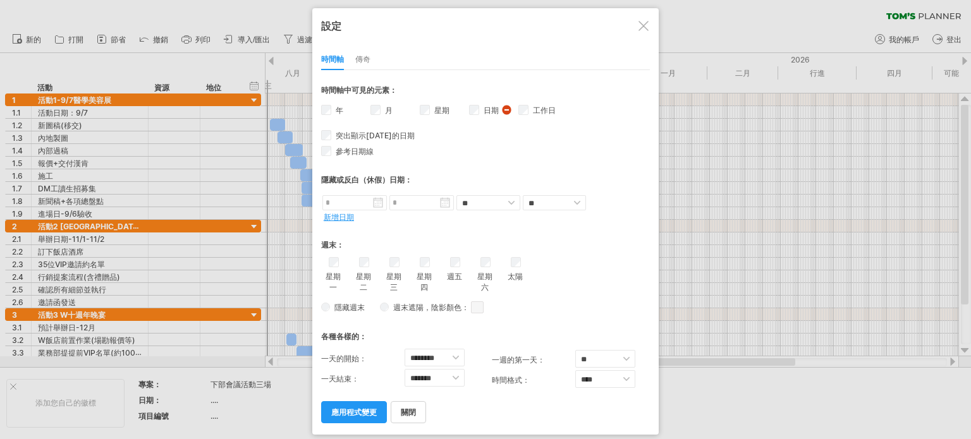
click at [341, 259] on div "星期一 星期二 星期三 星期四 週五 太陽" at bounding box center [485, 275] width 329 height 36
click at [361, 410] on font "應用程式變更" at bounding box center [354, 412] width 46 height 9
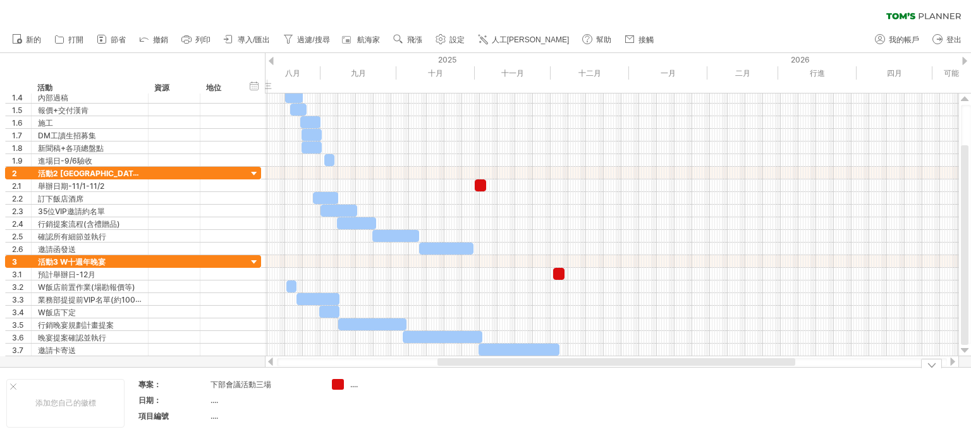
click at [934, 367] on div at bounding box center [931, 363] width 21 height 9
